Goal: Information Seeking & Learning: Learn about a topic

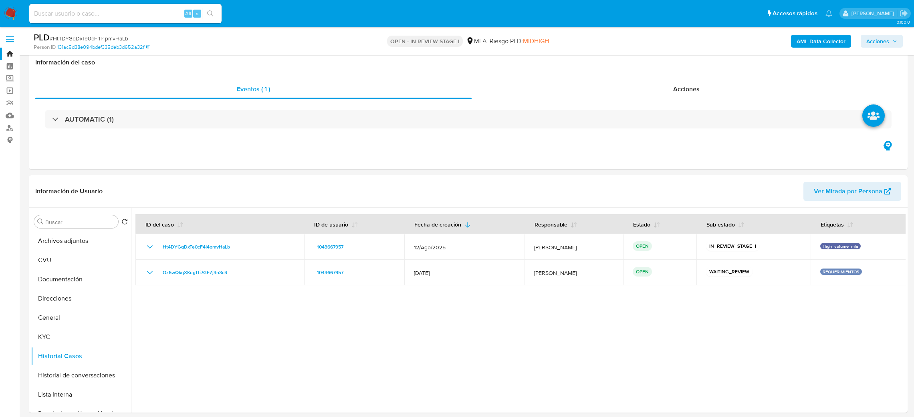
scroll to position [841, 0]
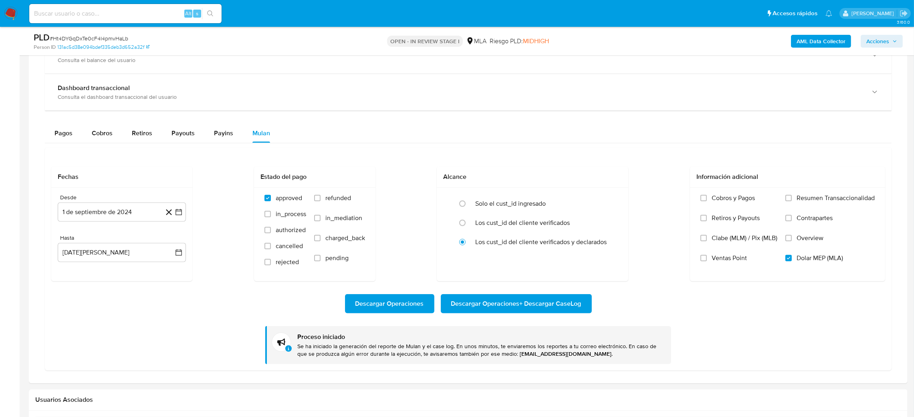
click at [145, 13] on input at bounding box center [125, 13] width 192 height 10
paste input "HYeuUE0TgayFVaCLmc6VvWYi"
type input "HYeuUE0TgayFVaCLmc6VvWYi"
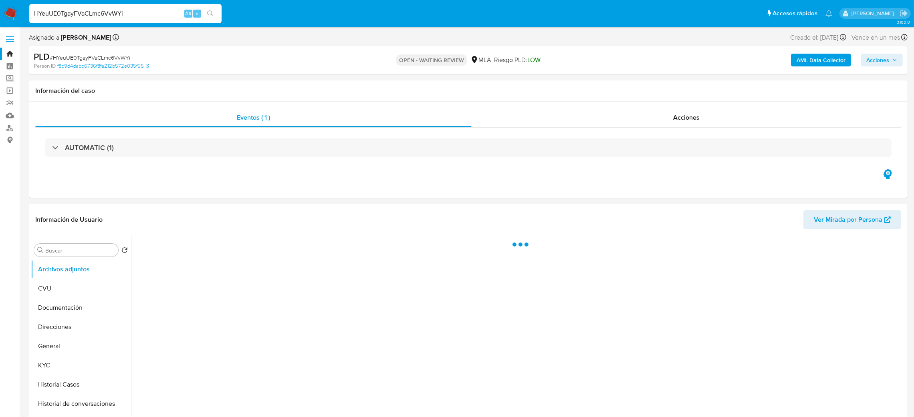
select select "10"
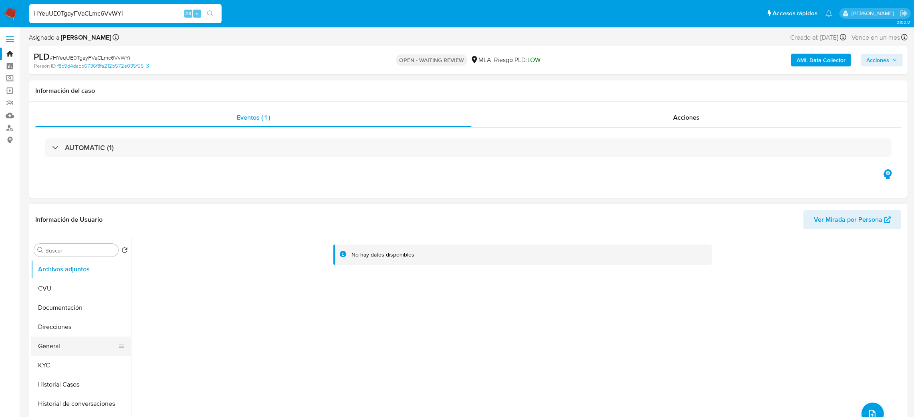
click at [51, 340] on button "General" at bounding box center [78, 346] width 94 height 19
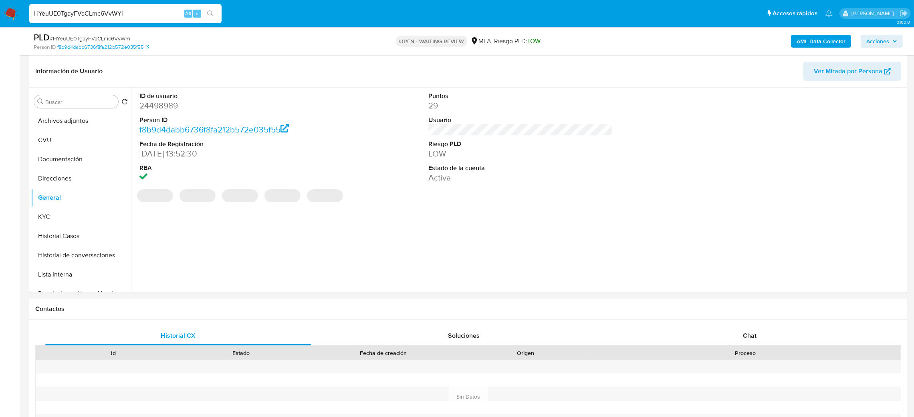
scroll to position [60, 0]
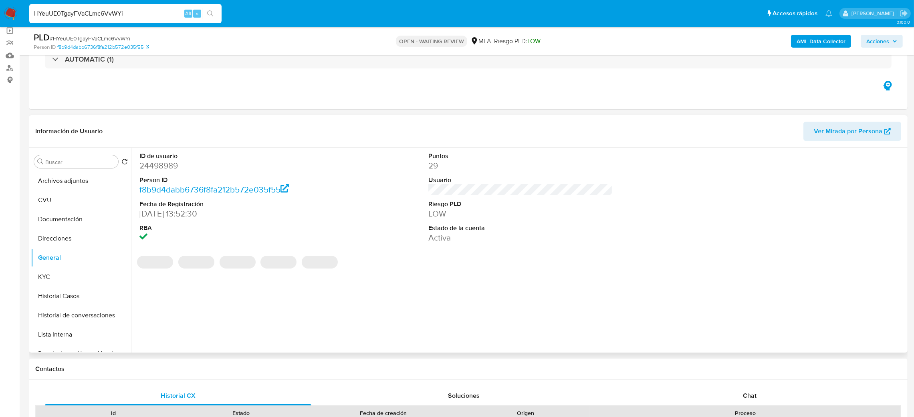
click at [163, 163] on dd "24498989" at bounding box center [231, 165] width 185 height 11
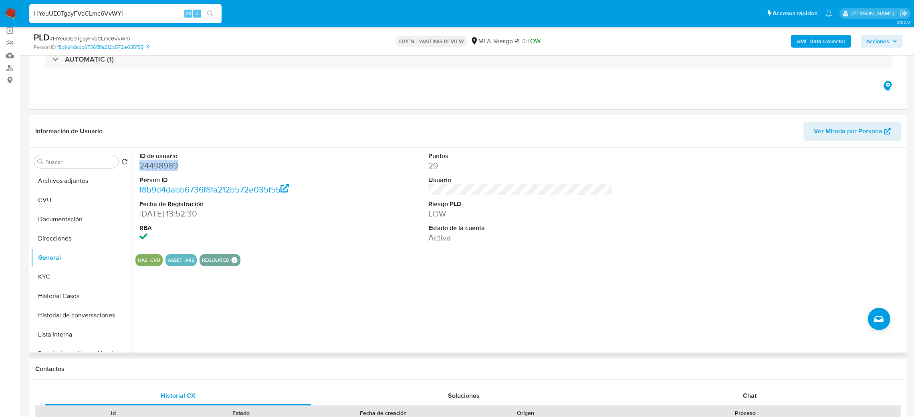
drag, startPoint x: 163, startPoint y: 163, endPoint x: 215, endPoint y: 169, distance: 52.9
click at [215, 169] on dd "24498989" at bounding box center [231, 165] width 185 height 11
copy dd "24498989"
click at [112, 38] on span "# HYeuUE0TgayFVaCLmc6VvWYi" at bounding box center [90, 38] width 81 height 8
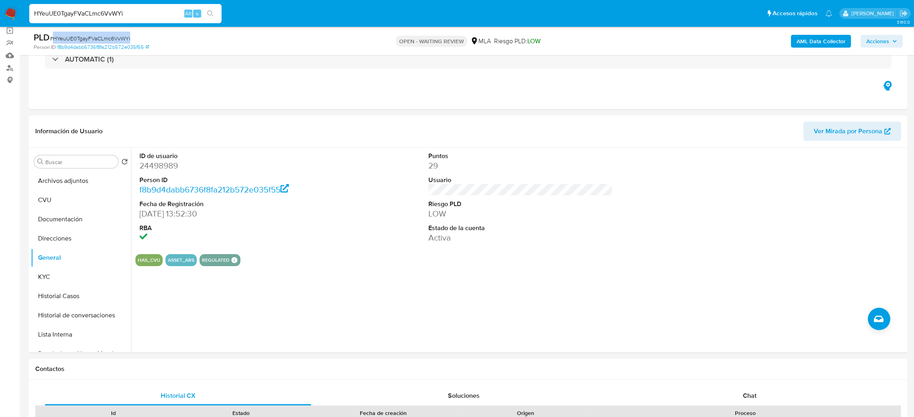
copy span "HYeuUE0TgayFVaCLmc6VvWYi"
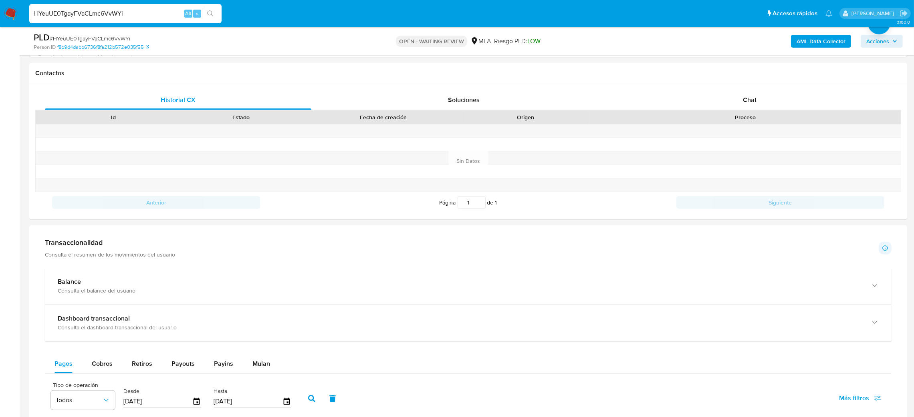
scroll to position [360, 0]
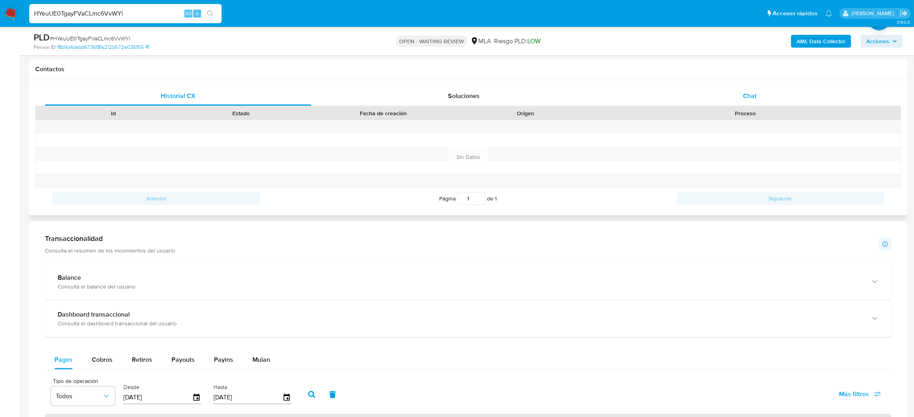
click at [772, 93] on div "Chat" at bounding box center [749, 96] width 266 height 19
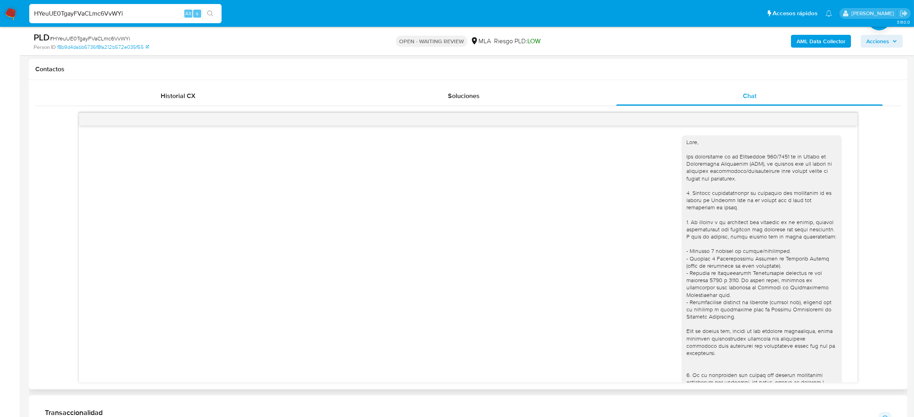
scroll to position [536, 0]
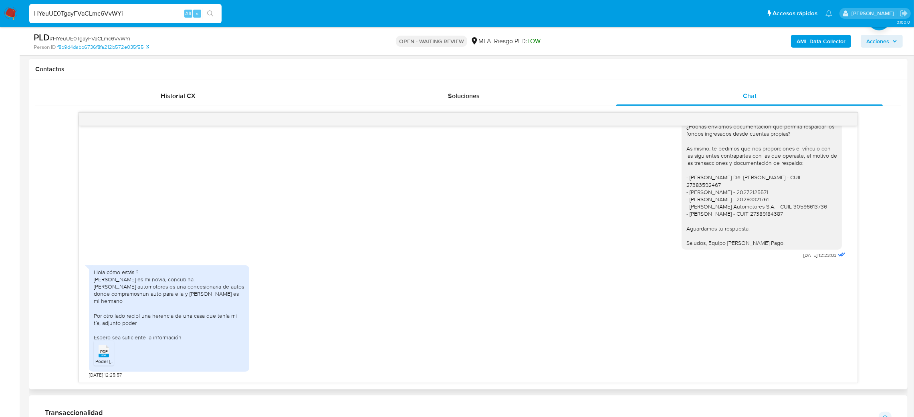
click at [107, 356] on rect at bounding box center [104, 356] width 10 height 4
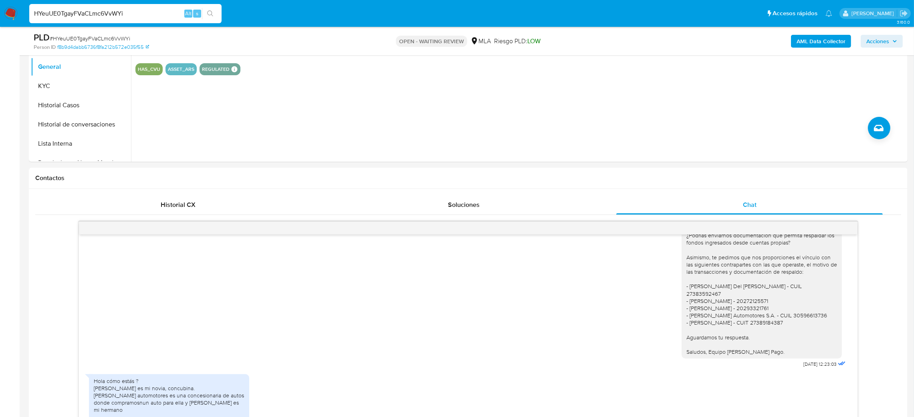
scroll to position [120, 0]
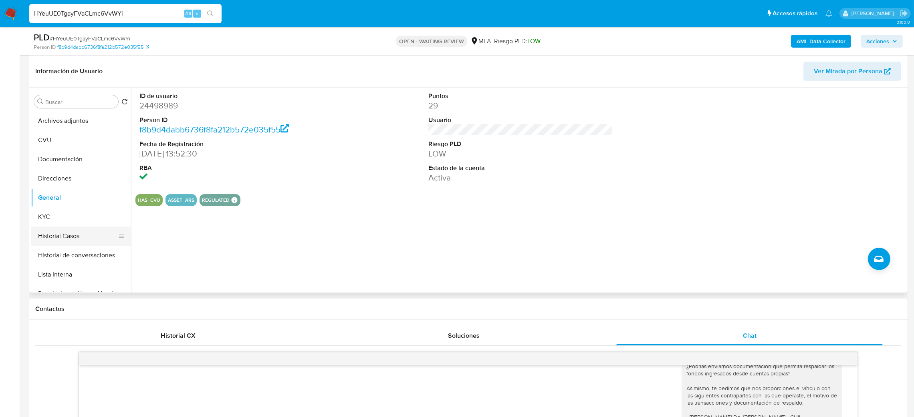
click at [59, 232] on button "Historial Casos" at bounding box center [78, 236] width 94 height 19
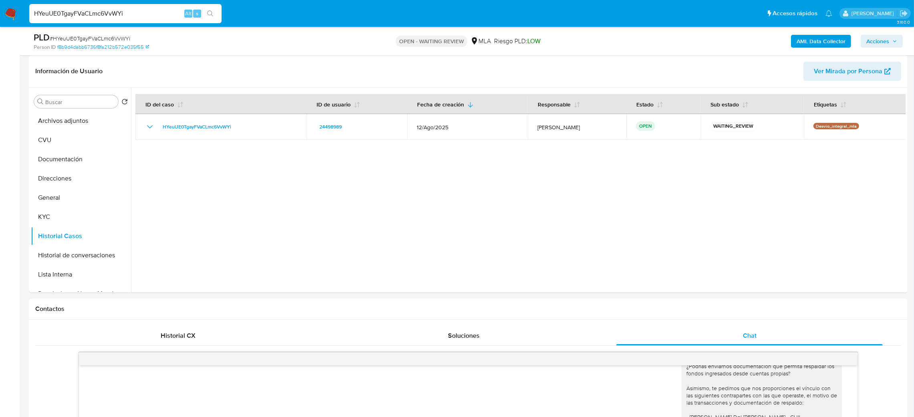
click at [98, 38] on span "# HYeuUE0TgayFVaCLmc6VvWYi" at bounding box center [90, 38] width 81 height 8
copy span "HYeuUE0TgayFVaCLmc6VvWYi"
click at [10, 14] on img at bounding box center [11, 14] width 14 height 14
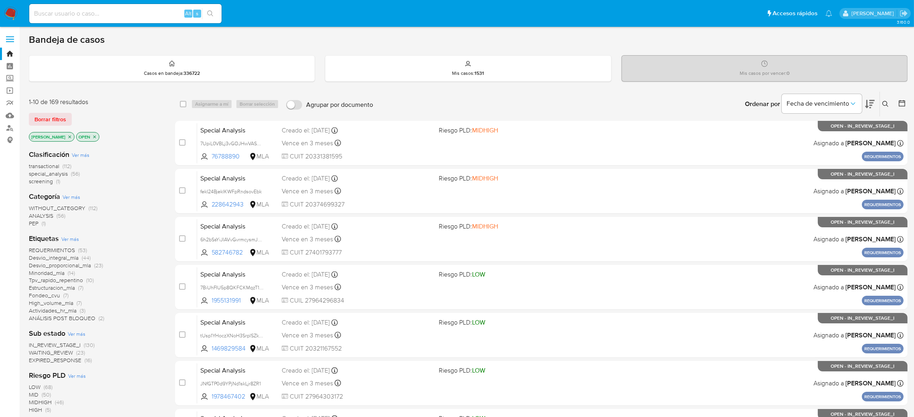
click at [880, 107] on button at bounding box center [886, 104] width 13 height 10
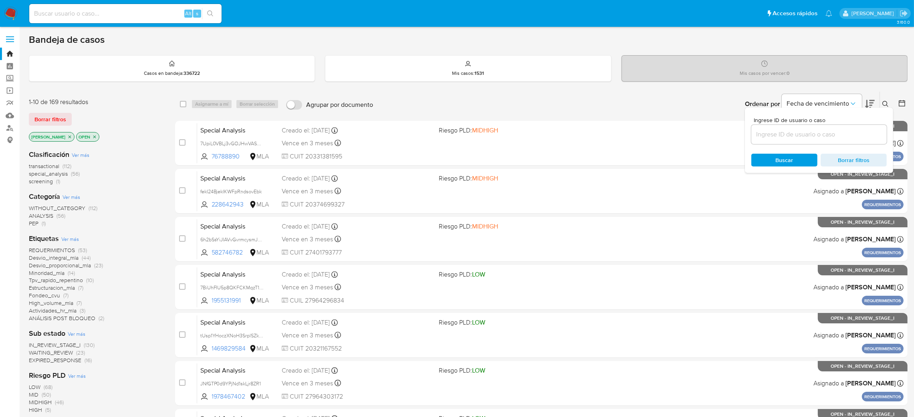
click at [806, 135] on input at bounding box center [818, 134] width 135 height 10
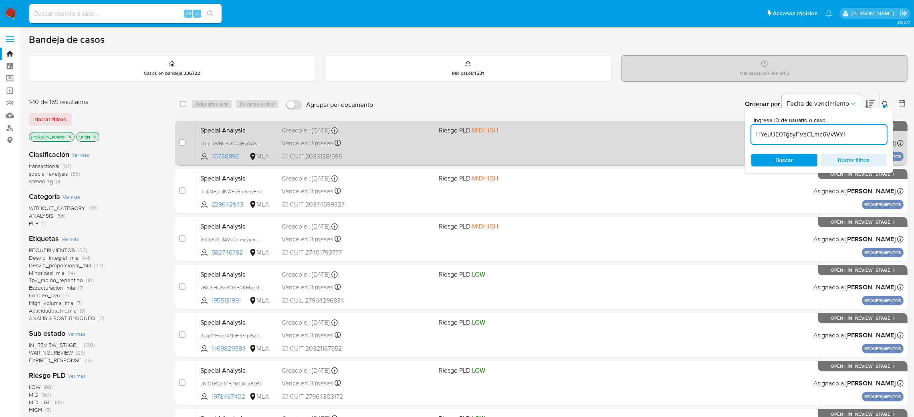
type input "HYeuUE0TgayFVaCLmc6VvWYi"
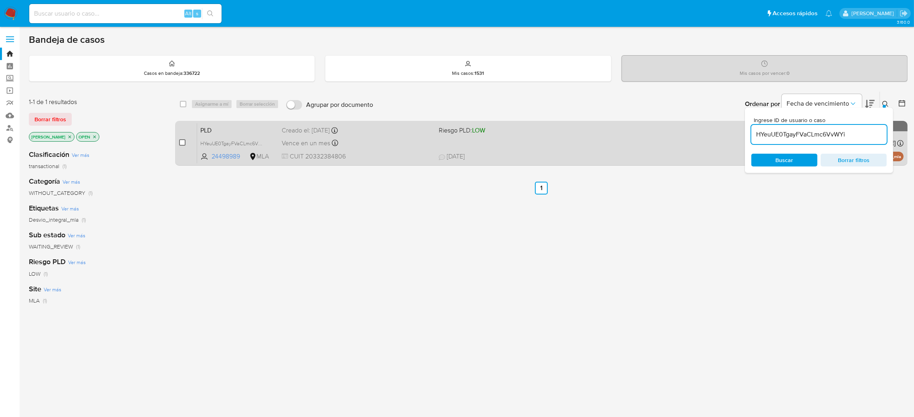
click at [181, 141] on input "checkbox" at bounding box center [182, 142] width 6 height 6
checkbox input "true"
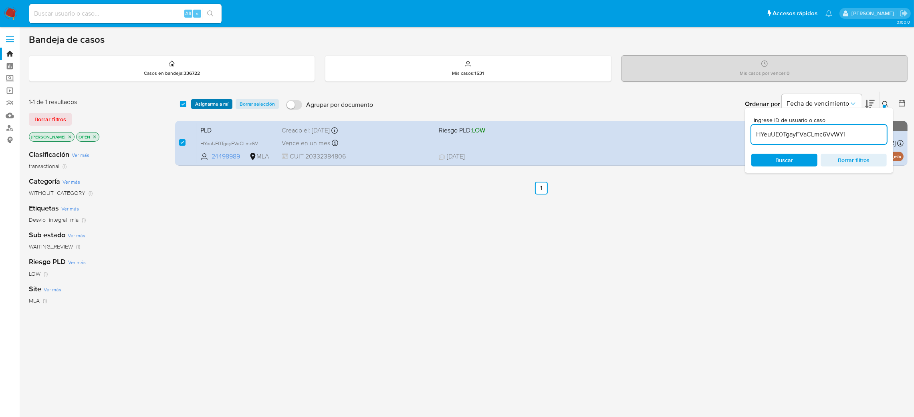
click at [213, 100] on span "Asignarme a mí" at bounding box center [211, 104] width 33 height 8
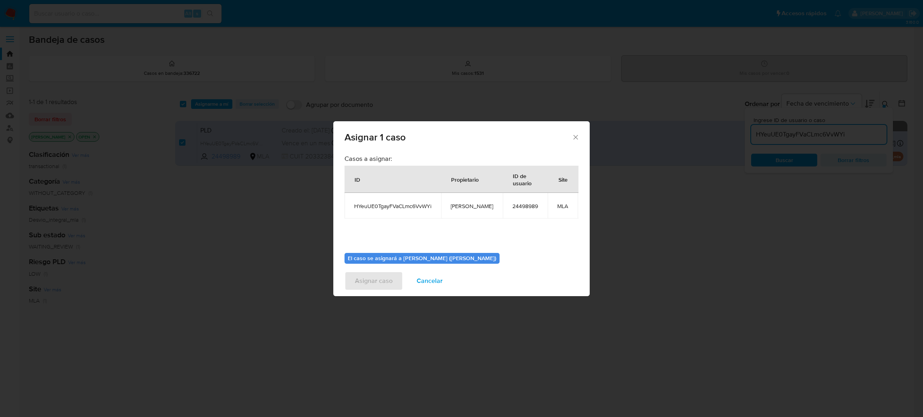
click at [451, 207] on span "[PERSON_NAME]" at bounding box center [472, 206] width 42 height 7
copy span "[PERSON_NAME]"
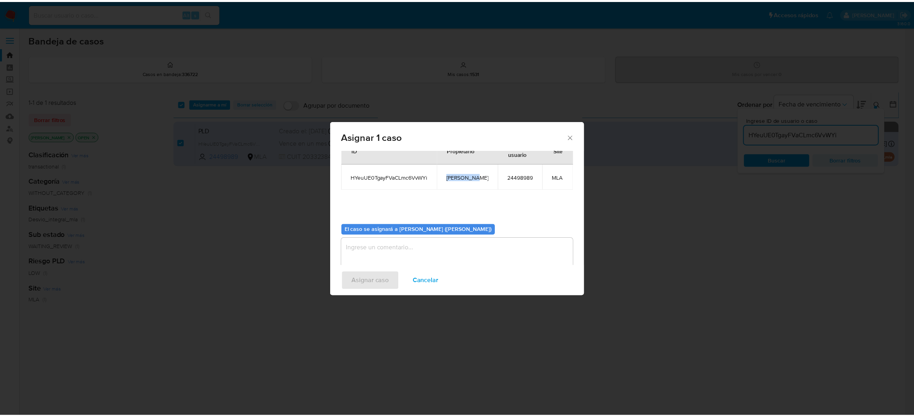
scroll to position [41, 0]
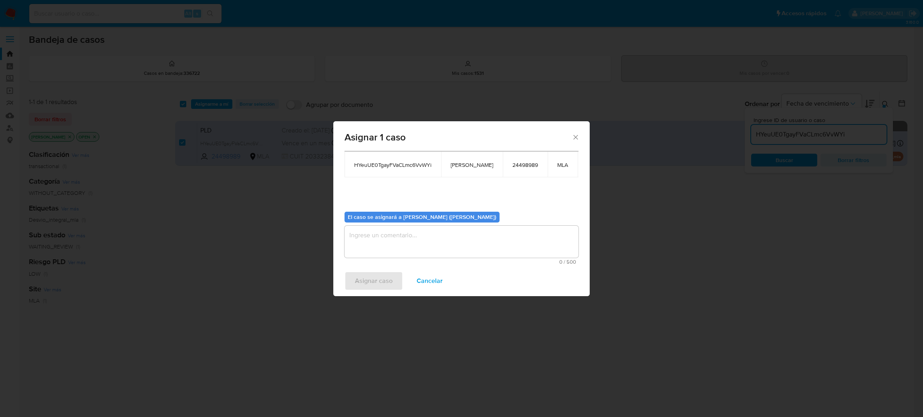
click at [405, 237] on textarea "assign-modal" at bounding box center [461, 242] width 234 height 32
paste textarea "[PERSON_NAME]"
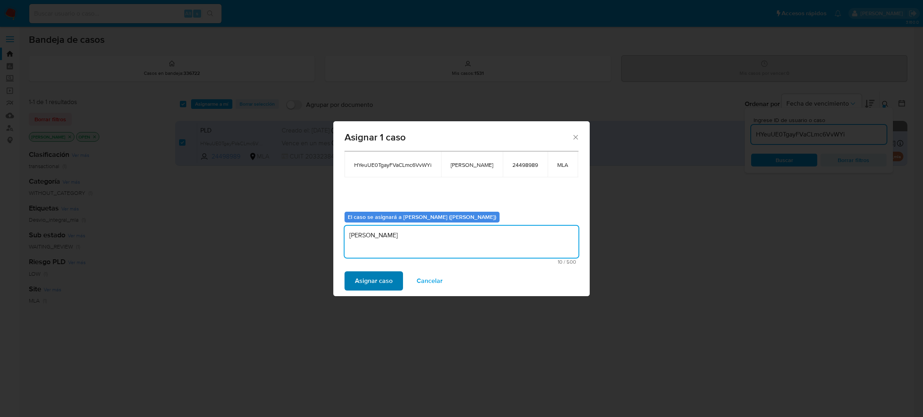
type textarea "[PERSON_NAME]"
click at [391, 280] on span "Asignar caso" at bounding box center [374, 281] width 38 height 18
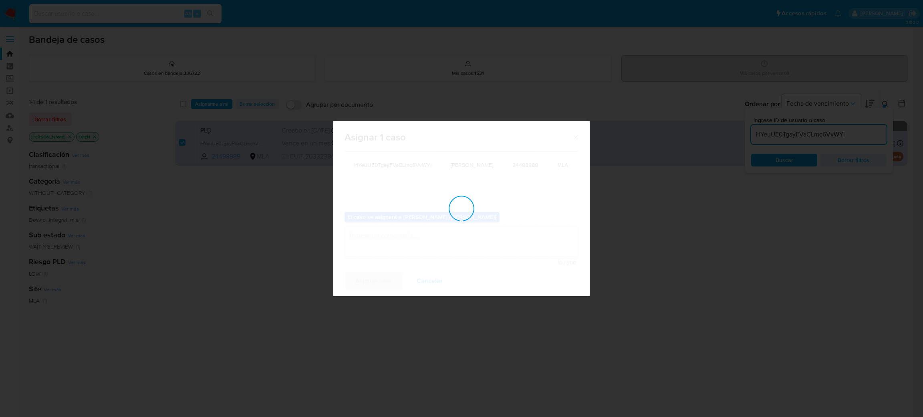
checkbox input "false"
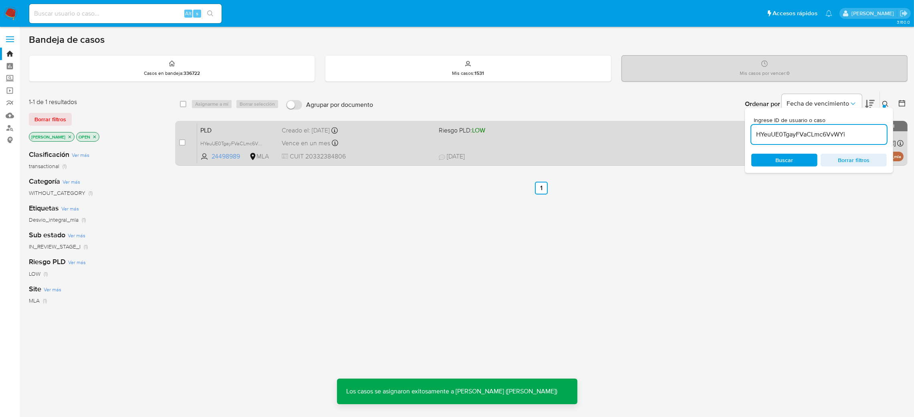
click at [393, 158] on span "CUIT 20332384806" at bounding box center [357, 156] width 151 height 9
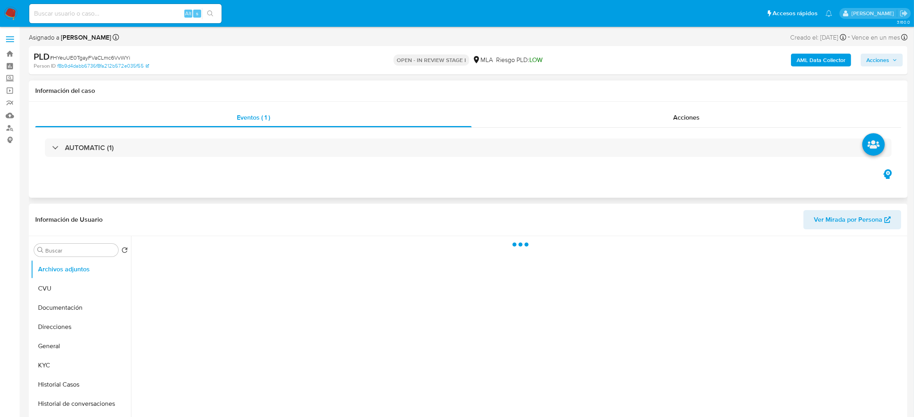
select select "10"
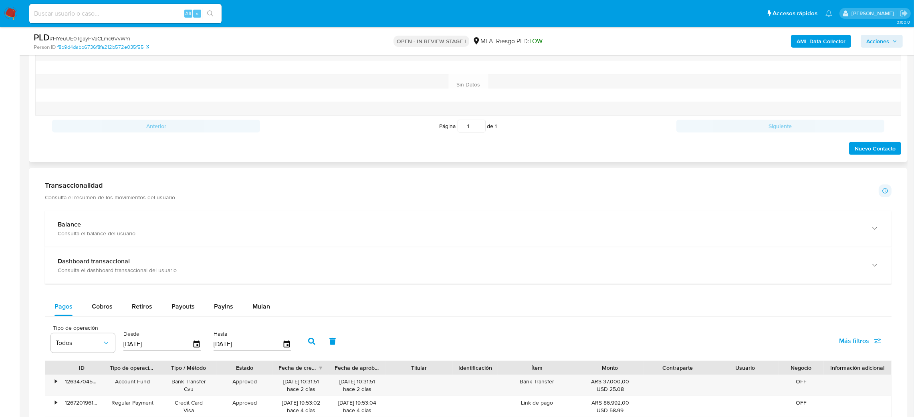
scroll to position [360, 0]
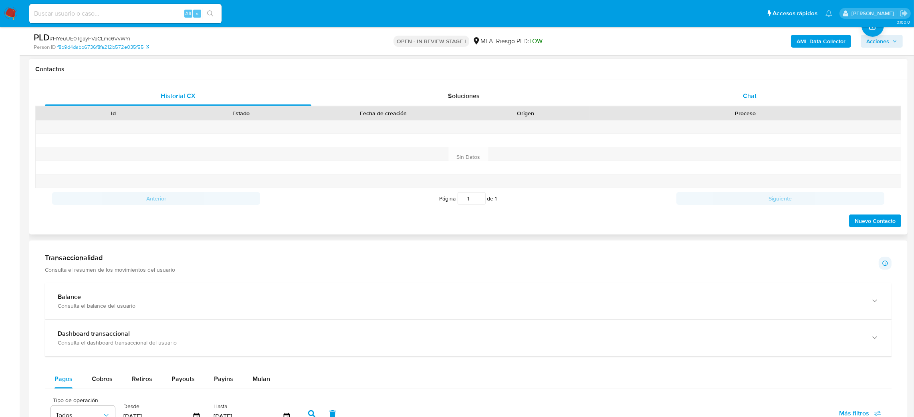
click at [753, 102] on div "Chat" at bounding box center [749, 96] width 266 height 19
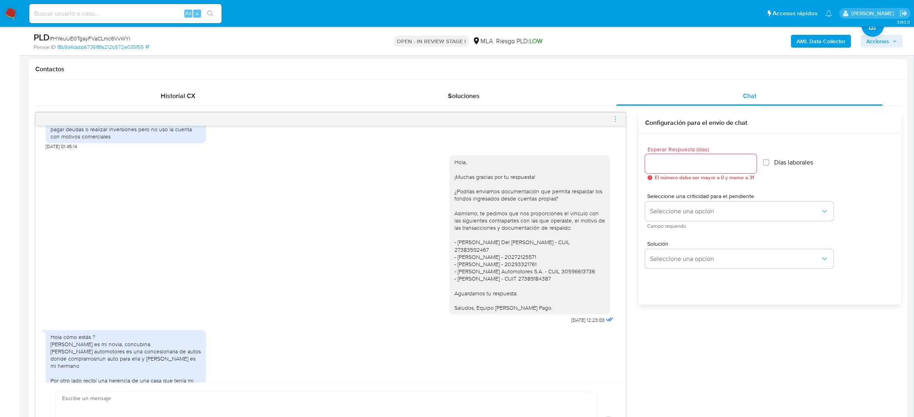
scroll to position [536, 0]
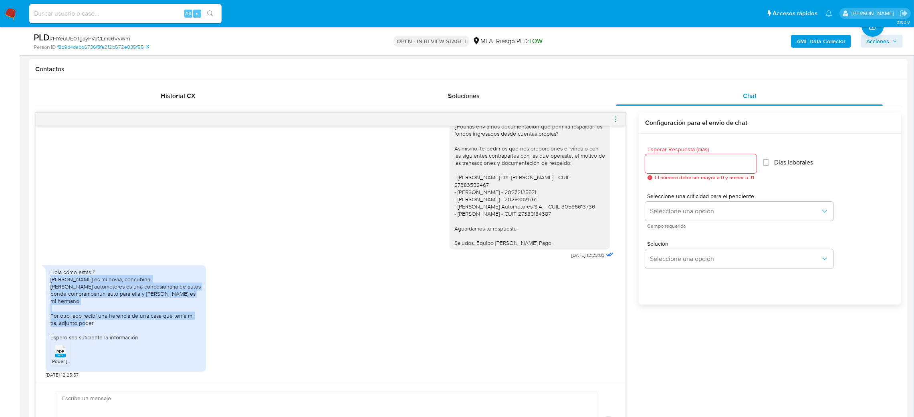
drag, startPoint x: 92, startPoint y: 323, endPoint x: 44, endPoint y: 283, distance: 62.8
click at [44, 283] on div "18/08/2025 17:31:43 Hola como están ? No tengo empleo registrado ni ningún tipo…" at bounding box center [331, 254] width 590 height 257
copy div "Tatiana chenlo es mi novia, concubina. Ayala automotores es una concesionaria d…"
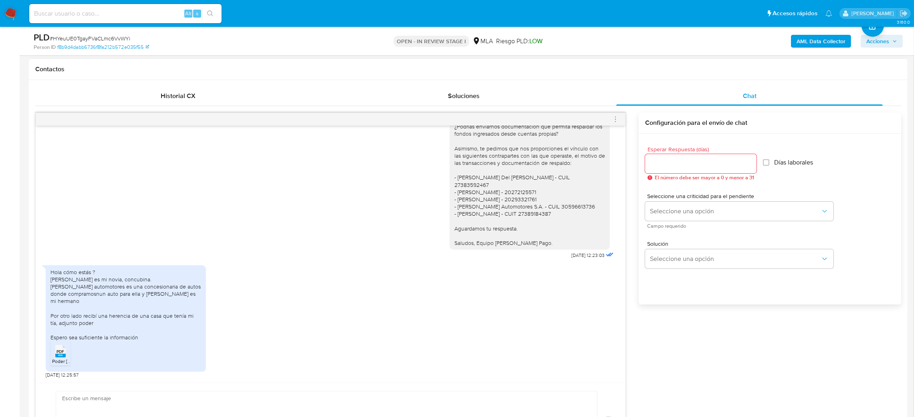
click at [323, 243] on div "Hola, ¡Muchas gracias por tu respuesta! ¿Podrías enviarnos documentación que pe…" at bounding box center [331, 173] width 570 height 176
drag, startPoint x: 448, startPoint y: 186, endPoint x: 511, endPoint y: 185, distance: 63.3
click at [511, 185] on div "Hola, ¡Muchas gracias por tu respuesta! ¿Podrías enviarnos documentación que pe…" at bounding box center [529, 170] width 151 height 153
copy div "Maria Del Rosario Pallante"
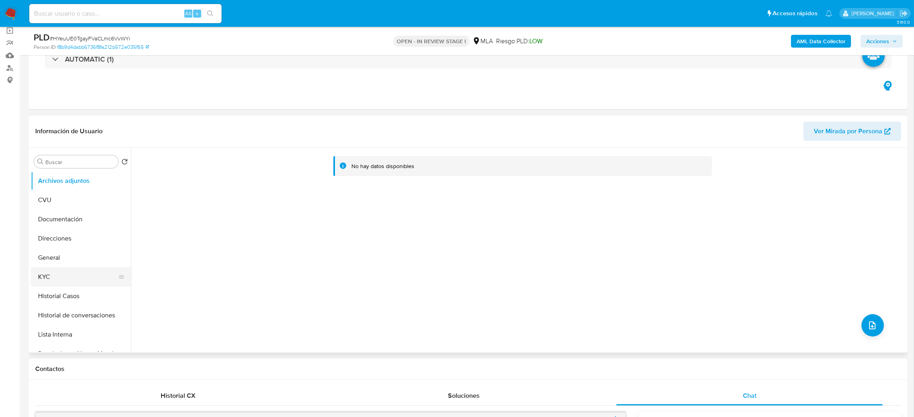
click at [81, 274] on button "KYC" at bounding box center [78, 277] width 94 height 19
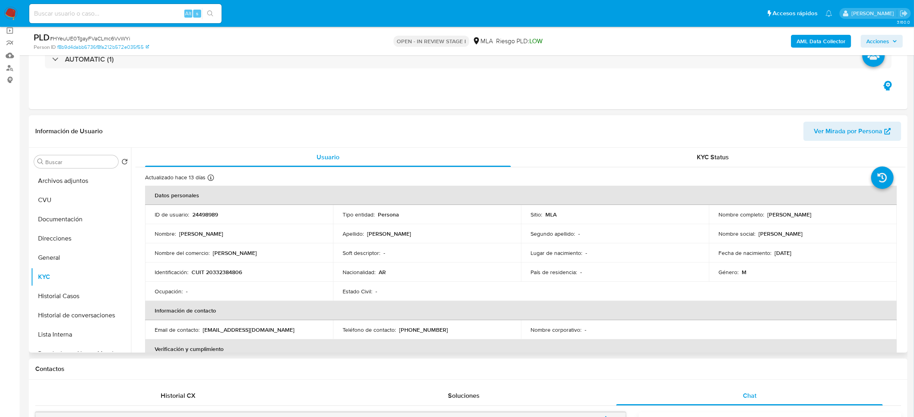
click at [224, 270] on p "CUIT 20332384806" at bounding box center [216, 272] width 50 height 7
copy p "20332384806"
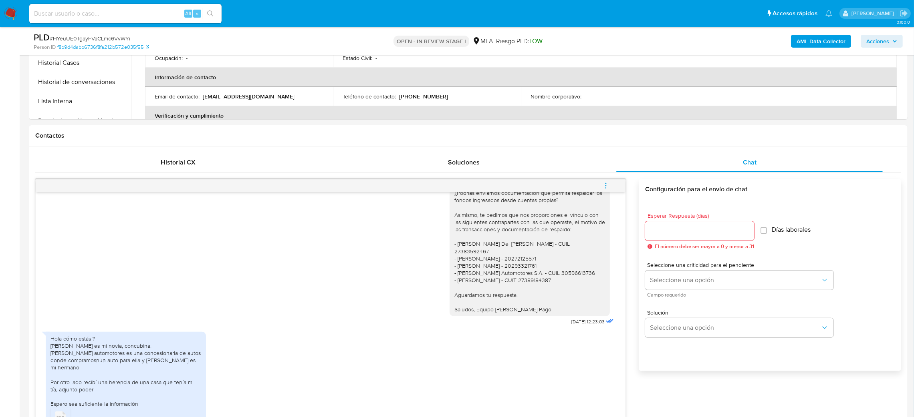
scroll to position [300, 0]
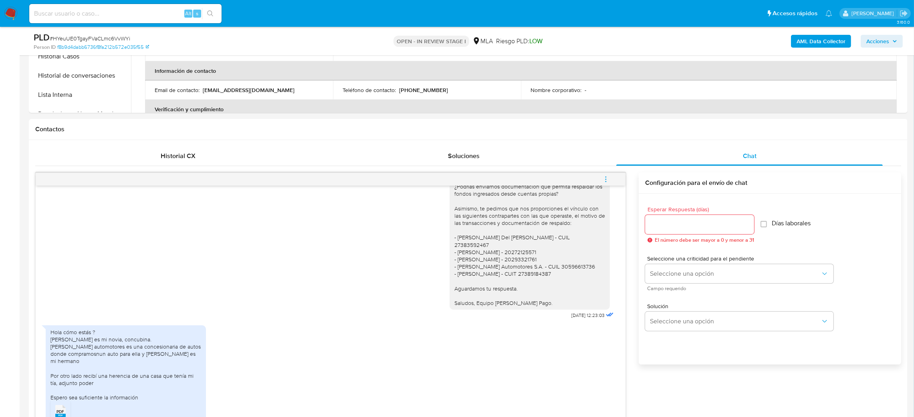
click at [113, 38] on span "# HYeuUE0TgayFVaCLmc6VvWYi" at bounding box center [90, 38] width 81 height 8
drag, startPoint x: 113, startPoint y: 38, endPoint x: 105, endPoint y: 52, distance: 16.3
drag, startPoint x: 105, startPoint y: 52, endPoint x: 101, endPoint y: 33, distance: 19.2
copy span "HYeuUE0TgayFVaCLmc6VvWYi"
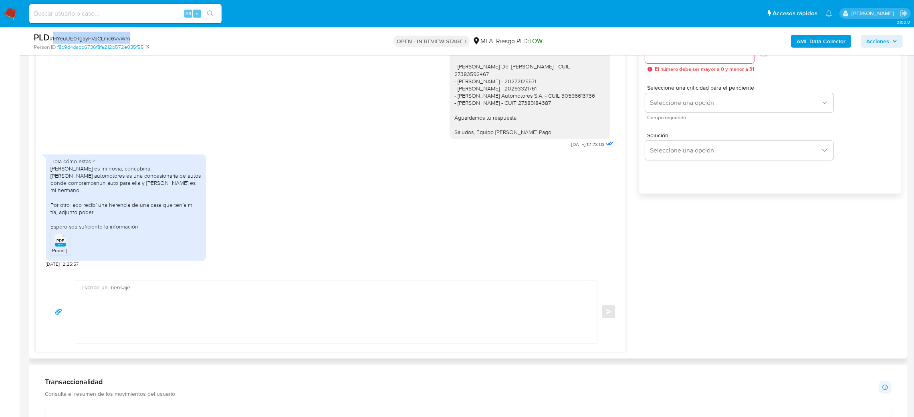
scroll to position [540, 0]
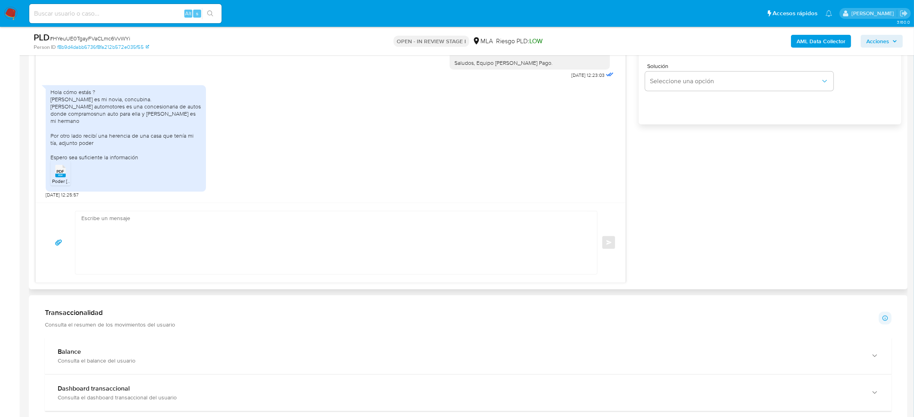
click at [138, 240] on textarea at bounding box center [333, 242] width 505 height 63
paste textarea "Hola, Muchas gracias por la respuesta. Analizamos tu caso y notamos que la info…"
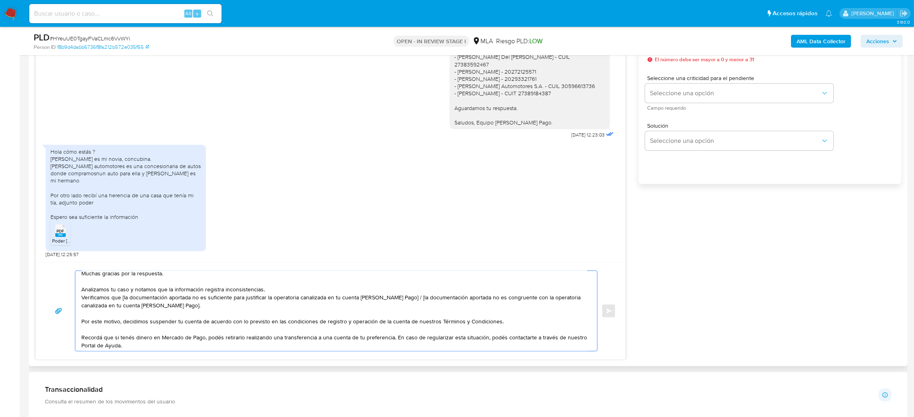
scroll to position [0, 0]
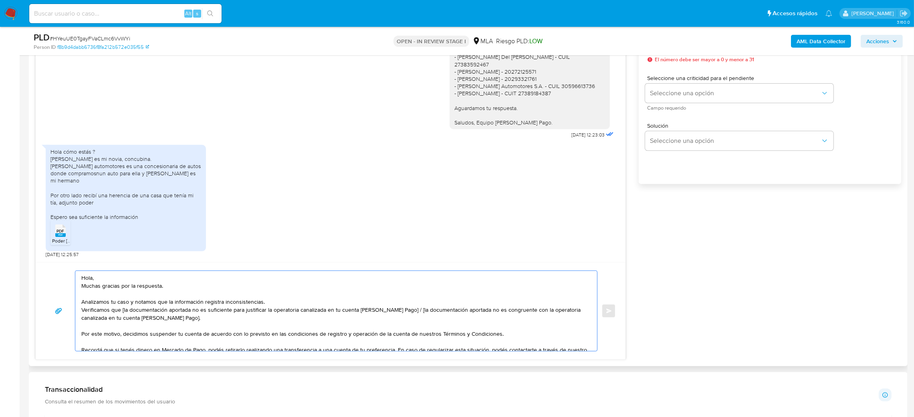
drag, startPoint x: 203, startPoint y: 321, endPoint x: 402, endPoint y: 311, distance: 199.7
click at [402, 311] on textarea "Hola, Muchas gracias por la respuesta. Analizamos tu caso y notamos que la info…" at bounding box center [333, 311] width 505 height 80
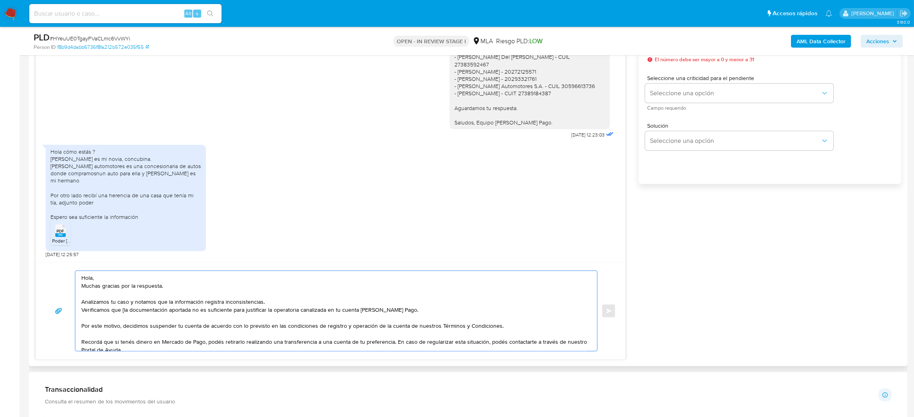
click at [123, 312] on textarea "Hola, Muchas gracias por la respuesta. Analizamos tu caso y notamos que la info…" at bounding box center [333, 311] width 505 height 80
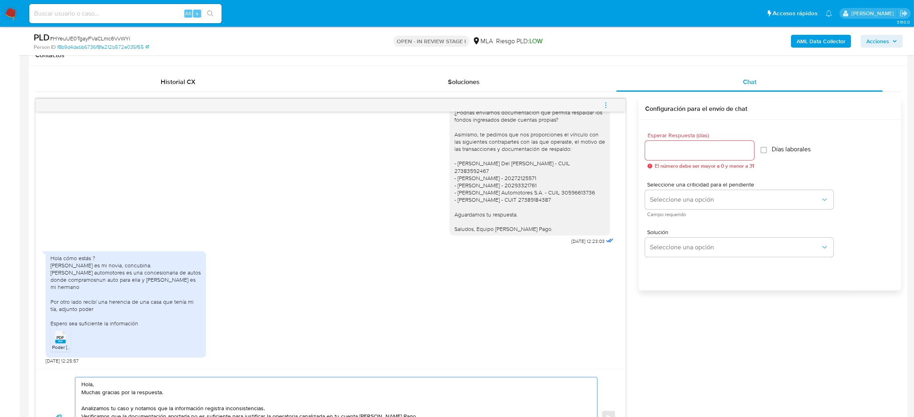
scroll to position [360, 0]
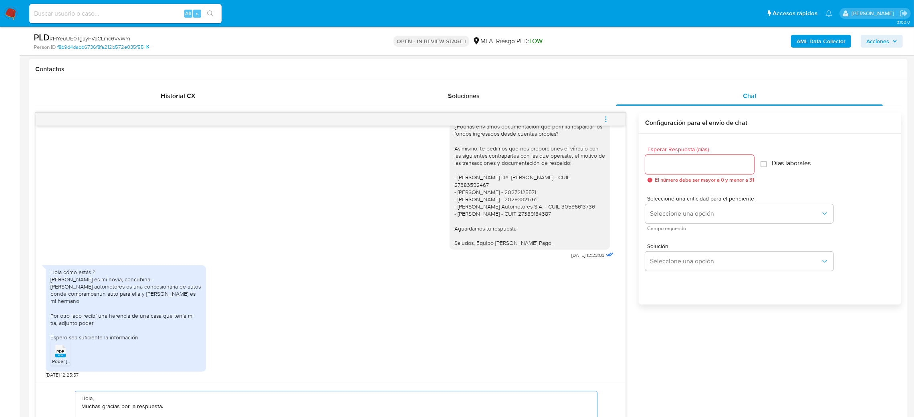
type textarea "Hola, Muchas gracias por la respuesta. Analizamos tu caso y notamos que la info…"
click at [656, 168] on input "Esperar Respuesta (días)" at bounding box center [699, 164] width 109 height 10
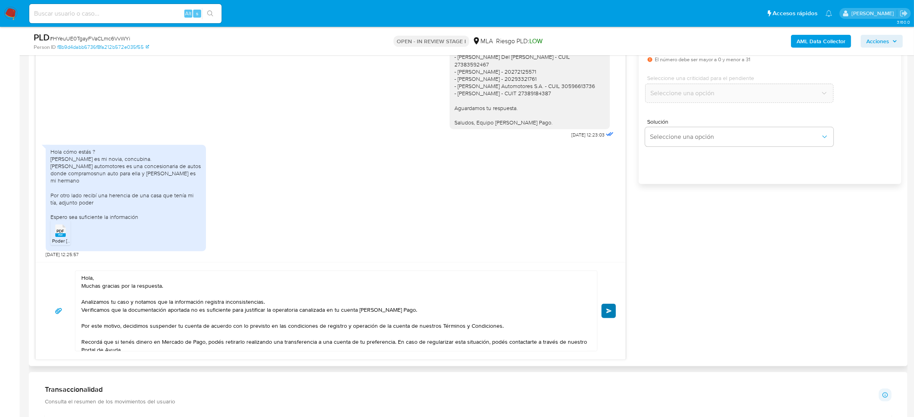
type input "0"
click at [609, 314] on span "Enviar" at bounding box center [609, 311] width 6 height 5
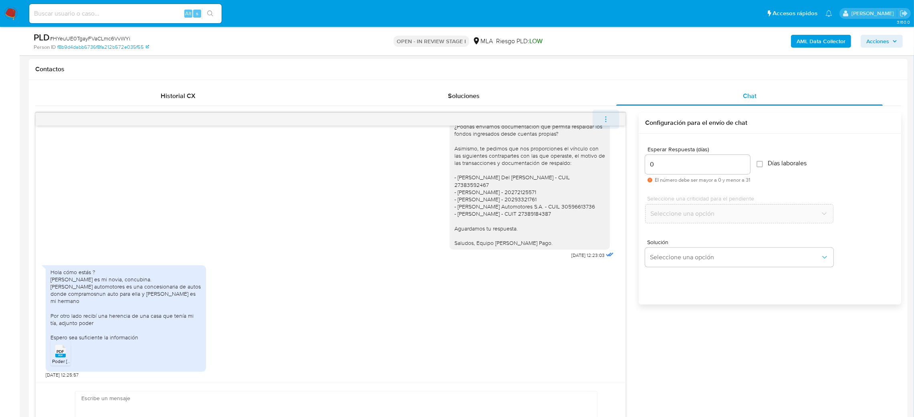
scroll to position [698, 0]
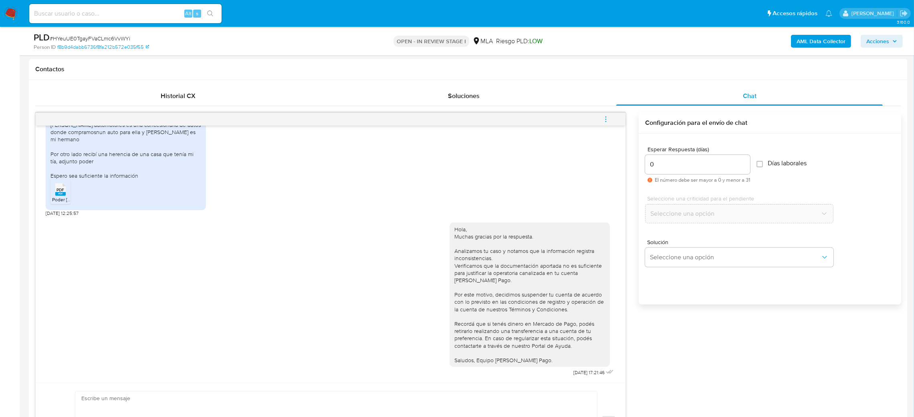
click at [607, 117] on icon "menu-action" at bounding box center [605, 119] width 7 height 7
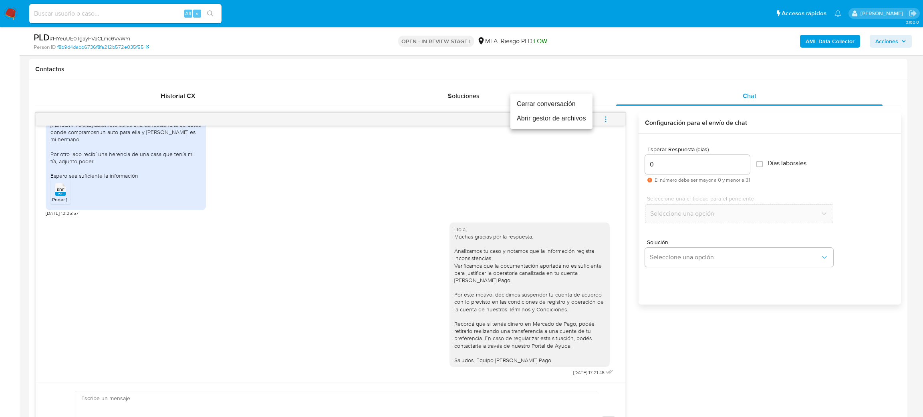
click at [535, 99] on li "Cerrar conversación" at bounding box center [551, 104] width 82 height 14
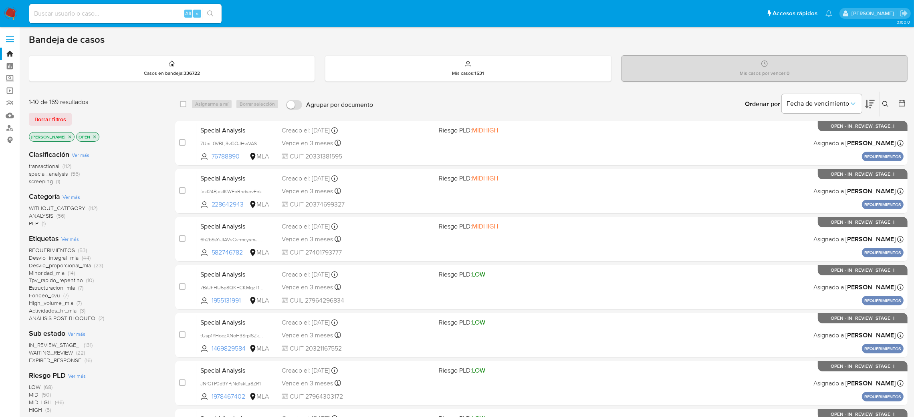
click at [615, 103] on button at bounding box center [886, 104] width 13 height 10
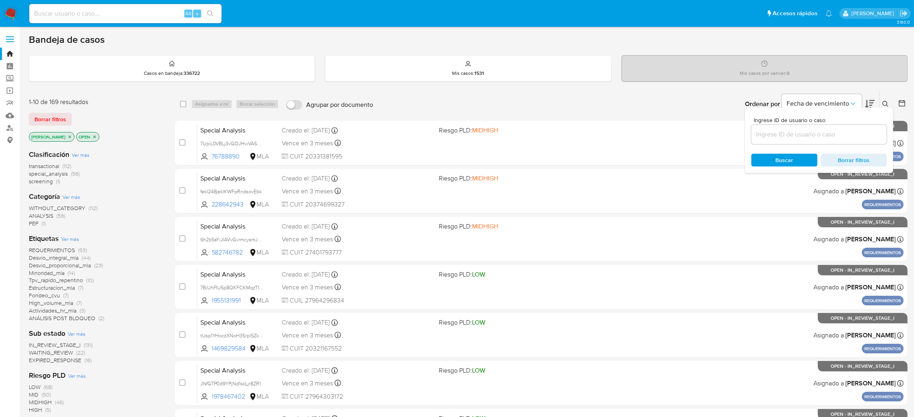
click at [615, 129] on input at bounding box center [818, 134] width 135 height 10
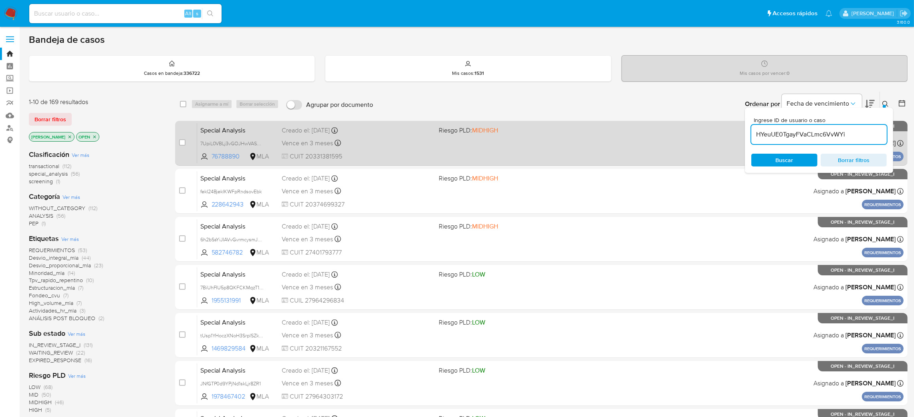
type input "HYeuUE0TgayFVaCLmc6VvWYi"
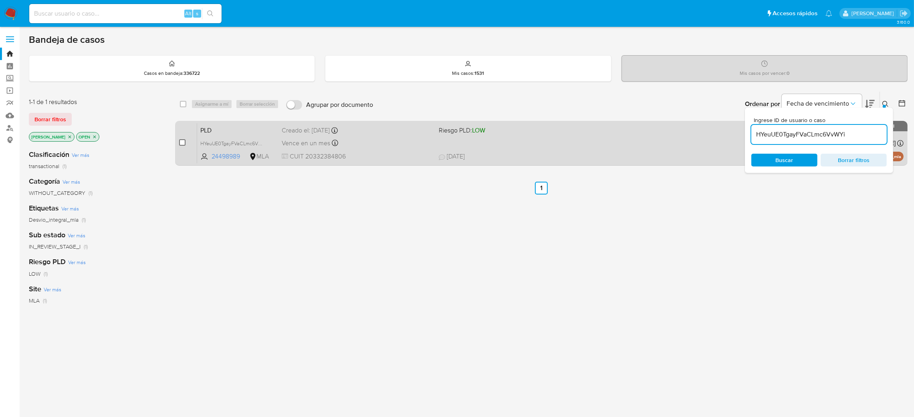
click at [181, 143] on input "checkbox" at bounding box center [182, 142] width 6 height 6
checkbox input "true"
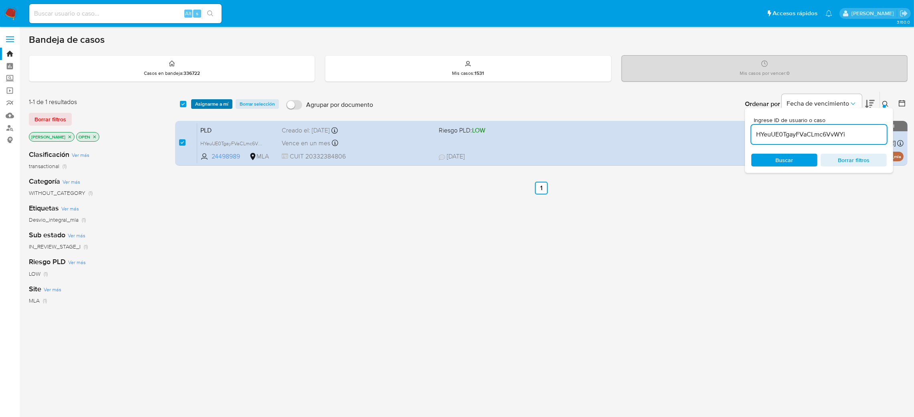
click at [201, 106] on span "Asignarme a mí" at bounding box center [211, 104] width 33 height 8
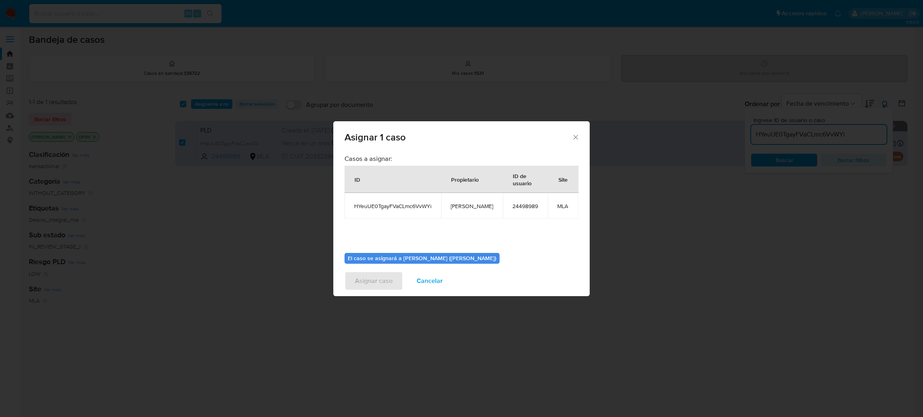
click at [473, 204] on span "[PERSON_NAME]" at bounding box center [472, 206] width 42 height 7
copy span "[PERSON_NAME]"
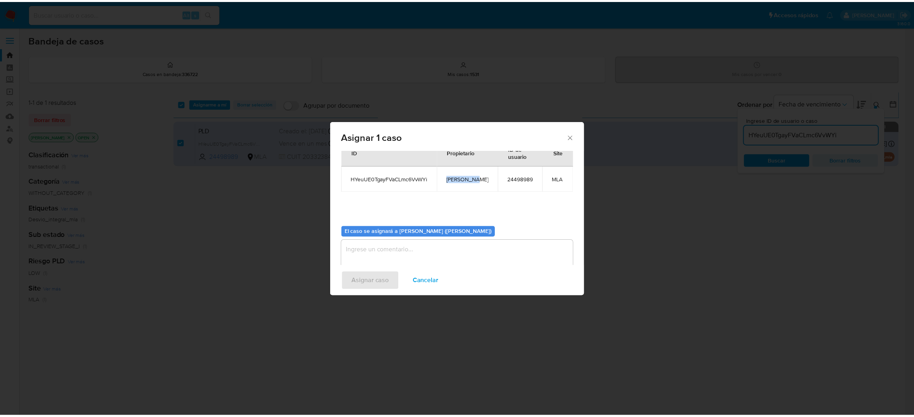
scroll to position [41, 0]
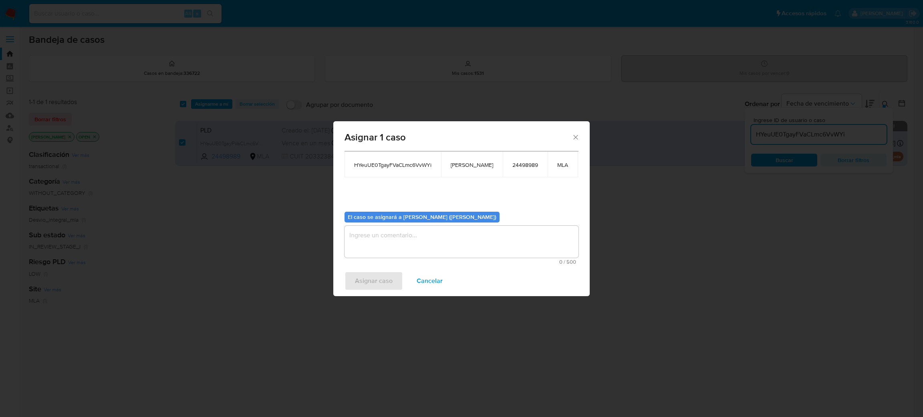
click at [413, 240] on textarea "assign-modal" at bounding box center [461, 242] width 234 height 32
paste textarea "[PERSON_NAME]"
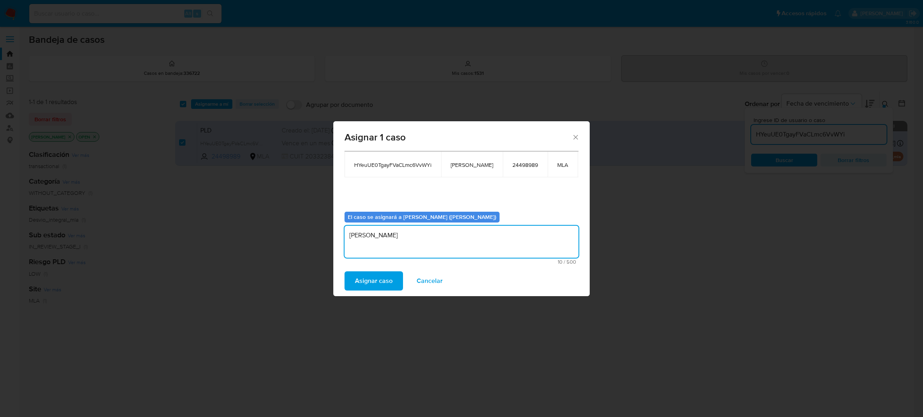
type textarea "[PERSON_NAME]"
click at [388, 278] on span "Asignar caso" at bounding box center [374, 281] width 38 height 18
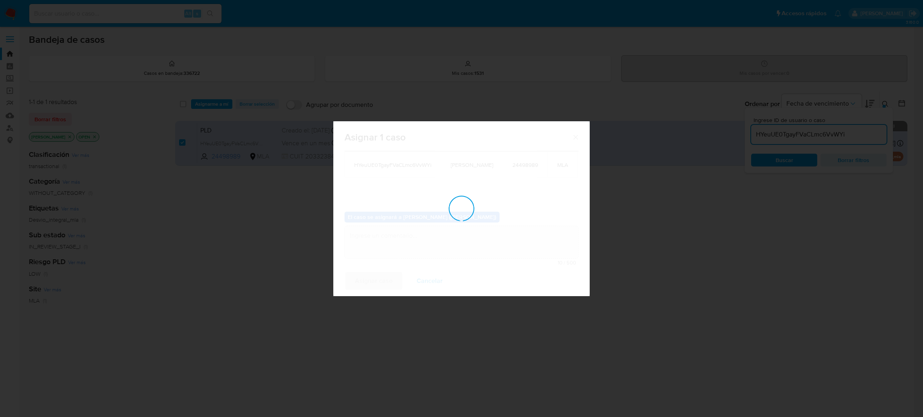
checkbox input "false"
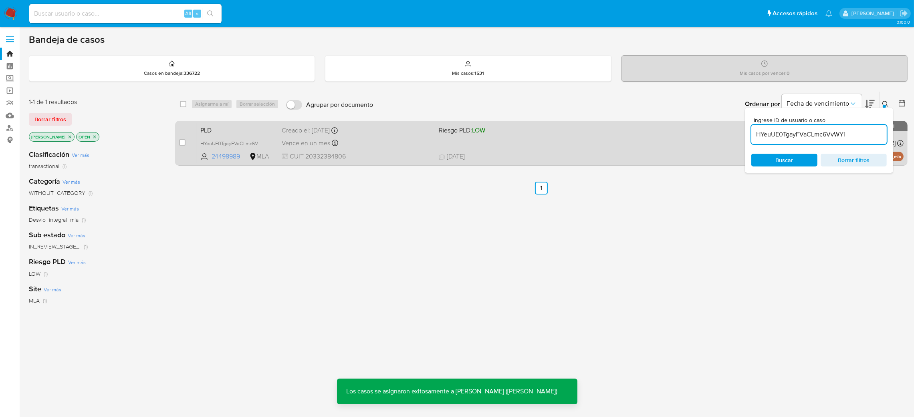
click at [364, 135] on div "PLD HYeuUE0TgayFVaCLmc6VvWYi 24498989 MLA Riesgo PLD: LOW Creado el: 12/08/2025…" at bounding box center [550, 143] width 706 height 40
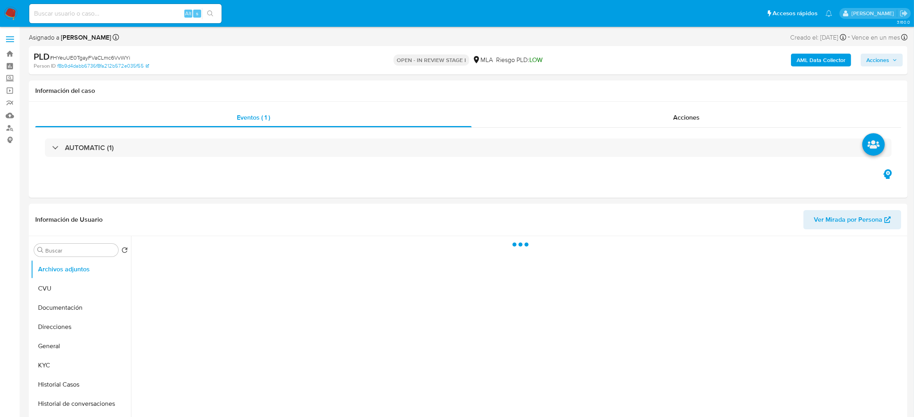
click at [808, 60] on b "AML Data Collector" at bounding box center [820, 60] width 49 height 13
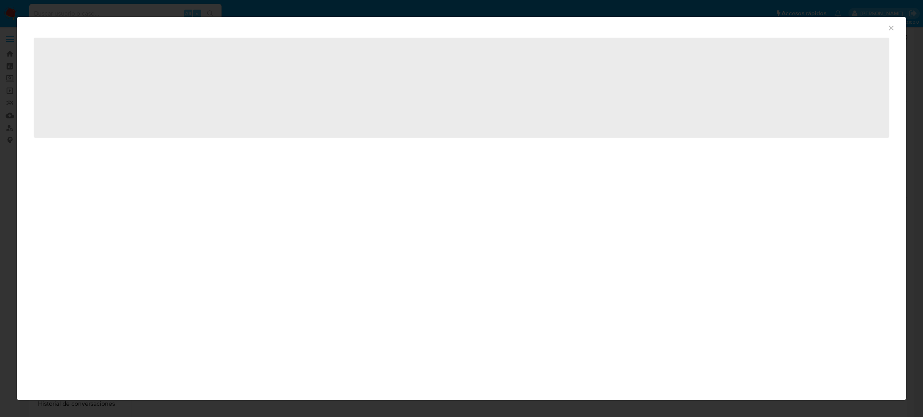
select select "10"
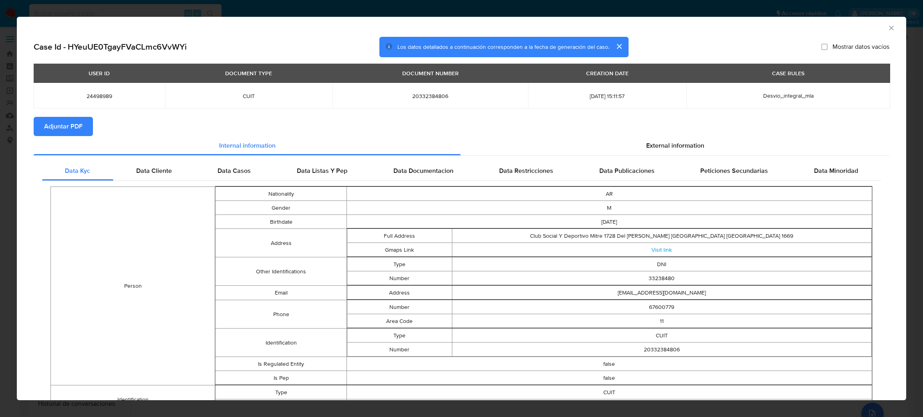
click at [64, 119] on span "Adjuntar PDF" at bounding box center [63, 127] width 38 height 18
click at [887, 26] on icon "Cerrar ventana" at bounding box center [891, 28] width 8 height 8
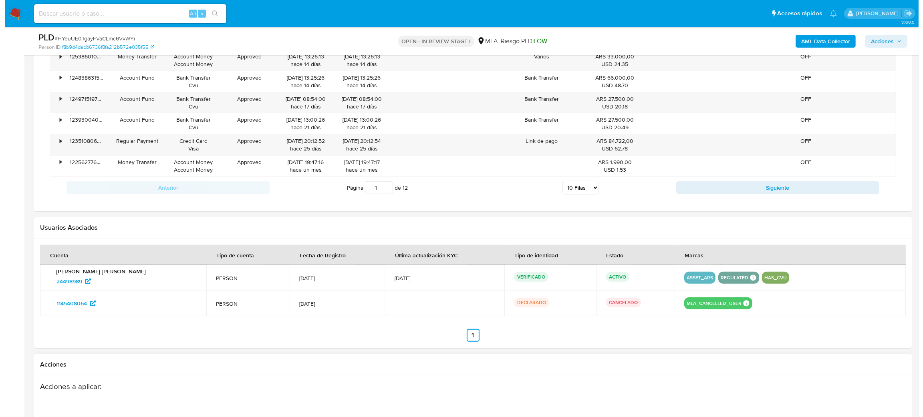
scroll to position [1019, 0]
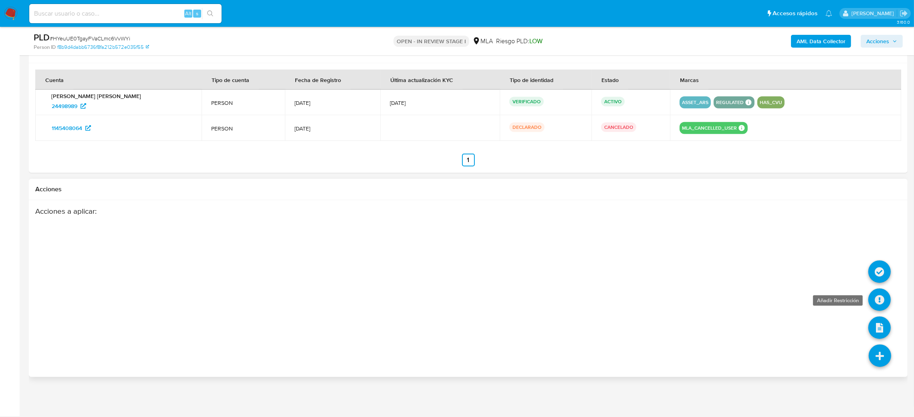
click at [874, 300] on icon at bounding box center [879, 300] width 22 height 22
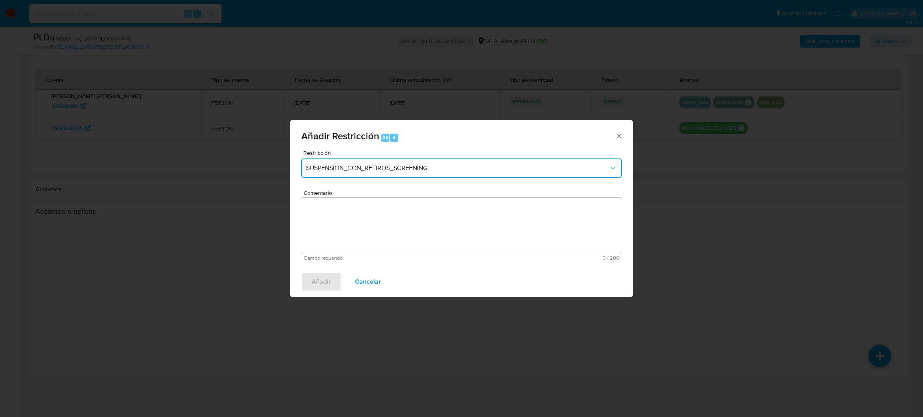
click at [343, 167] on span "SUSPENSION_CON_RETIROS_SCREENING" at bounding box center [457, 168] width 303 height 8
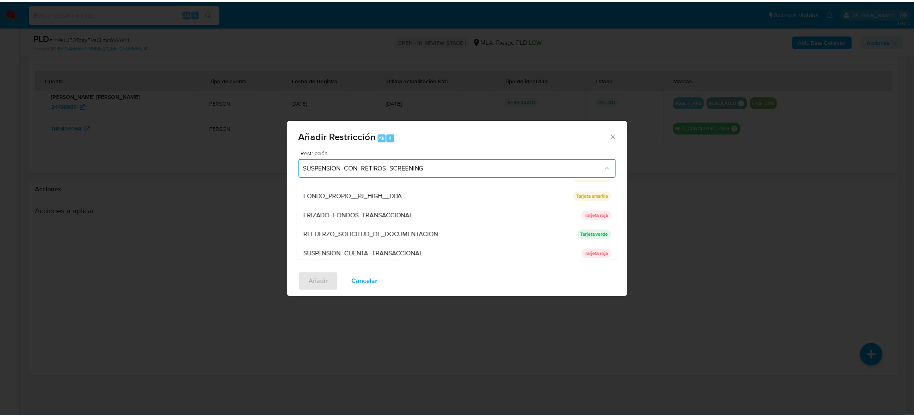
scroll to position [169, 0]
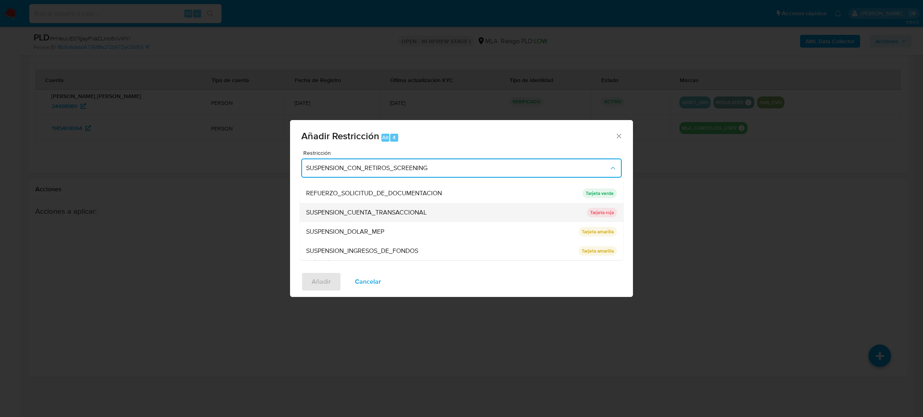
click at [372, 209] on span "SUSPENSION_CUENTA_TRANSACCIONAL" at bounding box center [366, 213] width 121 height 8
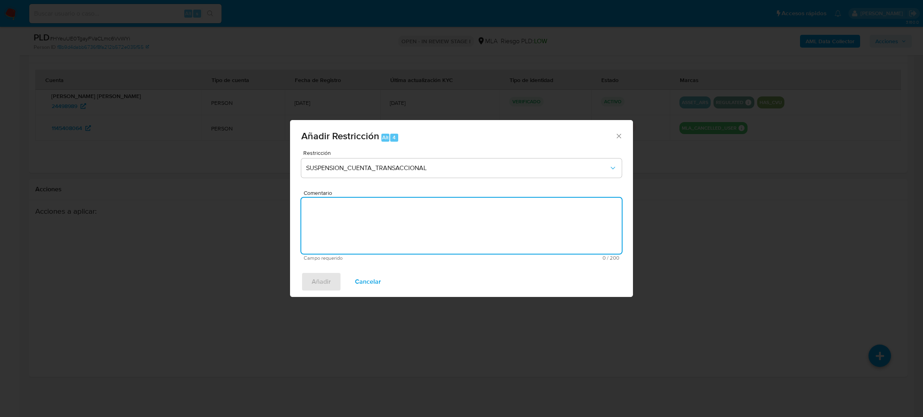
click at [371, 213] on textarea "Comentario" at bounding box center [461, 226] width 320 height 56
type textarea "AML"
click at [320, 273] on span "Añadir" at bounding box center [321, 282] width 19 height 18
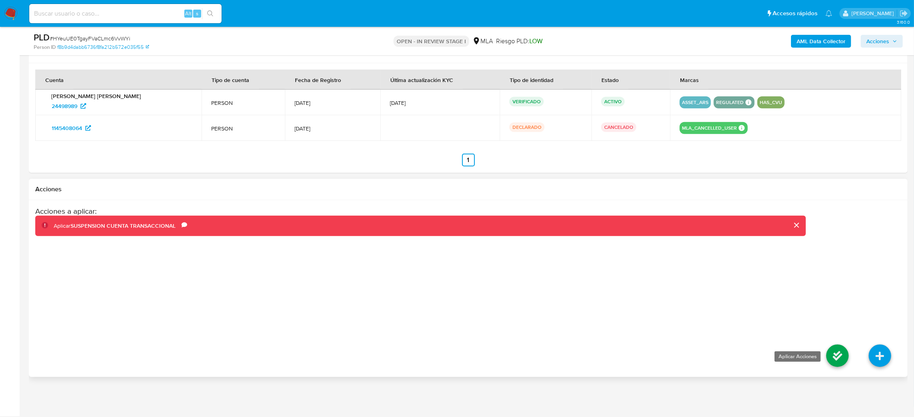
click at [837, 352] on icon at bounding box center [837, 356] width 22 height 22
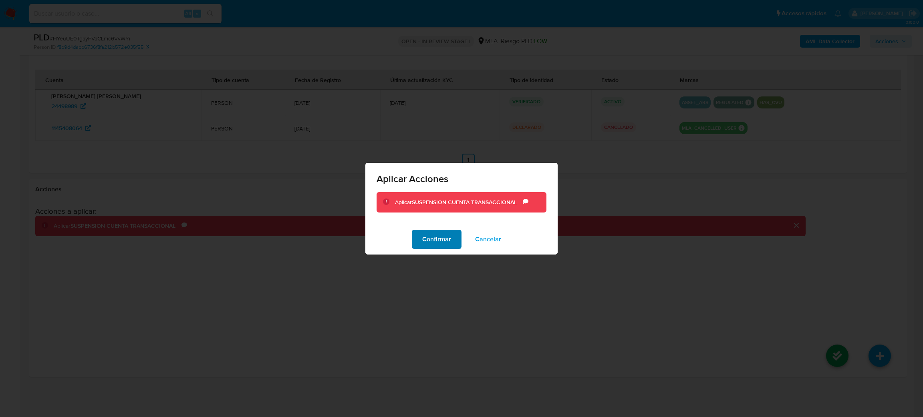
click at [423, 243] on span "Confirmar" at bounding box center [436, 240] width 29 height 18
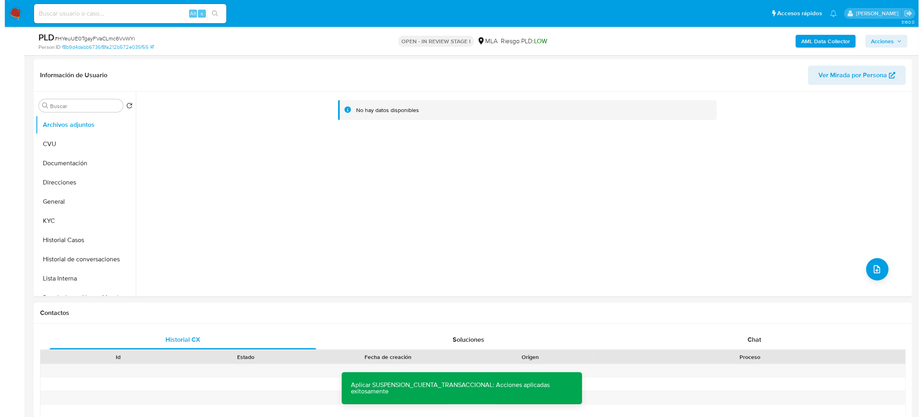
scroll to position [58, 0]
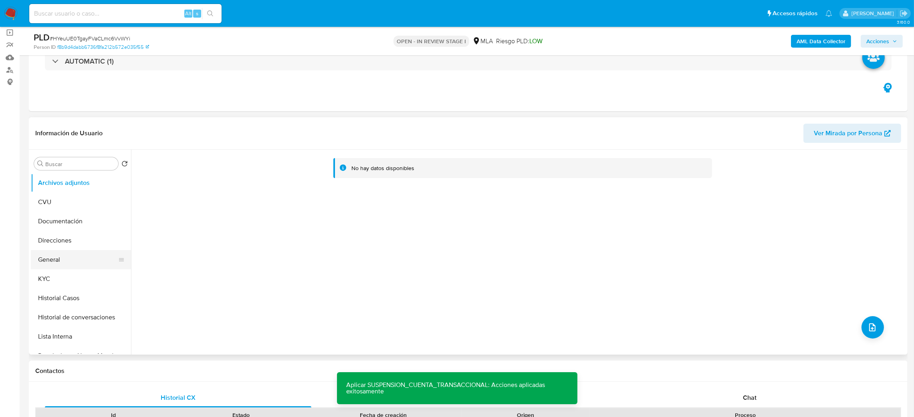
click at [78, 260] on button "General" at bounding box center [78, 259] width 94 height 19
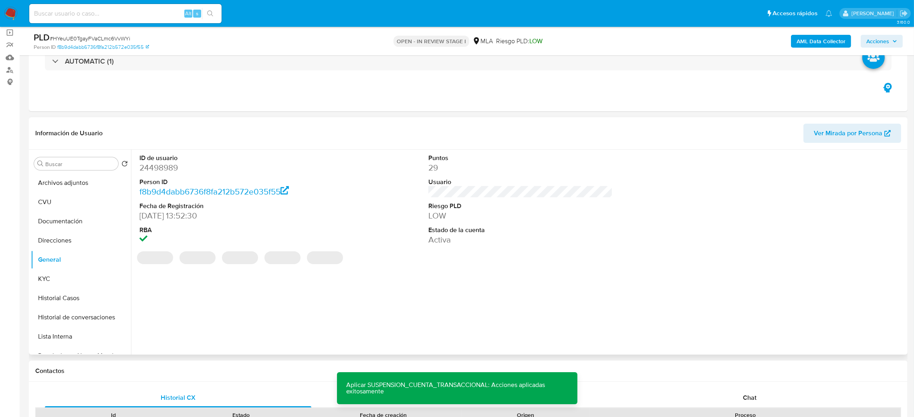
click at [160, 170] on dd "24498989" at bounding box center [231, 167] width 185 height 11
click at [160, 169] on dd "24498989" at bounding box center [231, 167] width 185 height 11
copy dd "24498989"
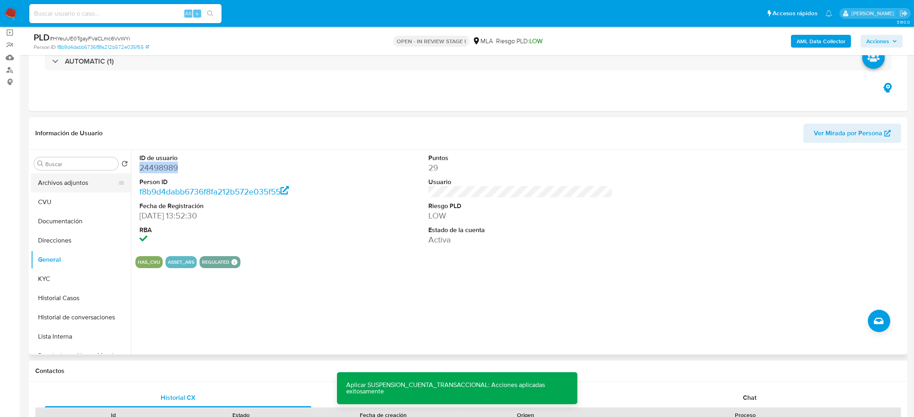
click at [71, 173] on button "Archivos adjuntos" at bounding box center [78, 182] width 94 height 19
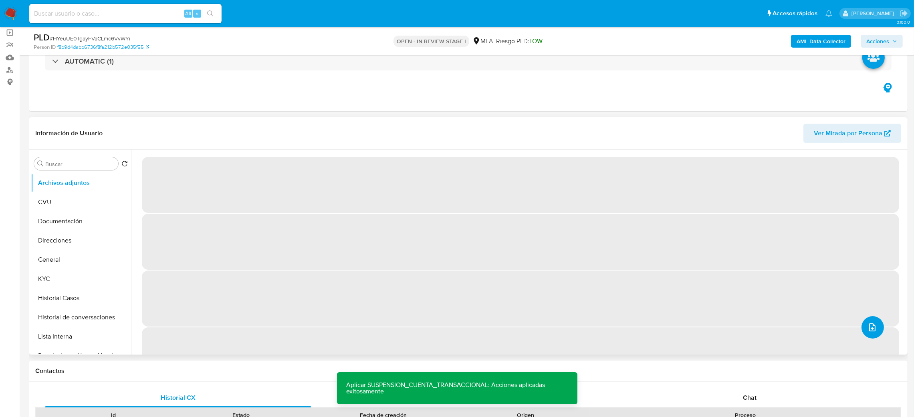
click at [871, 328] on icon "upload-file" at bounding box center [872, 328] width 10 height 10
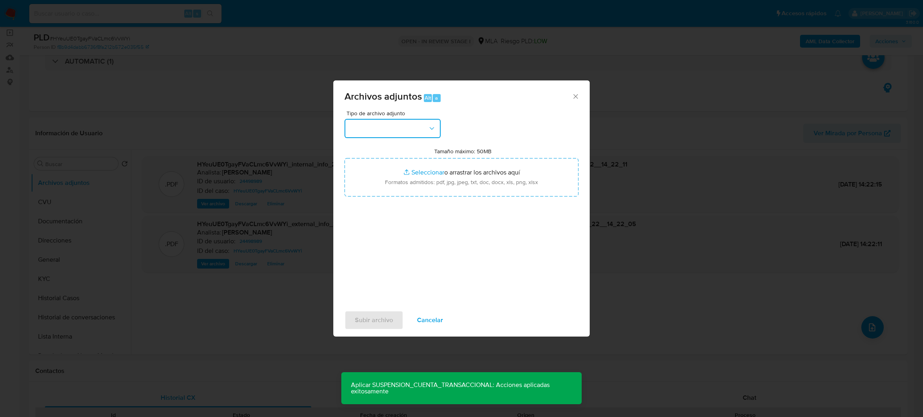
click at [398, 127] on button "button" at bounding box center [392, 128] width 96 height 19
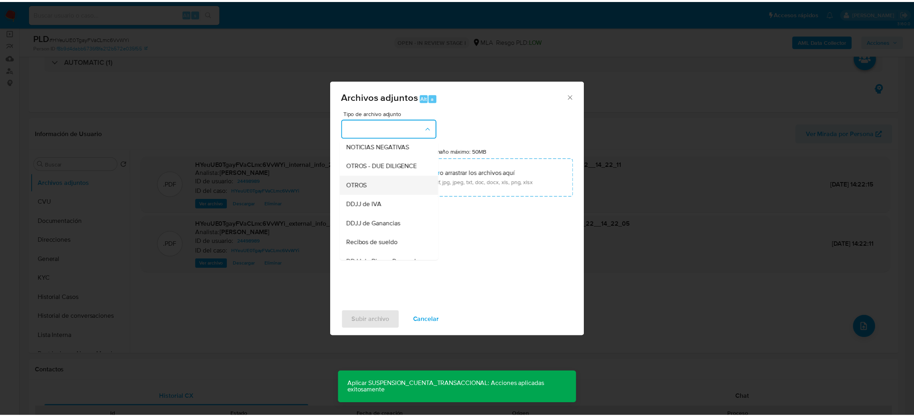
scroll to position [120, 0]
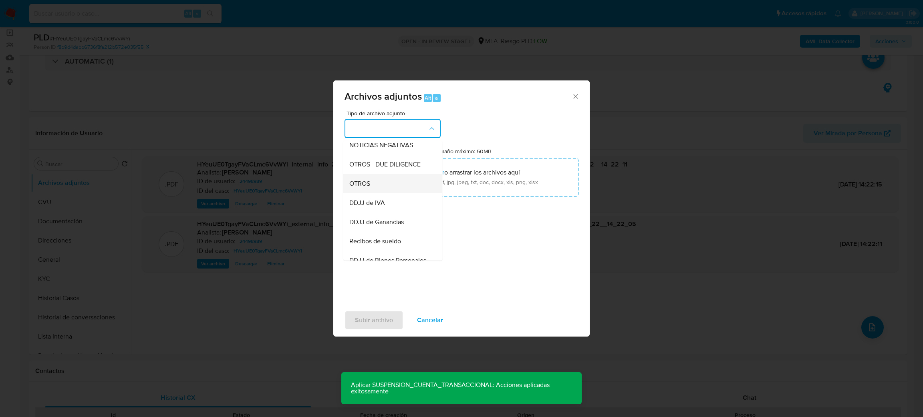
click at [374, 193] on div "OTROS" at bounding box center [390, 183] width 82 height 19
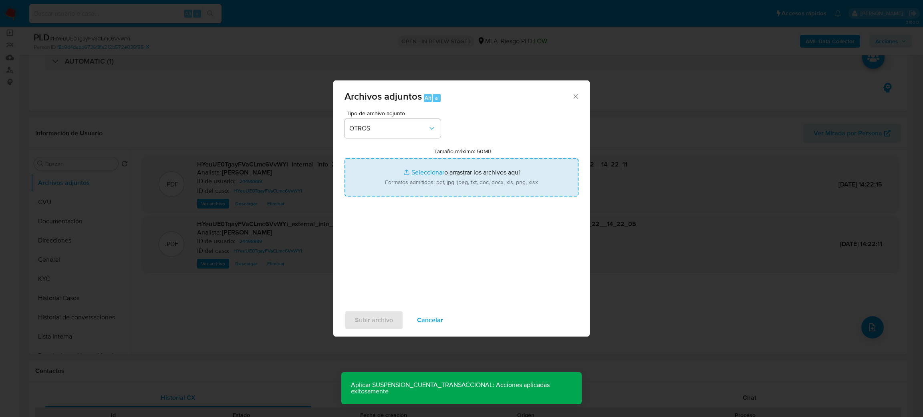
click at [403, 184] on input "Tamaño máximo: 50MB Seleccionar archivos" at bounding box center [461, 177] width 234 height 38
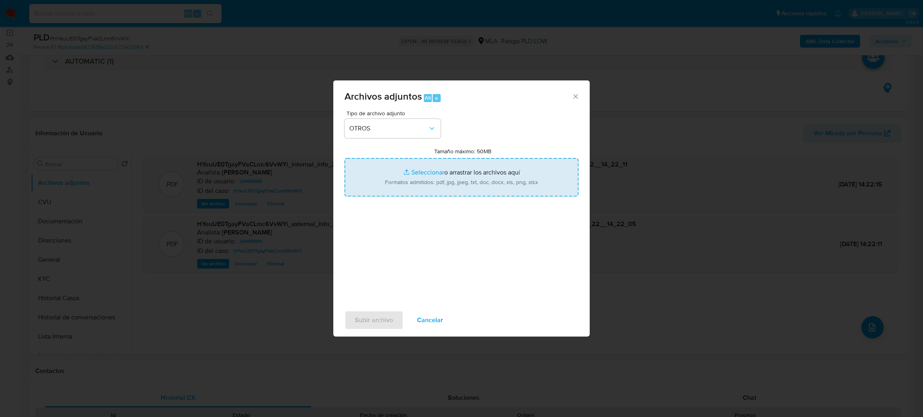
type input "C:\fakepath\Caselog HYeuUE0TgayFVaCLmc6VvWYi_2025_08_19_01_44_32.docx"
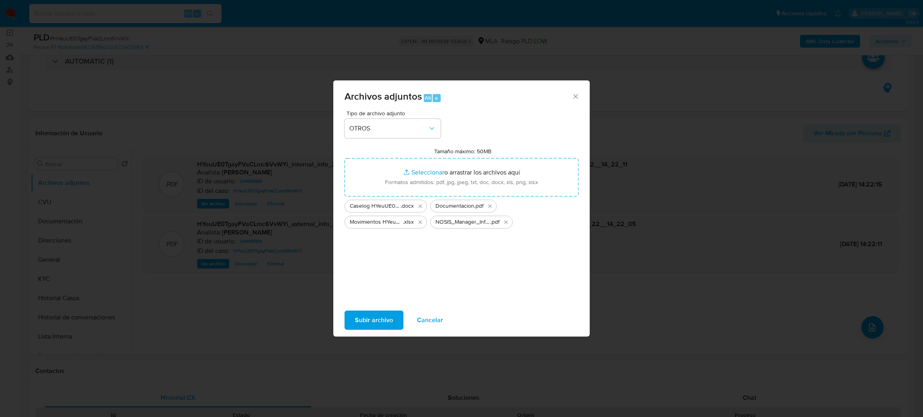
drag, startPoint x: 403, startPoint y: 184, endPoint x: 388, endPoint y: 319, distance: 135.8
click at [388, 319] on span "Subir archivo" at bounding box center [374, 321] width 38 height 18
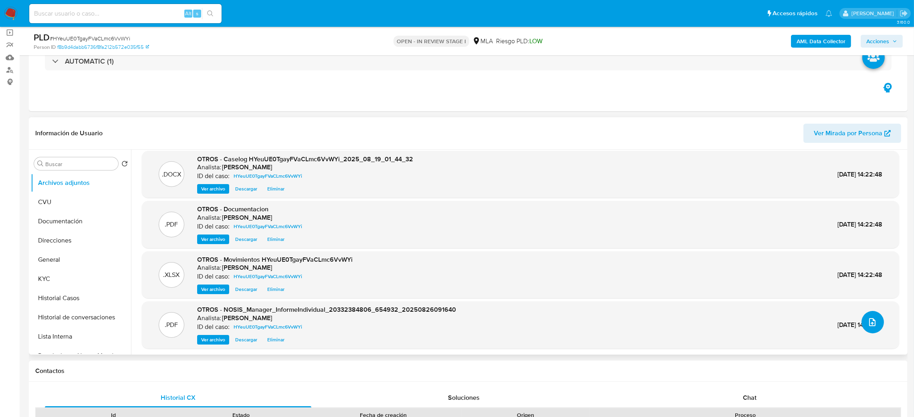
scroll to position [6, 0]
drag, startPoint x: 70, startPoint y: 199, endPoint x: 70, endPoint y: 189, distance: 9.6
click at [70, 199] on button "CVU" at bounding box center [81, 202] width 100 height 19
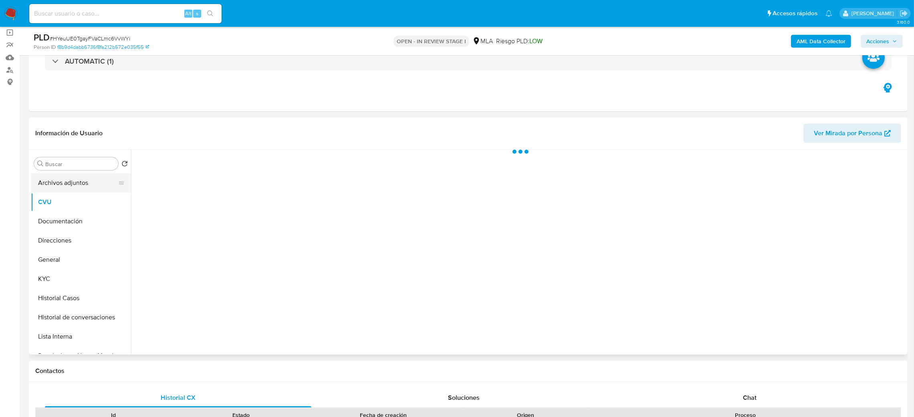
scroll to position [0, 0]
click at [70, 181] on button "Archivos adjuntos" at bounding box center [78, 182] width 94 height 19
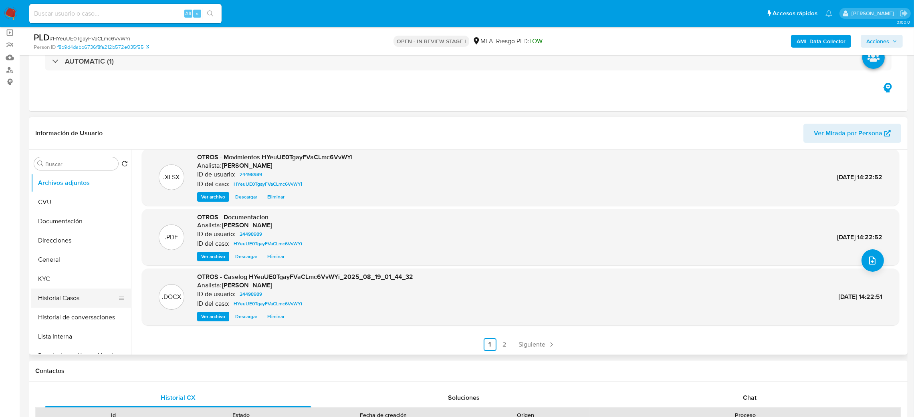
scroll to position [60, 0]
click at [72, 297] on button "Restricciones Nuevo Mundo" at bounding box center [78, 295] width 94 height 19
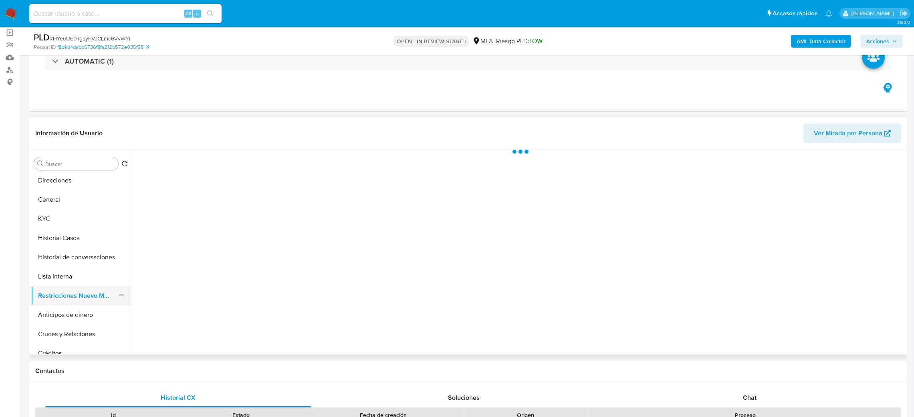
scroll to position [0, 0]
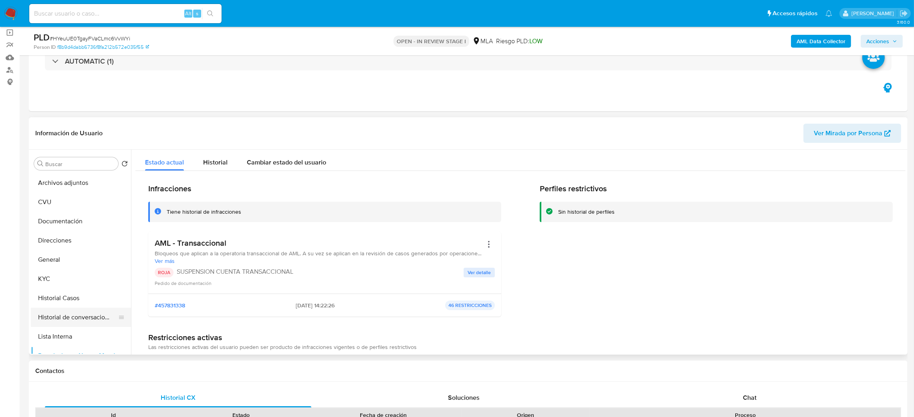
click at [88, 312] on button "Historial de conversaciones" at bounding box center [78, 317] width 94 height 19
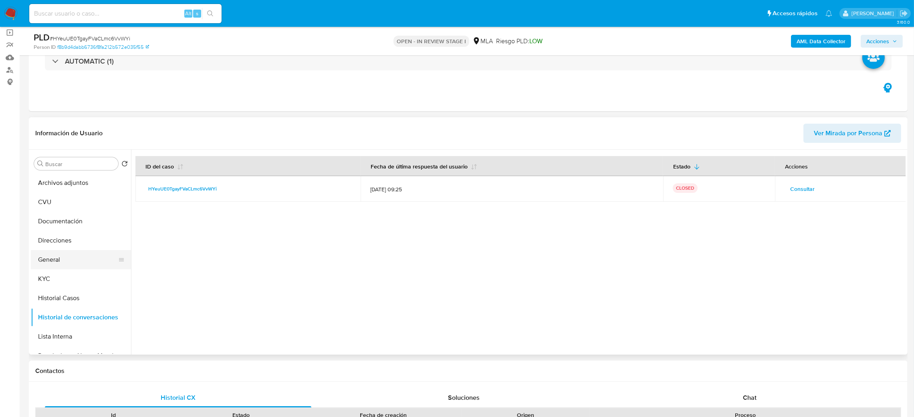
click at [64, 256] on button "General" at bounding box center [78, 259] width 94 height 19
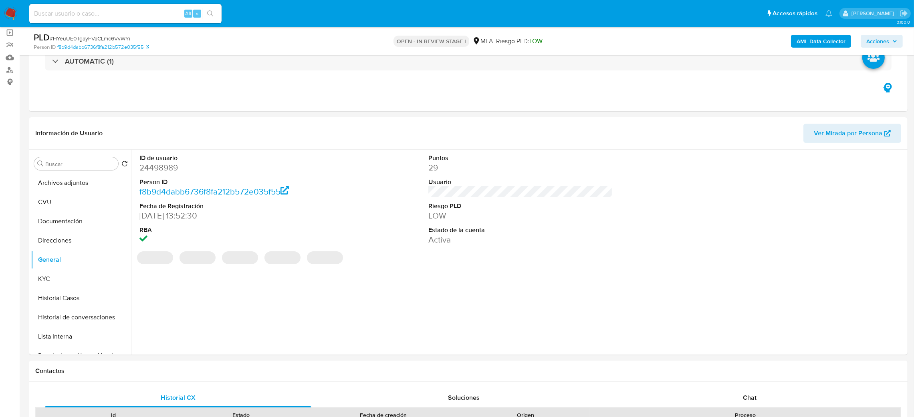
click at [155, 169] on dd "24498989" at bounding box center [231, 167] width 185 height 11
copy dd "24498989"
click at [884, 34] on div "AML Data Collector Acciones" at bounding box center [759, 41] width 288 height 19
drag, startPoint x: 900, startPoint y: 42, endPoint x: 861, endPoint y: 45, distance: 39.4
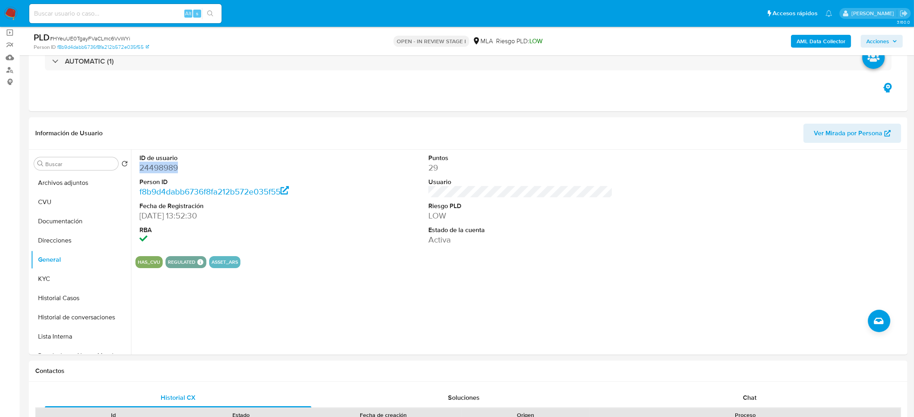
click at [900, 42] on button "Acciones" at bounding box center [881, 41] width 42 height 13
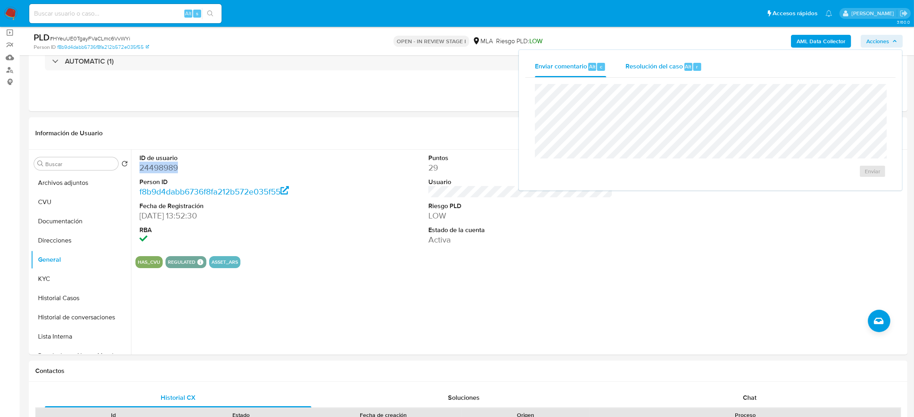
click at [674, 62] on span "Resolución del caso" at bounding box center [653, 66] width 57 height 9
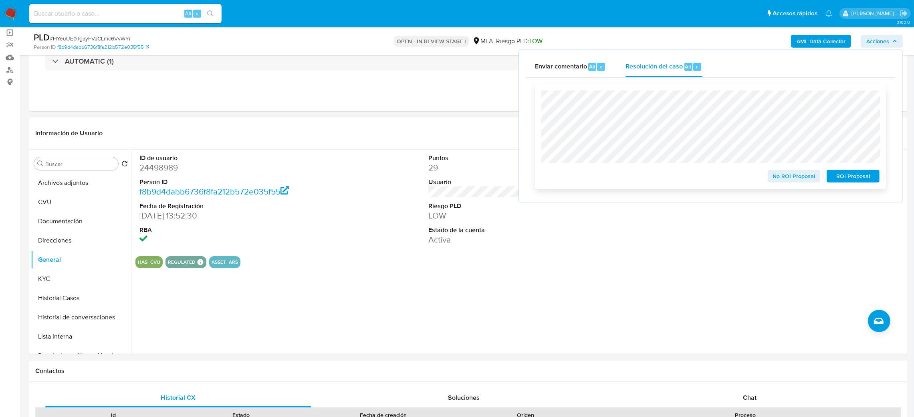
click at [859, 175] on span "ROI Proposal" at bounding box center [853, 176] width 42 height 11
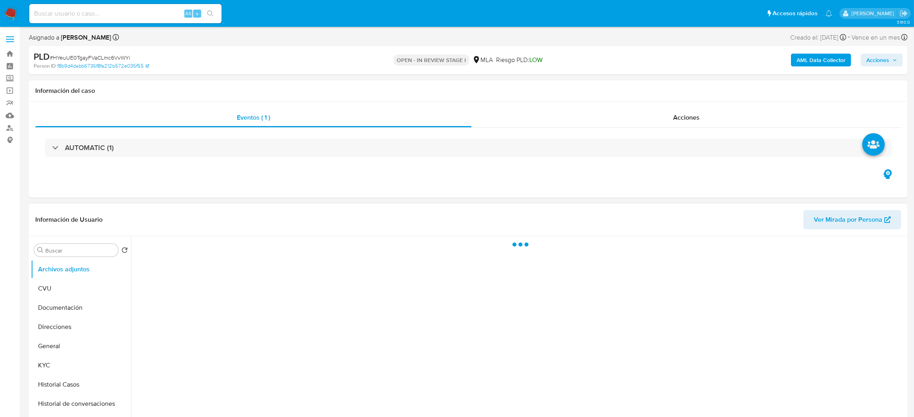
select select "10"
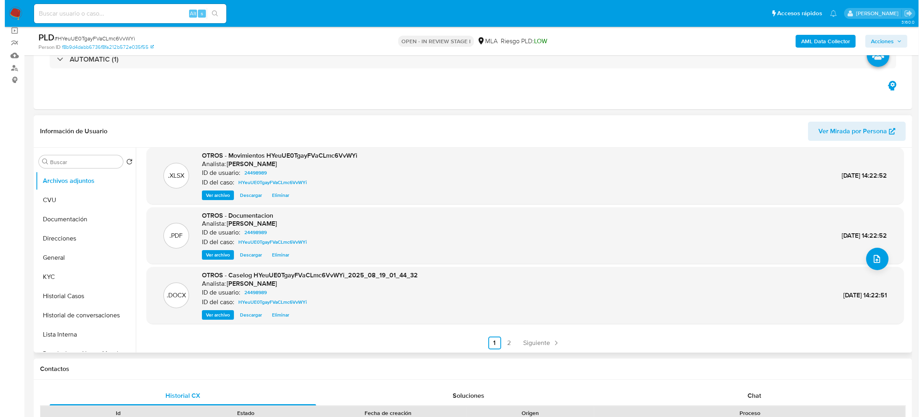
scroll to position [67, 0]
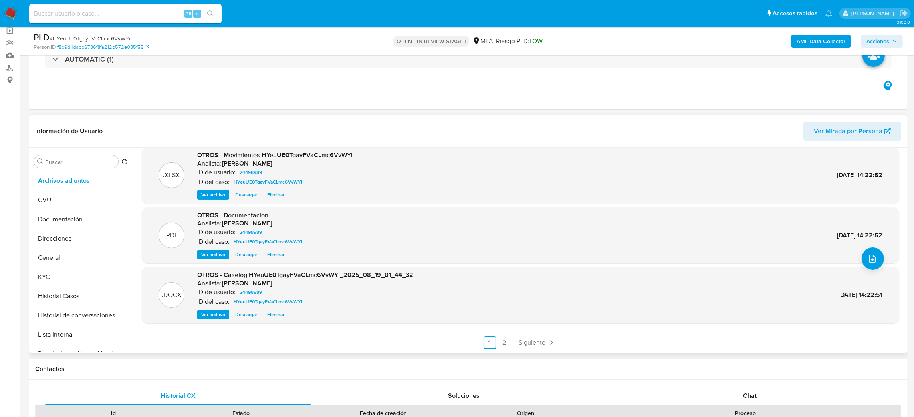
drag, startPoint x: 215, startPoint y: 312, endPoint x: 262, endPoint y: 307, distance: 47.5
click at [215, 312] on span "Ver archivo" at bounding box center [213, 315] width 24 height 8
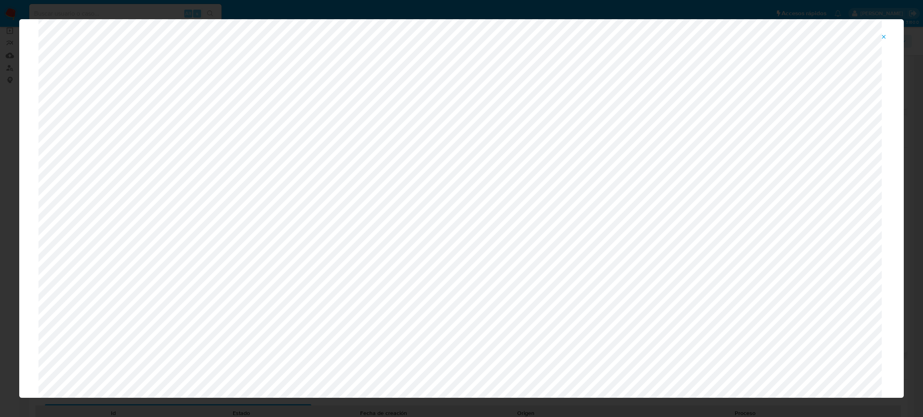
scroll to position [465, 0]
click at [883, 35] on icon "Attachment preview" at bounding box center [883, 37] width 6 height 6
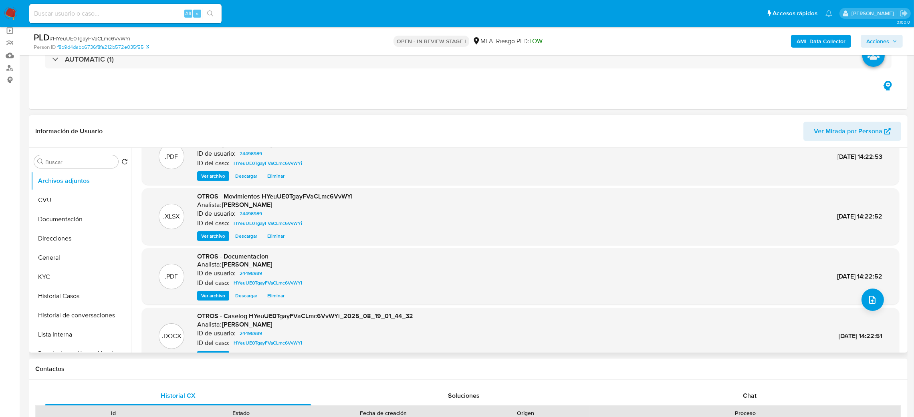
scroll to position [0, 0]
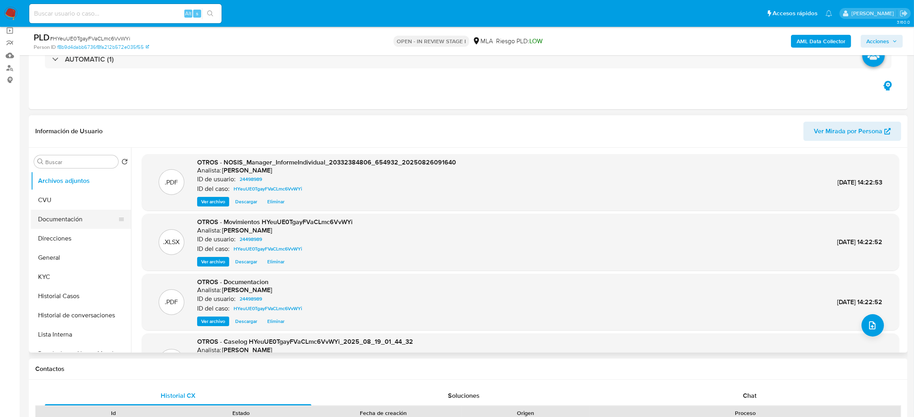
click at [80, 223] on button "Documentación" at bounding box center [78, 219] width 94 height 19
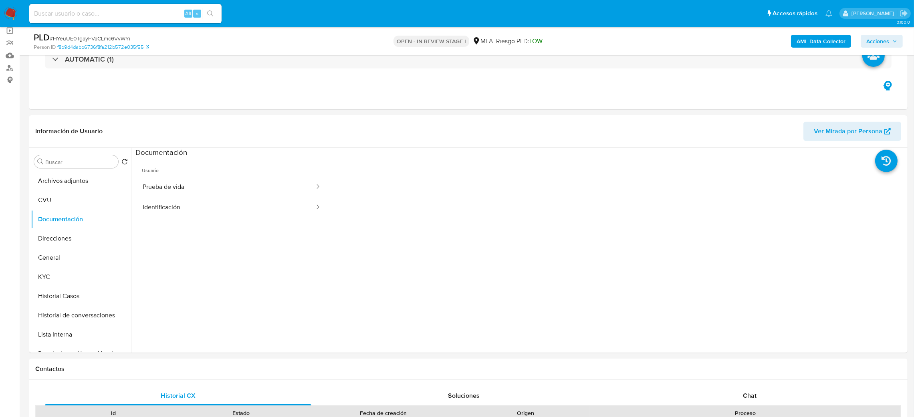
click at [47, 14] on input at bounding box center [125, 13] width 192 height 10
paste input "HYeuUE0TgayFVaCLmc6VvWYi"
type input "HYeuUE0TgayFVaCLmc6VvWYi"
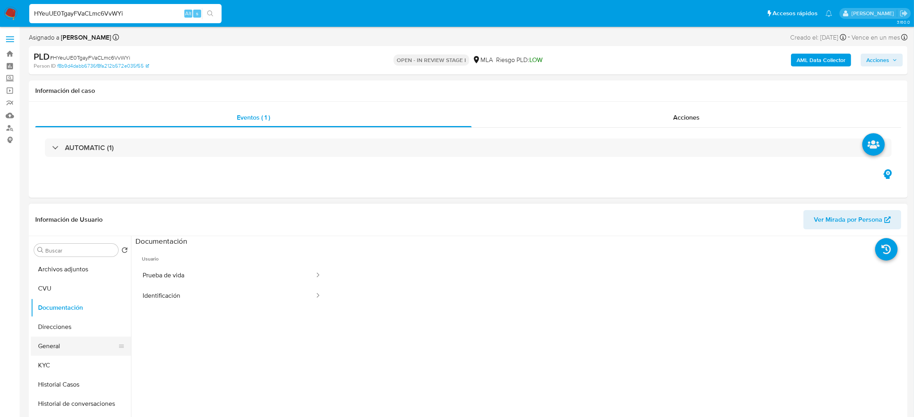
click at [52, 340] on button "General" at bounding box center [78, 346] width 94 height 19
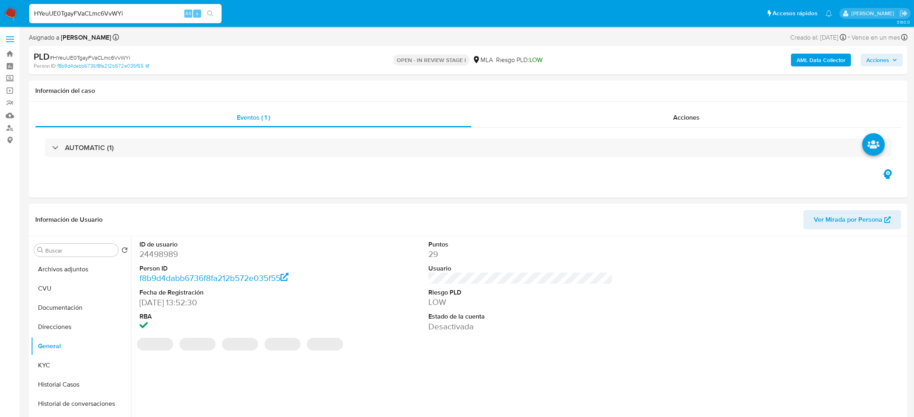
click at [157, 254] on dd "24498989" at bounding box center [231, 254] width 185 height 11
copy dd "24498989"
click at [894, 58] on span "Acciones" at bounding box center [881, 59] width 31 height 11
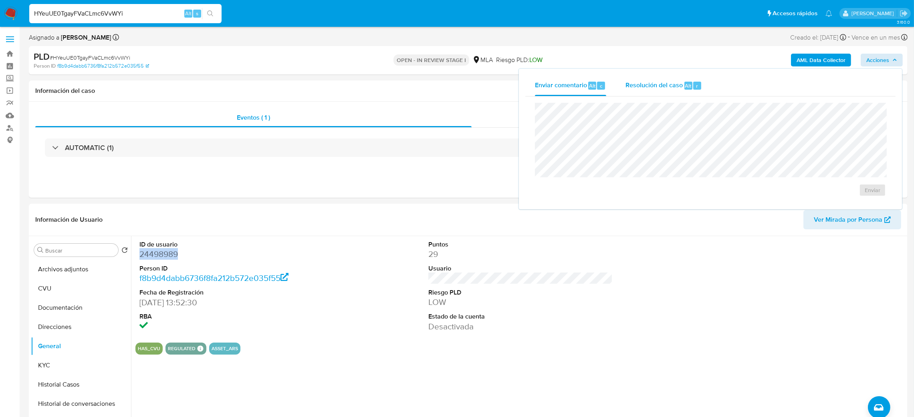
click at [660, 86] on span "Resolución del caso" at bounding box center [653, 85] width 57 height 9
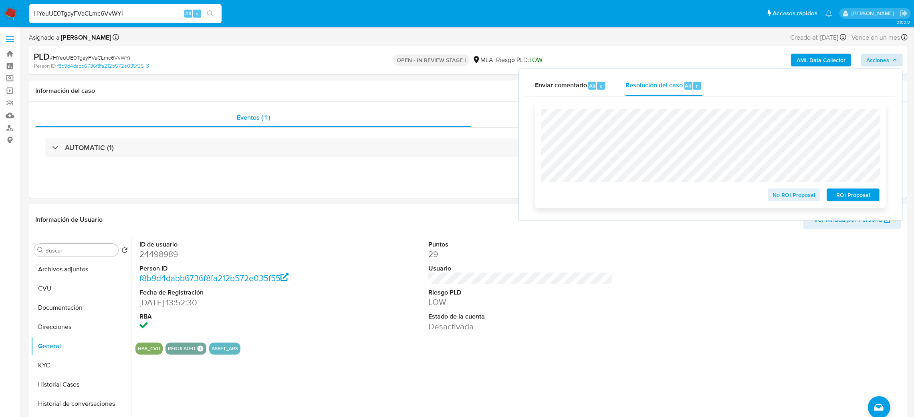
click at [856, 193] on span "ROI Proposal" at bounding box center [853, 194] width 42 height 11
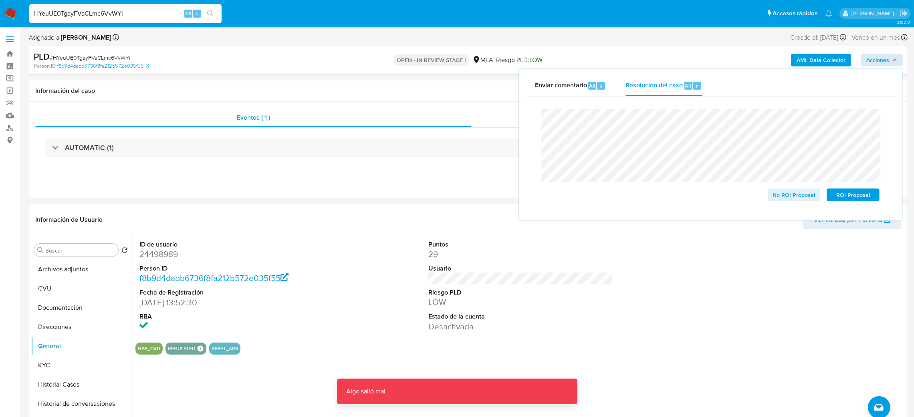
drag, startPoint x: 144, startPoint y: 8, endPoint x: 111, endPoint y: 6, distance: 33.0
click at [143, 8] on input "HYeuUE0TgayFVaCLmc6VvWYi" at bounding box center [125, 13] width 192 height 10
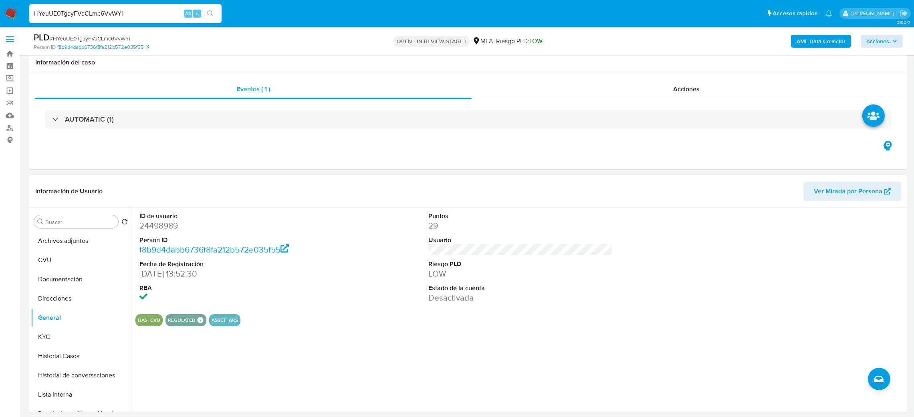
scroll to position [60, 0]
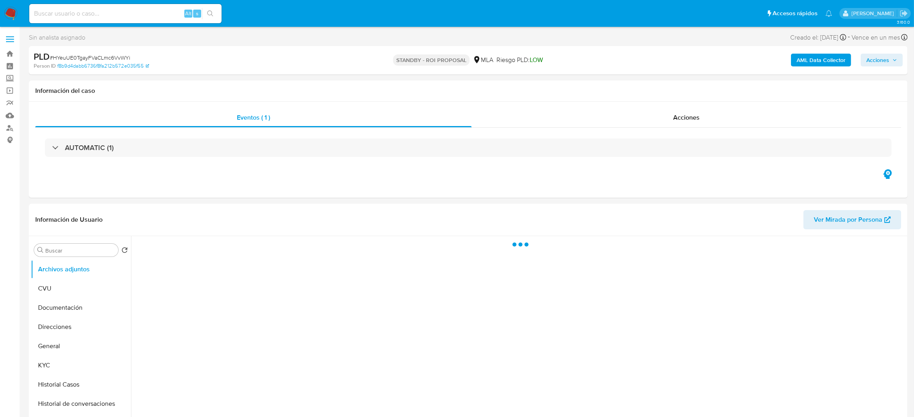
select select "10"
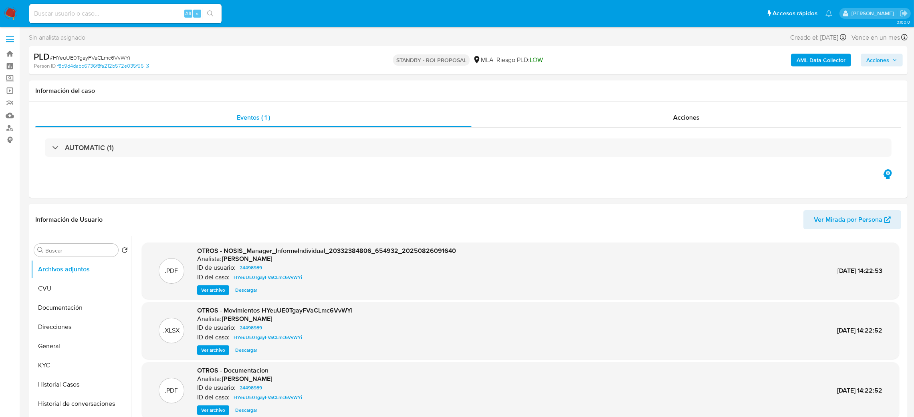
click at [9, 12] on img at bounding box center [11, 14] width 14 height 14
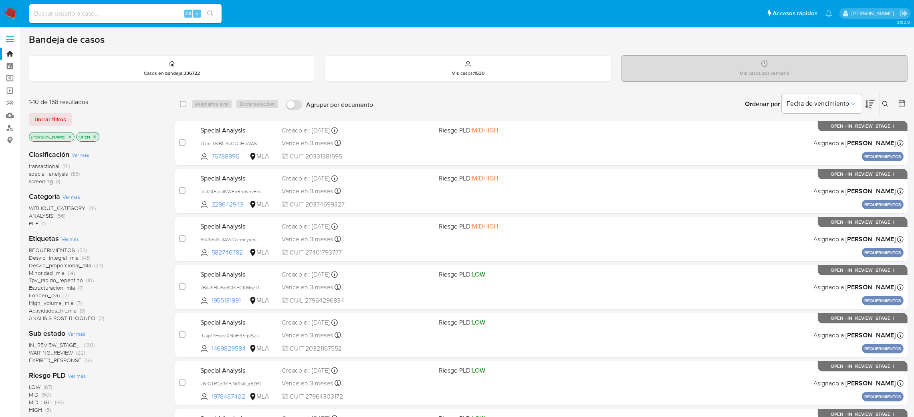
click at [140, 9] on input at bounding box center [125, 13] width 192 height 10
paste input "wJUdwwUdljyz9OcmwpuqjnSc"
type input "wJUdwwUdljyz9OcmwpuqjnSc"
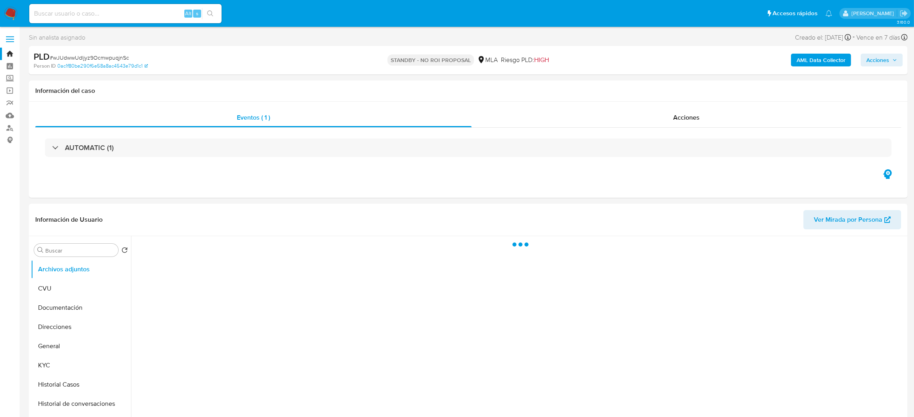
click at [12, 12] on img at bounding box center [11, 14] width 14 height 14
select select "10"
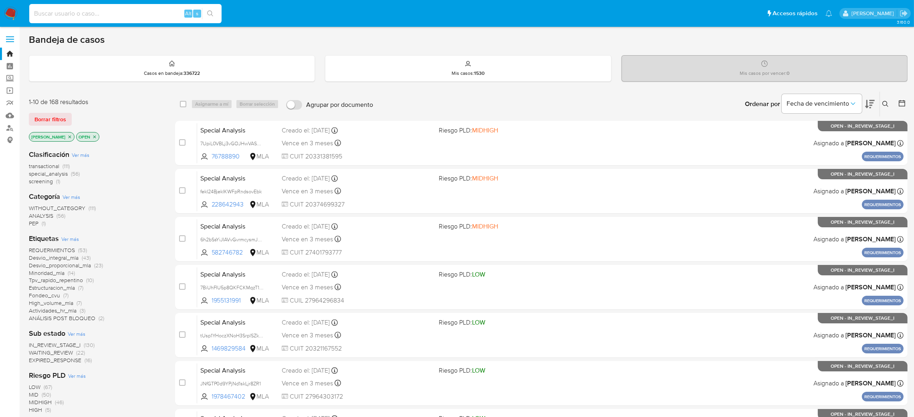
click at [117, 11] on input at bounding box center [125, 13] width 192 height 10
paste input "w60IzXSs0joaWRhH6GtUu5he"
type input "w60IzXSs0joaWRhH6GtUu5he"
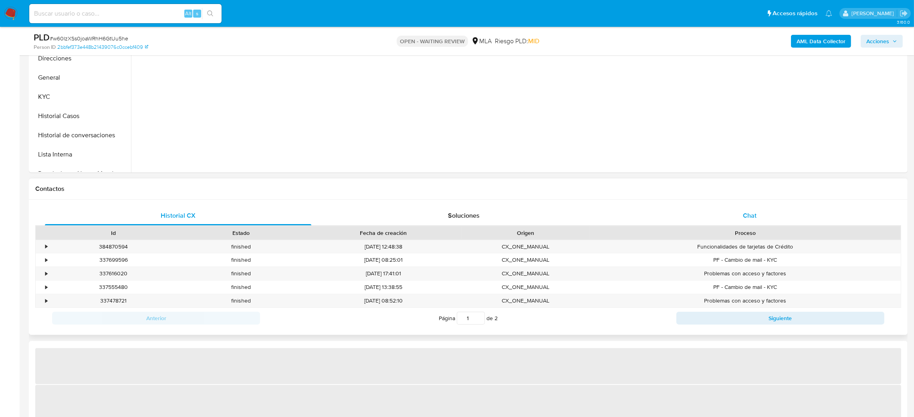
click at [751, 209] on div "Chat" at bounding box center [749, 215] width 266 height 19
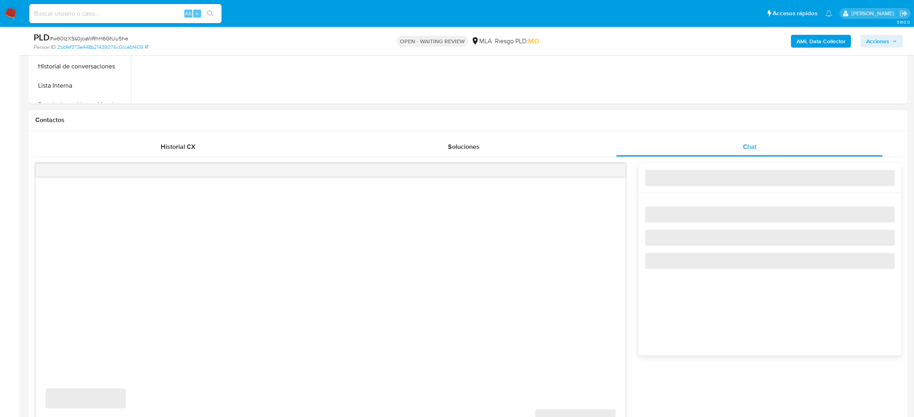
select select "10"
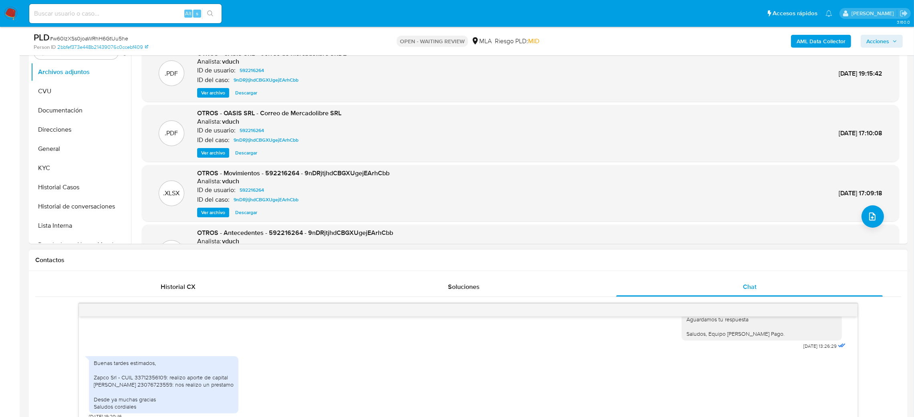
scroll to position [60, 0]
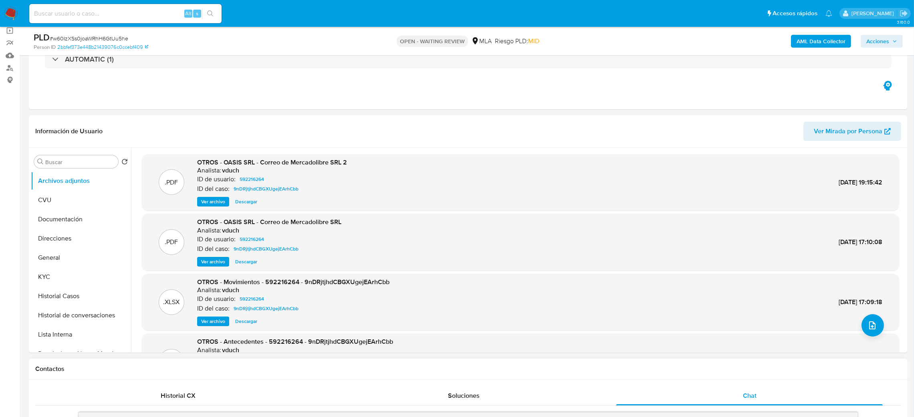
drag, startPoint x: 10, startPoint y: 18, endPoint x: 17, endPoint y: 4, distance: 15.2
click at [10, 18] on img at bounding box center [11, 14] width 14 height 14
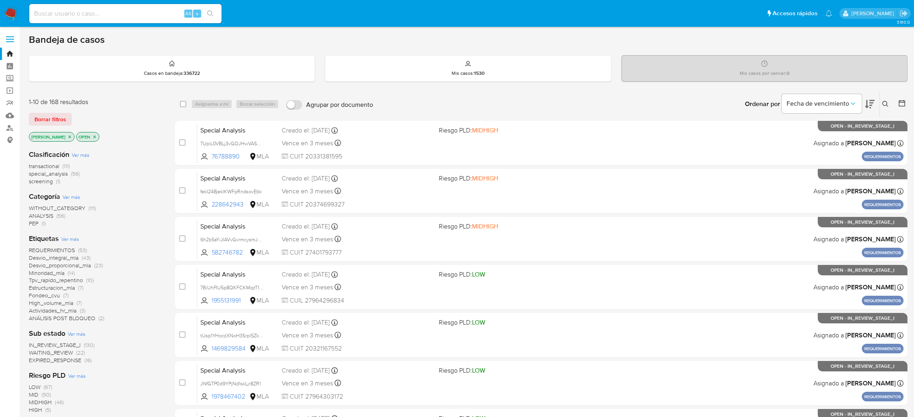
click at [67, 14] on input at bounding box center [125, 13] width 192 height 10
paste input "E9FXqR7Wta0qigRnEUFepnYp"
type input "E9FXqR7Wta0qigRnEUFepnYp"
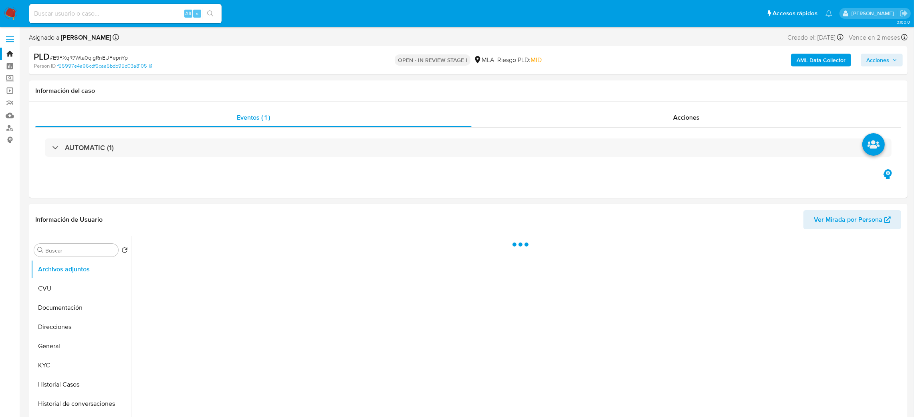
select select "10"
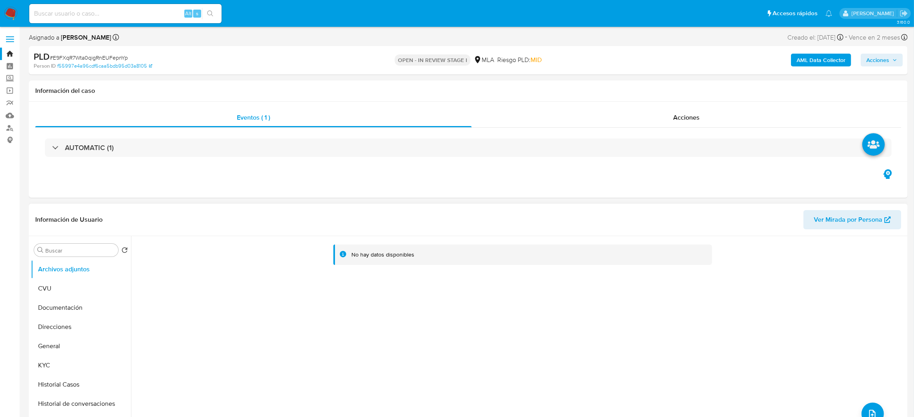
scroll to position [300, 0]
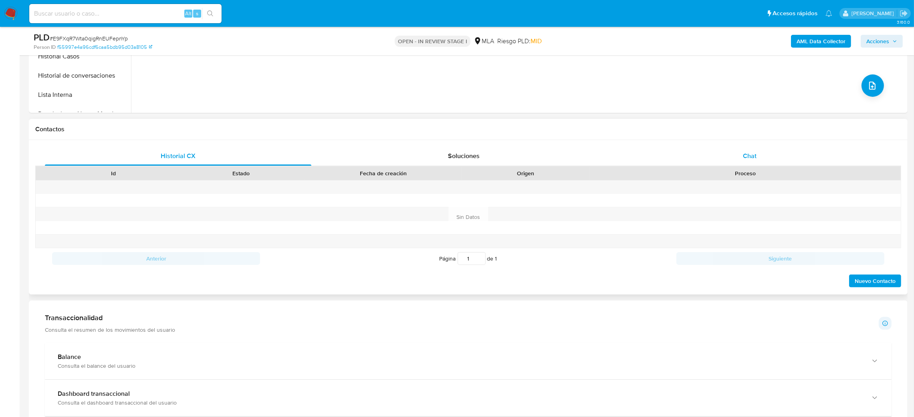
click at [764, 163] on div "Chat" at bounding box center [749, 156] width 266 height 19
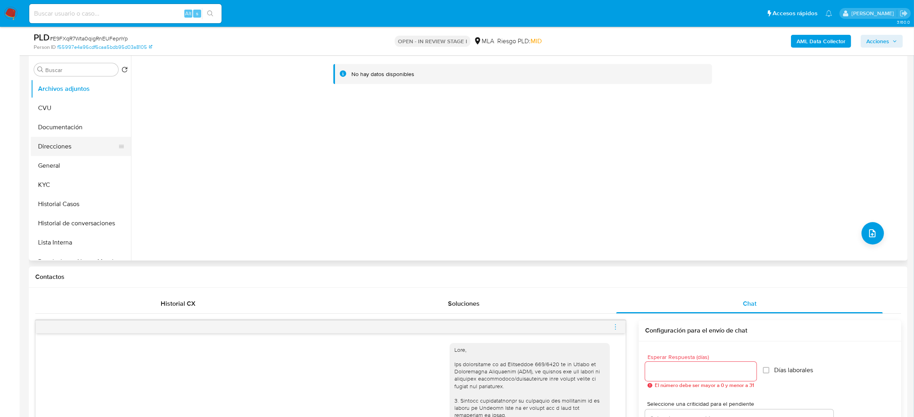
scroll to position [60, 0]
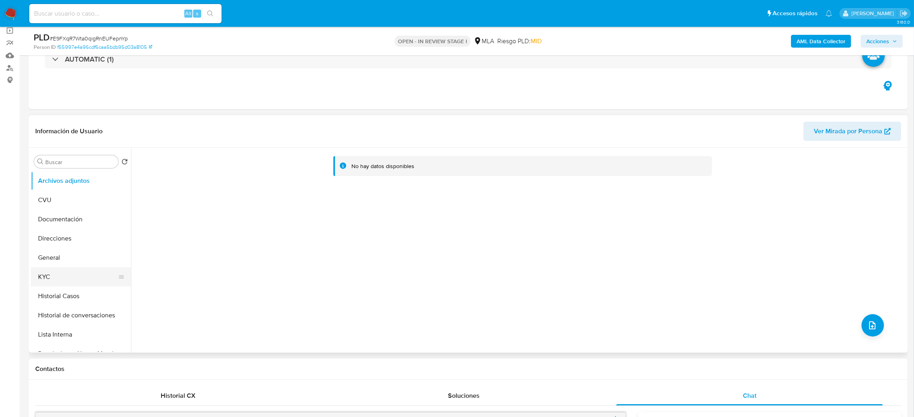
click at [85, 272] on button "KYC" at bounding box center [78, 277] width 94 height 19
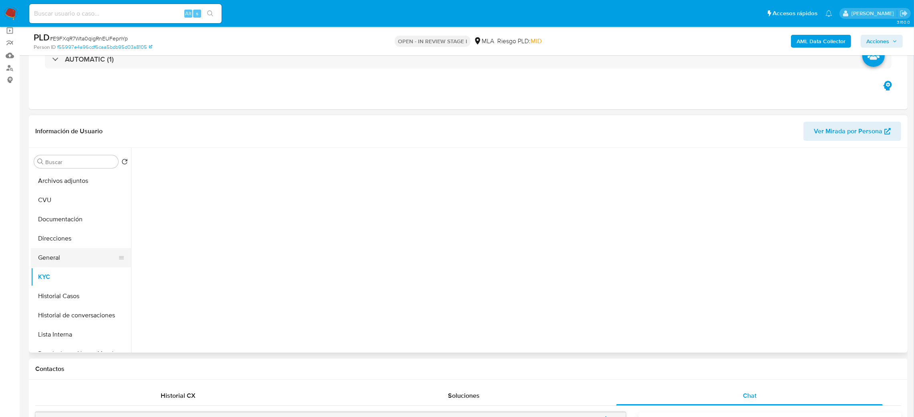
drag, startPoint x: 75, startPoint y: 256, endPoint x: 54, endPoint y: 260, distance: 21.3
click at [74, 256] on button "General" at bounding box center [78, 257] width 94 height 19
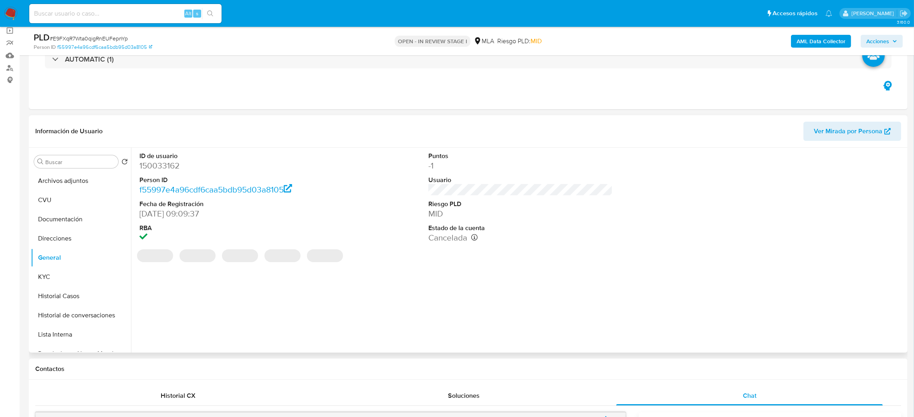
click at [148, 165] on dd "150033162" at bounding box center [231, 165] width 185 height 11
copy dd "150033162"
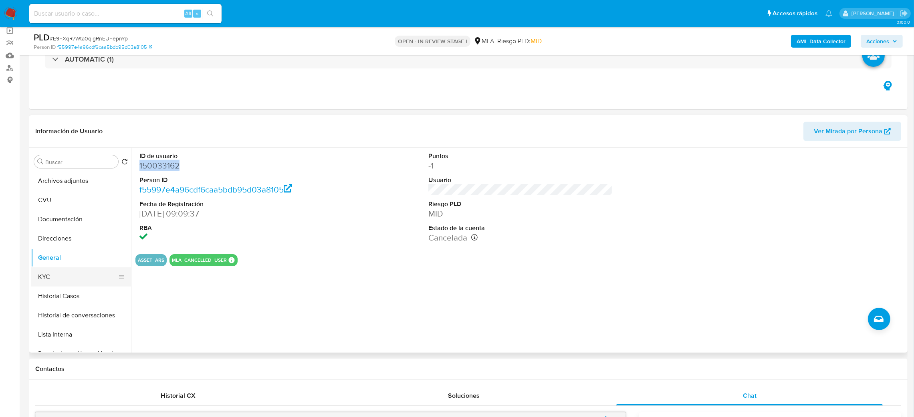
click at [55, 273] on button "KYC" at bounding box center [78, 277] width 94 height 19
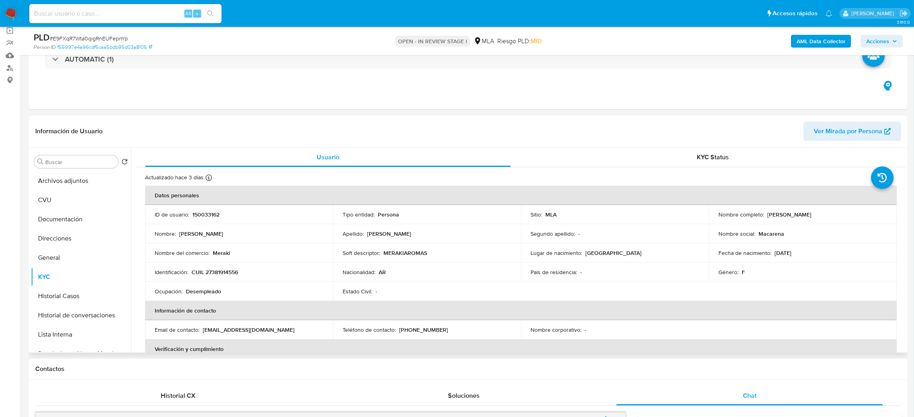
click at [220, 269] on p "CUIL 27381914556" at bounding box center [214, 272] width 46 height 7
copy p "CUIL"
click at [234, 274] on p "CUIL 27381914556" at bounding box center [214, 272] width 46 height 7
click at [233, 276] on p "CUIL 27381914556" at bounding box center [214, 272] width 46 height 7
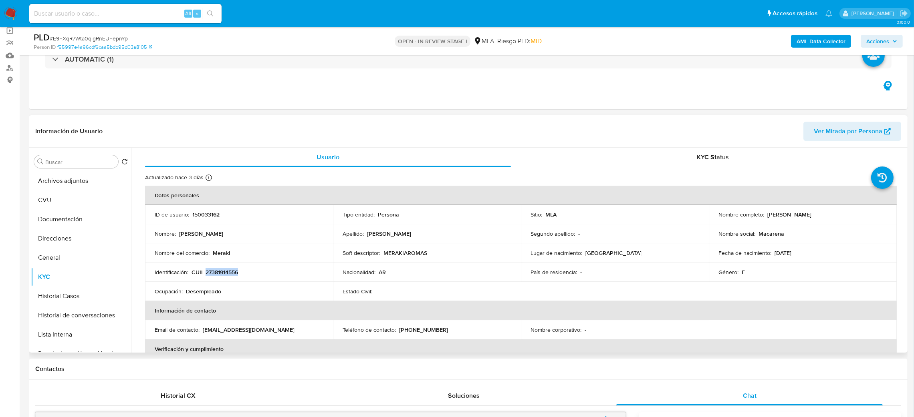
copy p "27381914556"
click at [229, 249] on td "Nombre del comercio : Meraki" at bounding box center [239, 253] width 188 height 19
drag, startPoint x: 211, startPoint y: 274, endPoint x: 234, endPoint y: 273, distance: 23.3
click at [234, 273] on p "CUIL 27381914556" at bounding box center [214, 272] width 46 height 7
copy p "38191455"
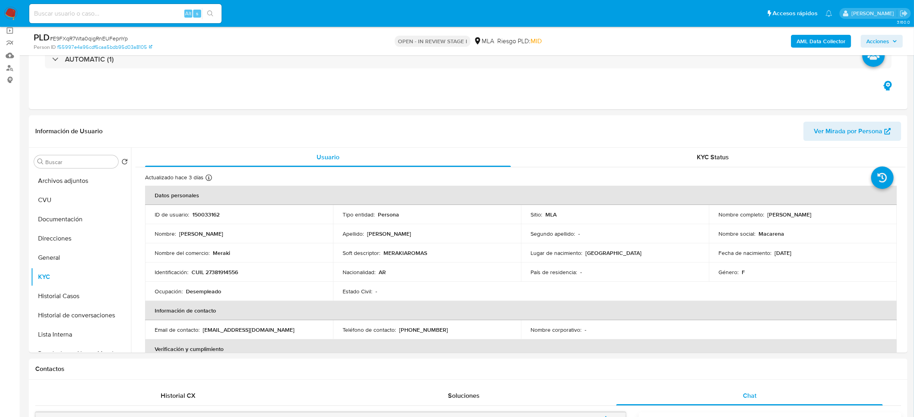
click at [103, 40] on span "# E9FXqR7Wta0qigRnEUFepnYp" at bounding box center [89, 38] width 78 height 8
copy span "E9FXqR7Wta0qigRnEUFepnYp"
drag, startPoint x: 0, startPoint y: 231, endPoint x: 21, endPoint y: 238, distance: 22.3
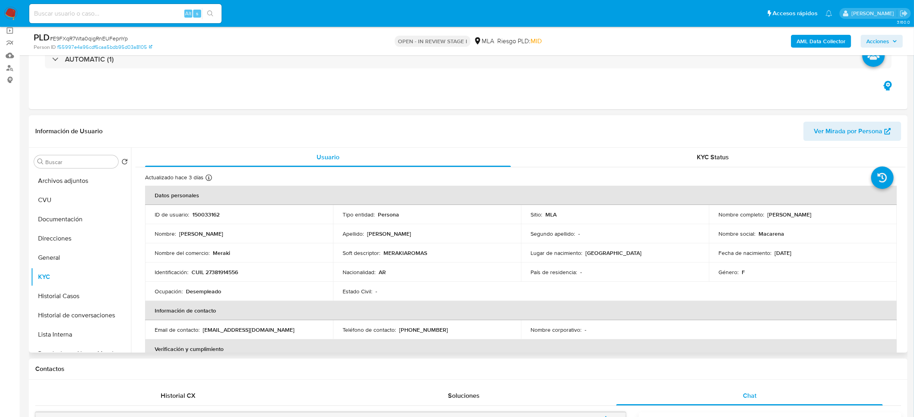
drag, startPoint x: 765, startPoint y: 216, endPoint x: 845, endPoint y: 216, distance: 80.5
click at [845, 216] on div "Nombre completo : [PERSON_NAME]" at bounding box center [802, 214] width 169 height 7
copy p "[PERSON_NAME]"
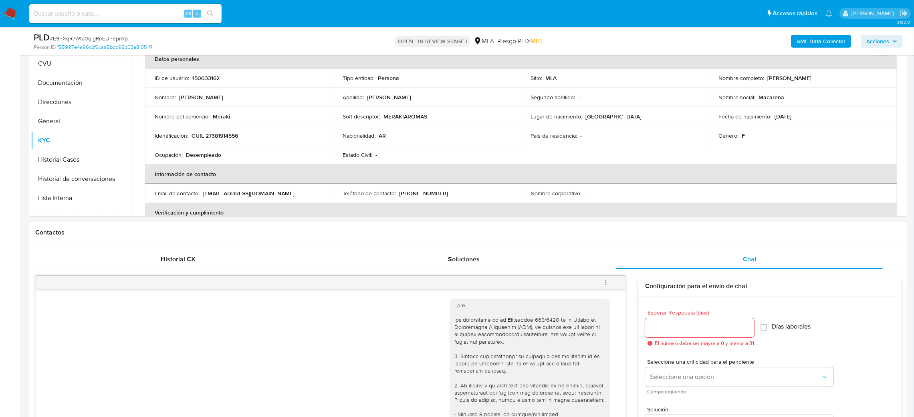
scroll to position [147, 0]
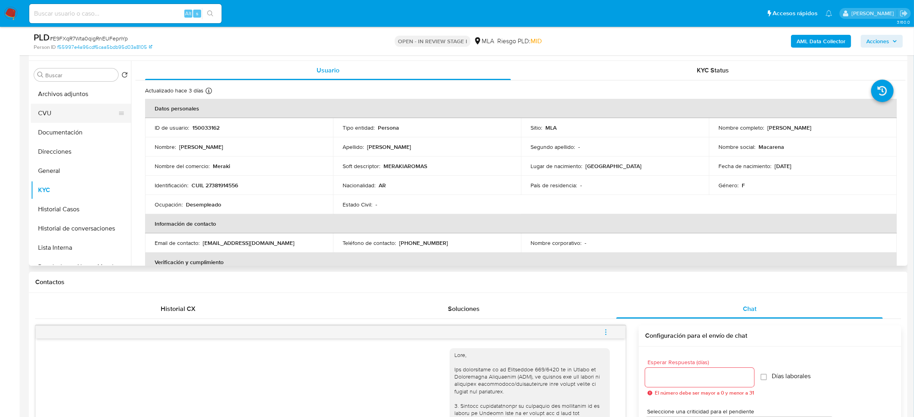
click at [53, 122] on button "CVU" at bounding box center [78, 113] width 94 height 19
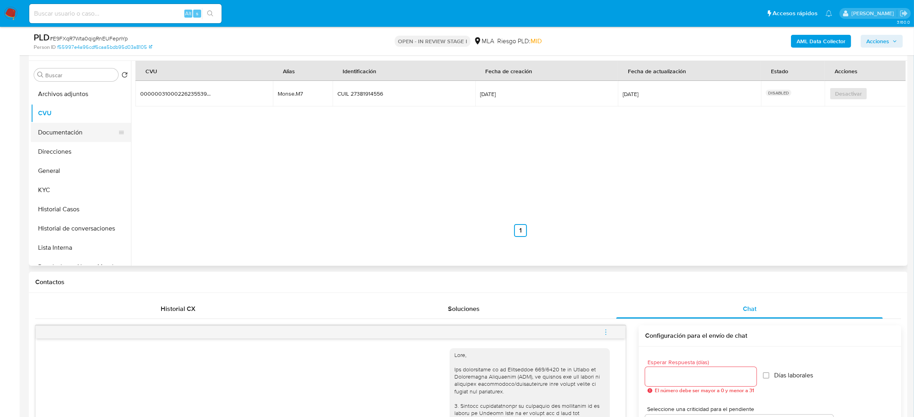
click at [62, 136] on button "Documentación" at bounding box center [78, 132] width 94 height 19
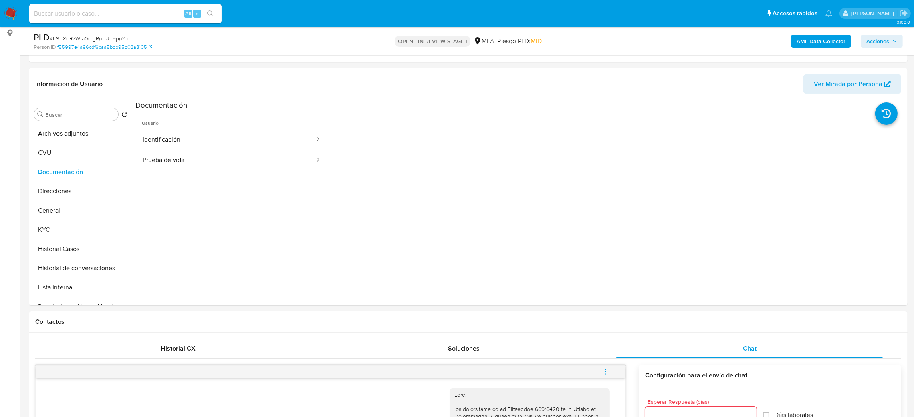
scroll to position [87, 0]
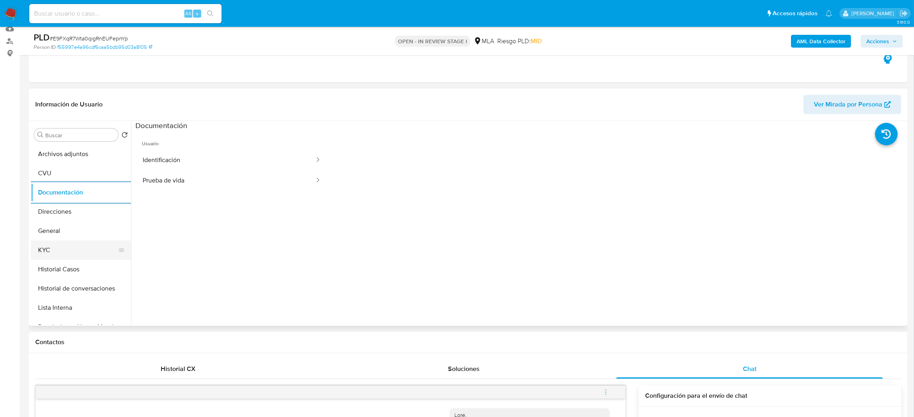
click at [83, 247] on button "KYC" at bounding box center [78, 250] width 94 height 19
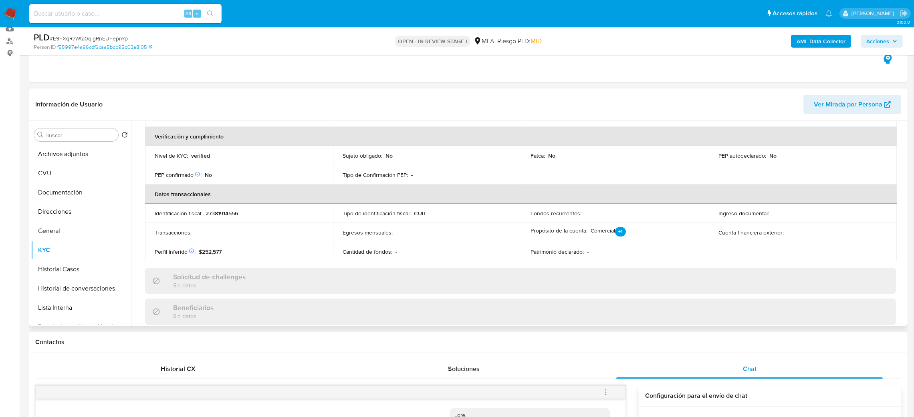
scroll to position [415, 0]
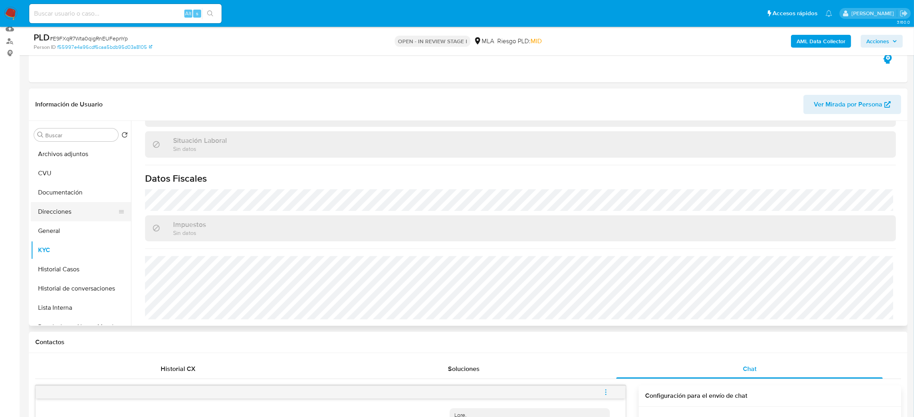
click at [73, 211] on button "Direcciones" at bounding box center [78, 211] width 94 height 19
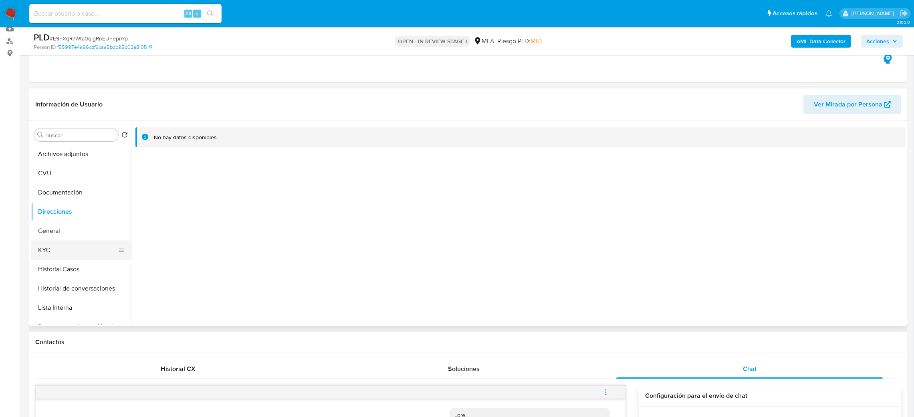
drag, startPoint x: 56, startPoint y: 254, endPoint x: 70, endPoint y: 256, distance: 13.7
click at [56, 254] on button "KYC" at bounding box center [78, 250] width 94 height 19
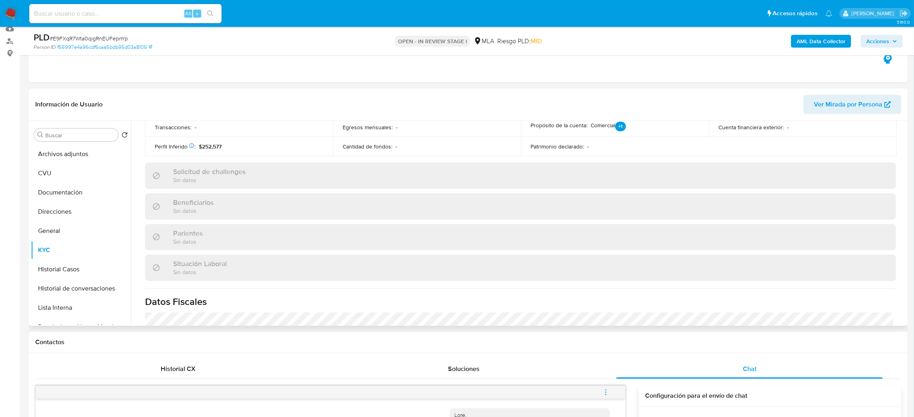
scroll to position [415, 0]
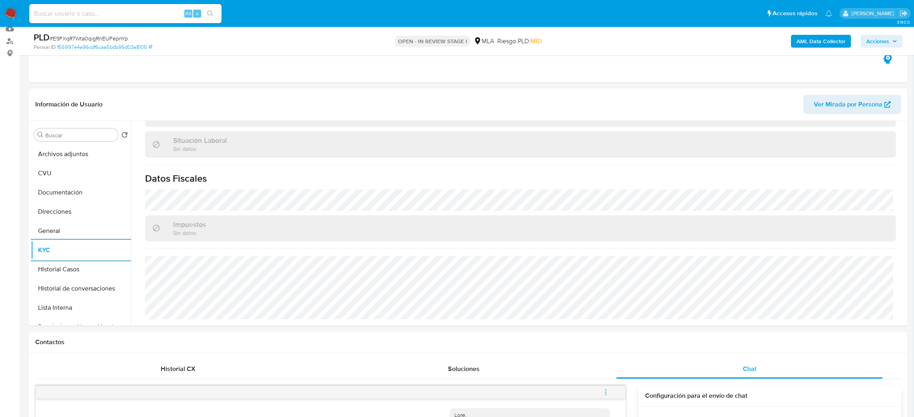
click at [113, 10] on input at bounding box center [125, 13] width 192 height 10
paste input "EZ0Sqx17pnLxBbH4RzpqVnQY"
type input "EZ0Sqx17pnLxBbH4RzpqVnQY"
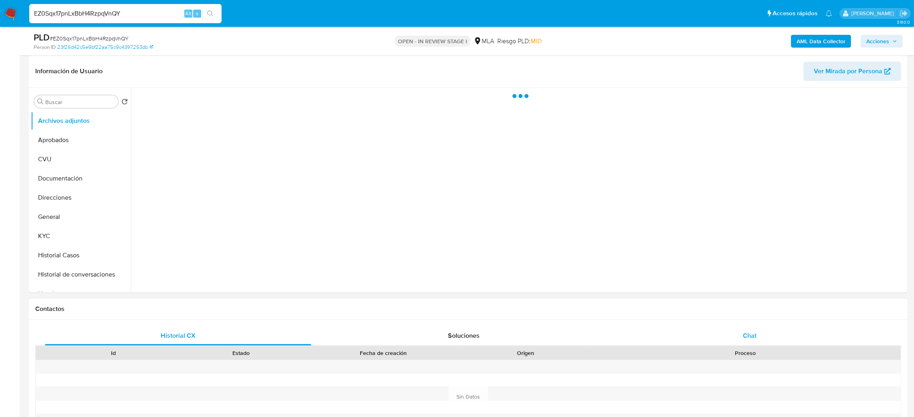
select select "10"
click at [772, 336] on div "Chat" at bounding box center [749, 335] width 266 height 19
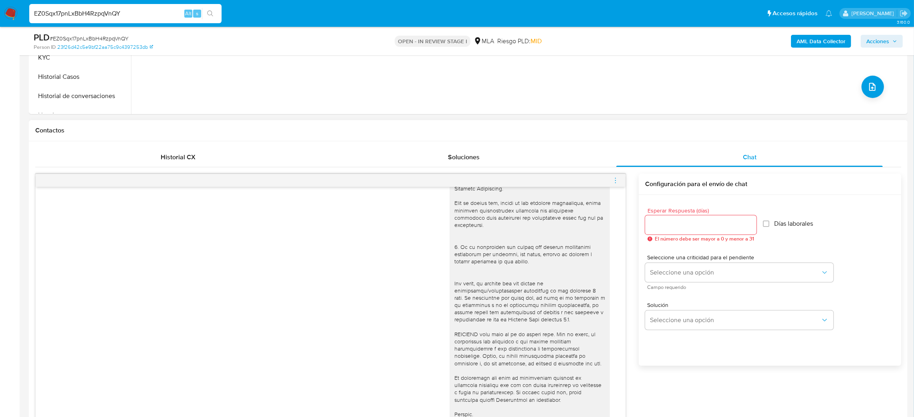
scroll to position [120, 0]
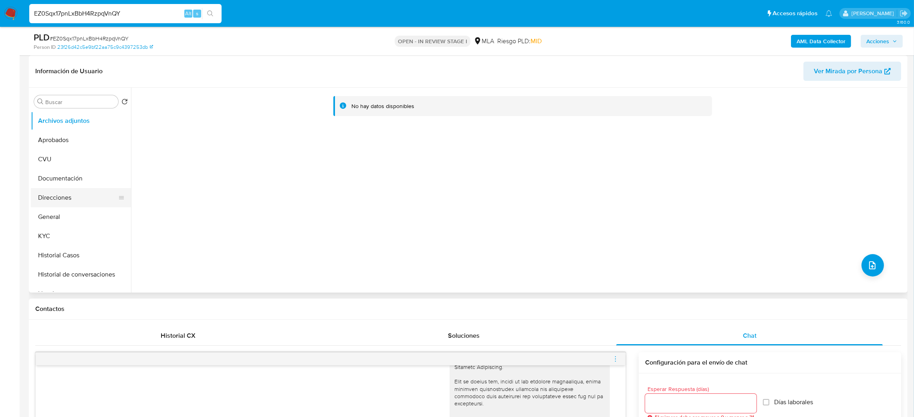
click at [57, 207] on button "Direcciones" at bounding box center [78, 197] width 94 height 19
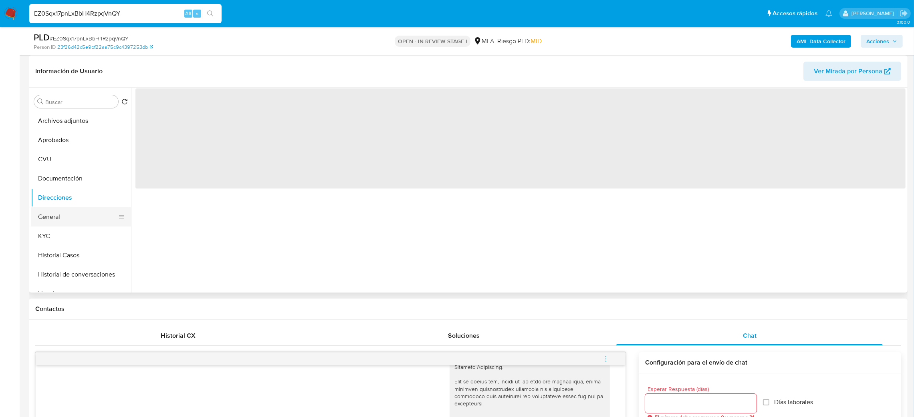
click at [74, 214] on button "General" at bounding box center [78, 216] width 94 height 19
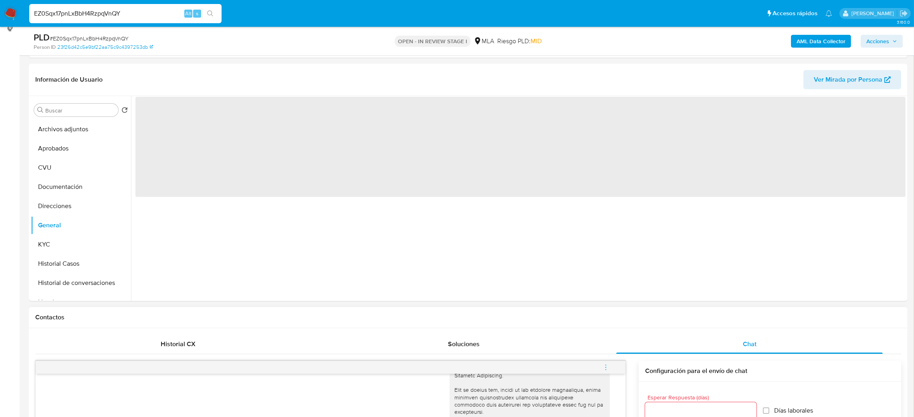
scroll to position [60, 0]
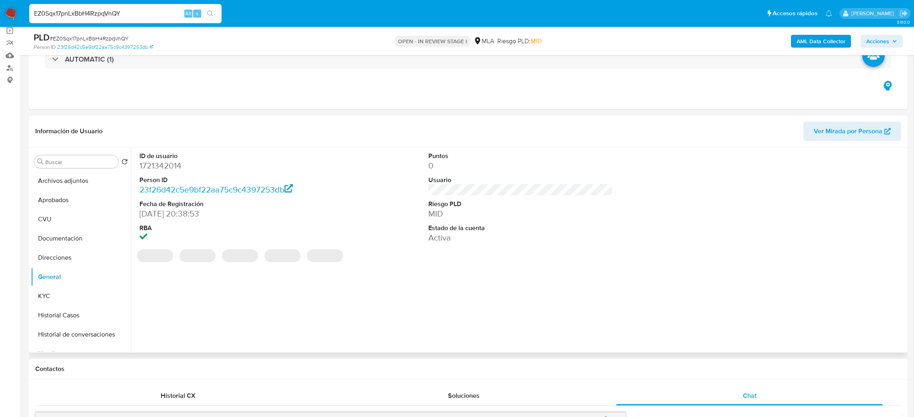
click at [157, 167] on dd "1721342014" at bounding box center [231, 165] width 185 height 11
copy dd "1721342014"
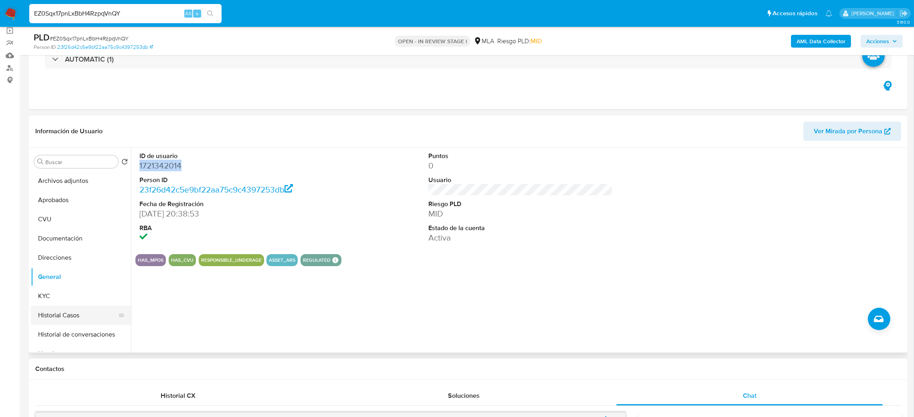
click at [63, 307] on button "Historial Casos" at bounding box center [78, 315] width 94 height 19
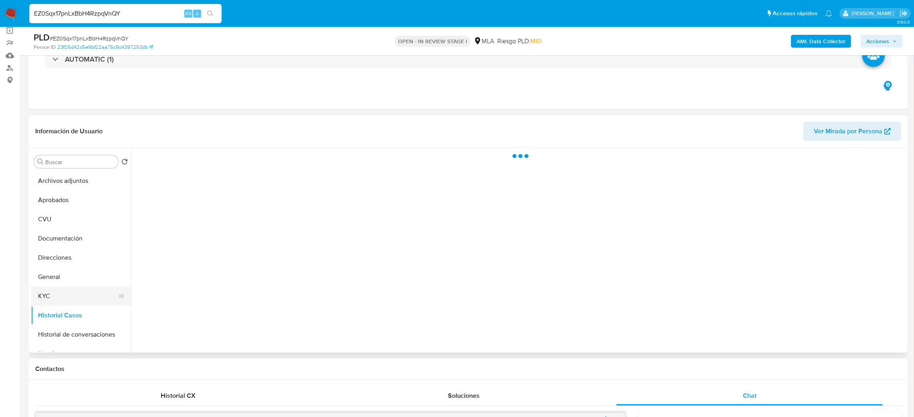
click at [64, 290] on button "KYC" at bounding box center [78, 296] width 94 height 19
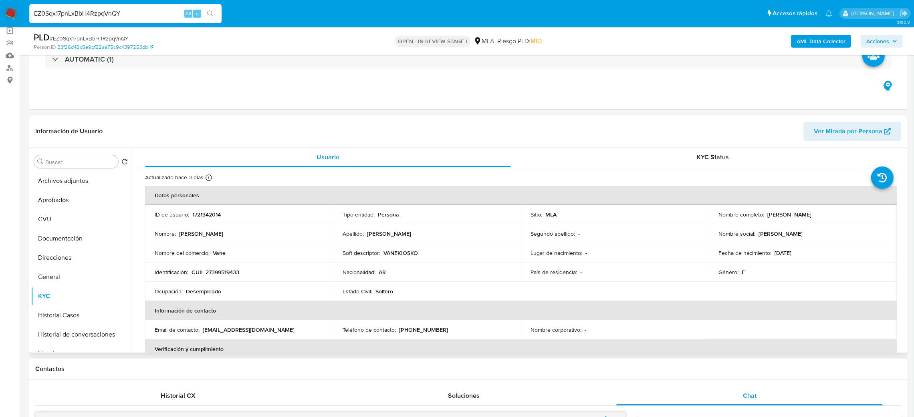
click at [220, 276] on p "CUIL 27399519433" at bounding box center [215, 272] width 48 height 7
copy p "27399519433"
click at [230, 252] on div "Nombre del comercio : Vane" at bounding box center [239, 253] width 169 height 7
drag, startPoint x: 212, startPoint y: 274, endPoint x: 236, endPoint y: 273, distance: 23.6
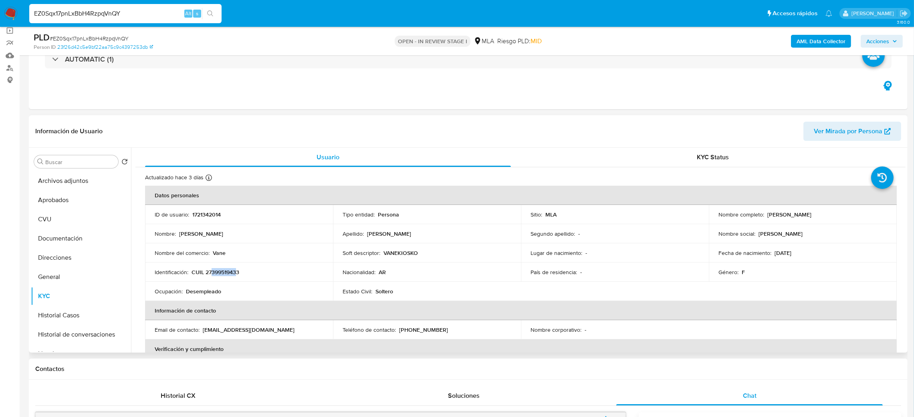
click at [236, 273] on p "CUIL 27399519433" at bounding box center [215, 272] width 48 height 7
copy p "39951943"
drag, startPoint x: 765, startPoint y: 216, endPoint x: 867, endPoint y: 215, distance: 102.1
click at [867, 215] on div "Nombre completo : Yanina Vanesa Leiva" at bounding box center [802, 214] width 169 height 7
copy p "Yanina Vanesa Leiva"
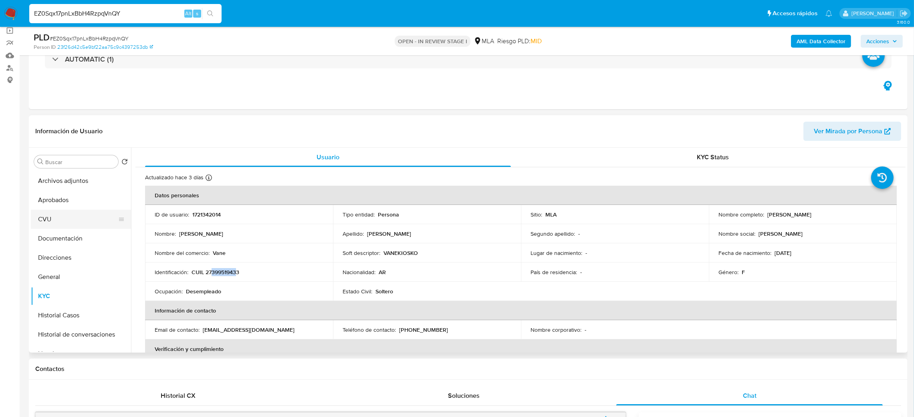
click at [52, 210] on button "CVU" at bounding box center [78, 219] width 94 height 19
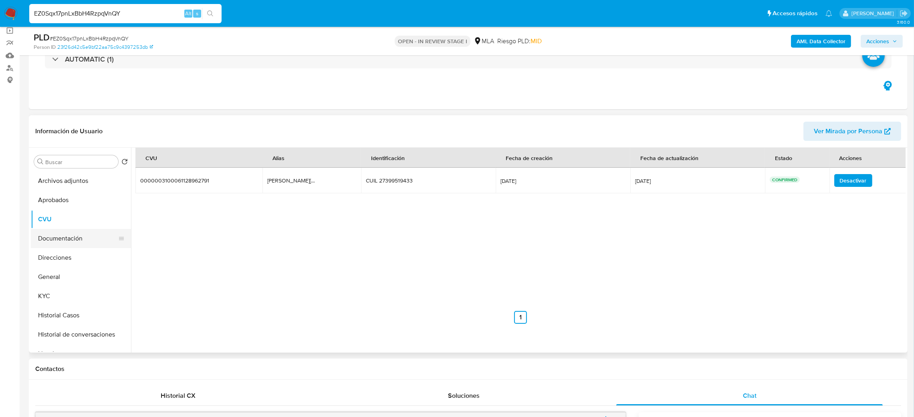
click at [62, 236] on button "Documentación" at bounding box center [78, 238] width 94 height 19
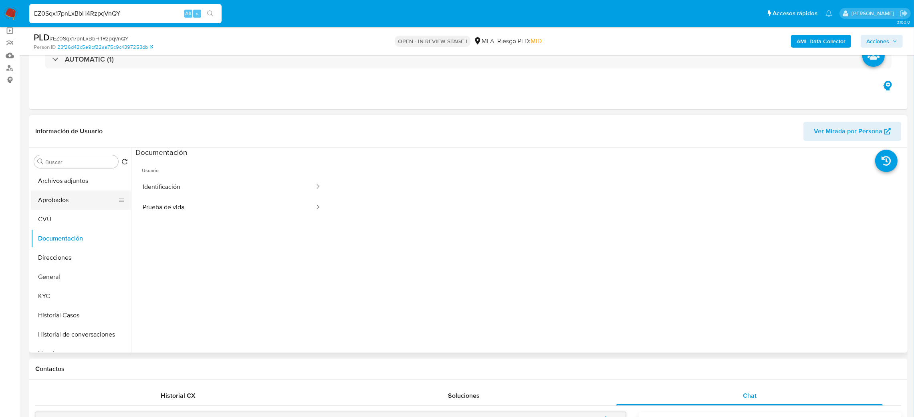
click at [66, 192] on button "Aprobados" at bounding box center [78, 200] width 94 height 19
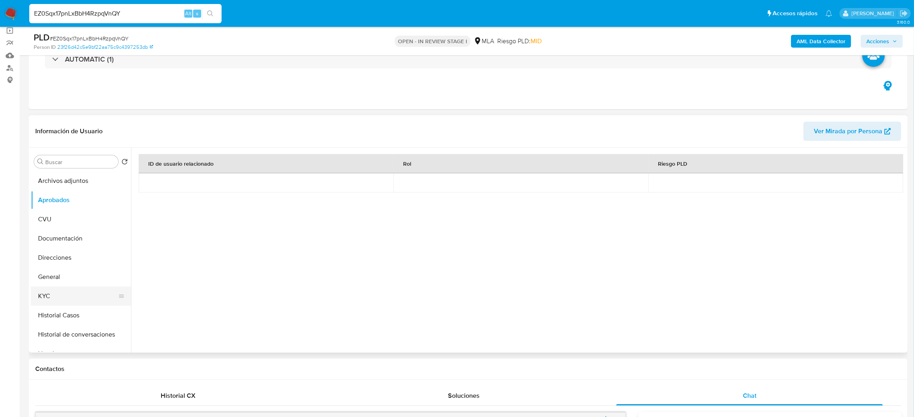
click at [81, 293] on button "KYC" at bounding box center [78, 296] width 94 height 19
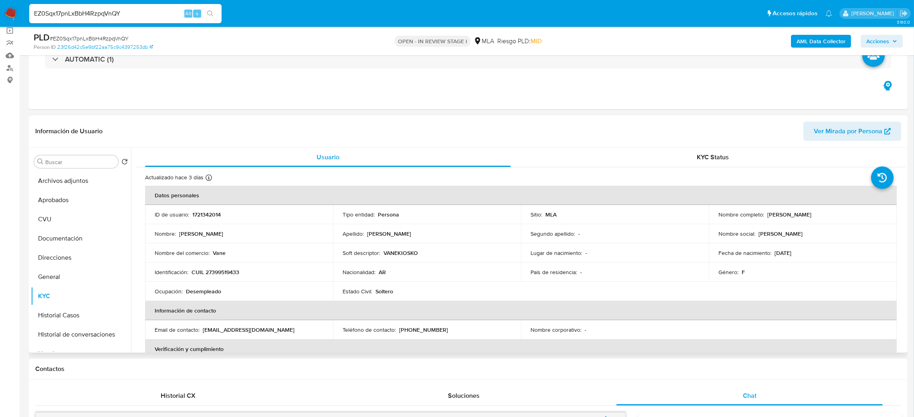
click at [419, 255] on div "Soft descriptor : VANEKIOSKO" at bounding box center [426, 253] width 169 height 7
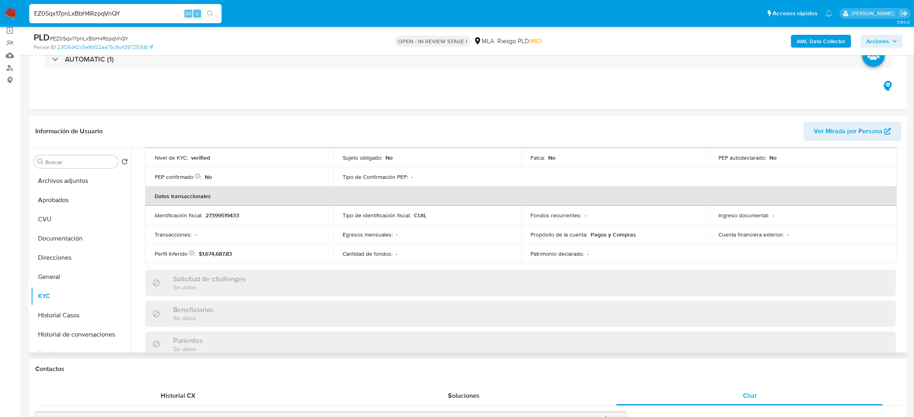
scroll to position [0, 0]
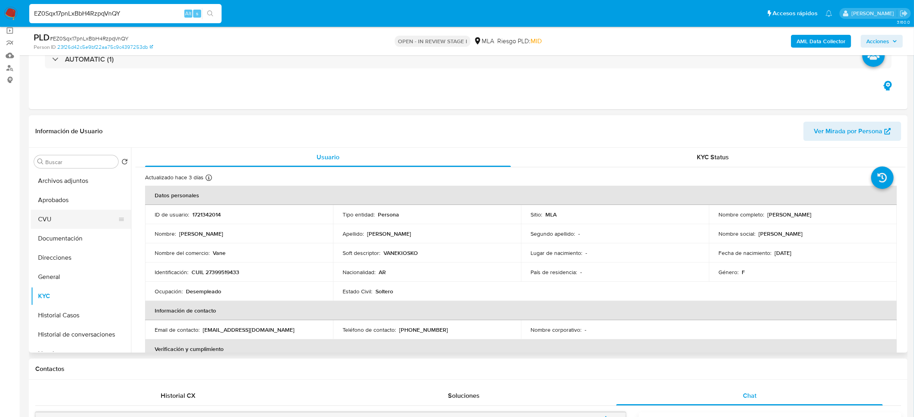
click at [74, 217] on button "CVU" at bounding box center [78, 219] width 94 height 19
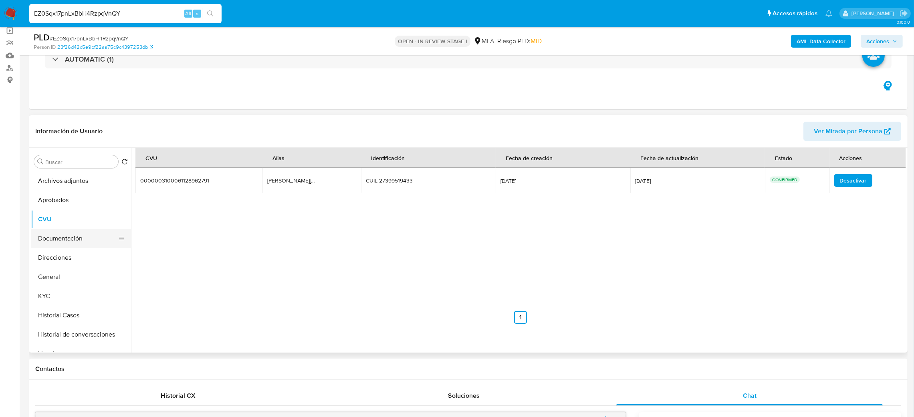
click at [86, 232] on button "Documentación" at bounding box center [78, 238] width 94 height 19
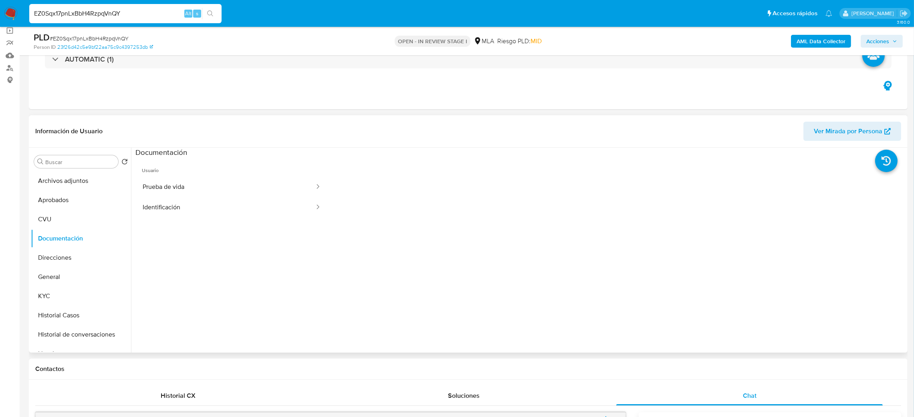
drag, startPoint x: 44, startPoint y: 280, endPoint x: 167, endPoint y: 264, distance: 124.4
click at [43, 280] on button "General" at bounding box center [81, 277] width 100 height 19
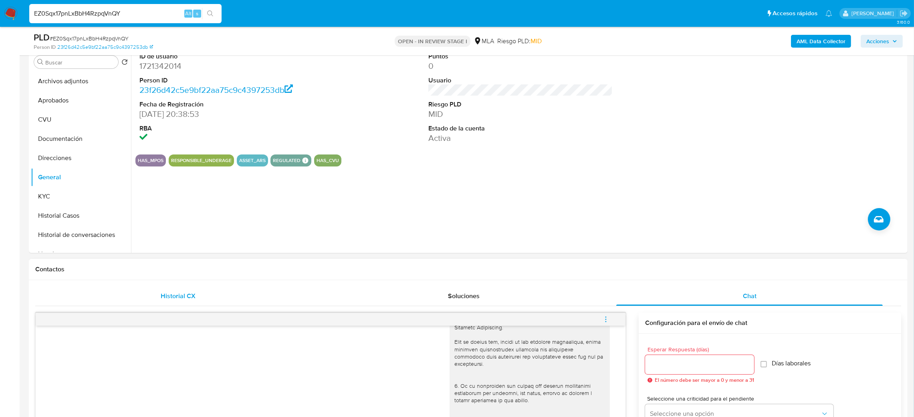
scroll to position [60, 0]
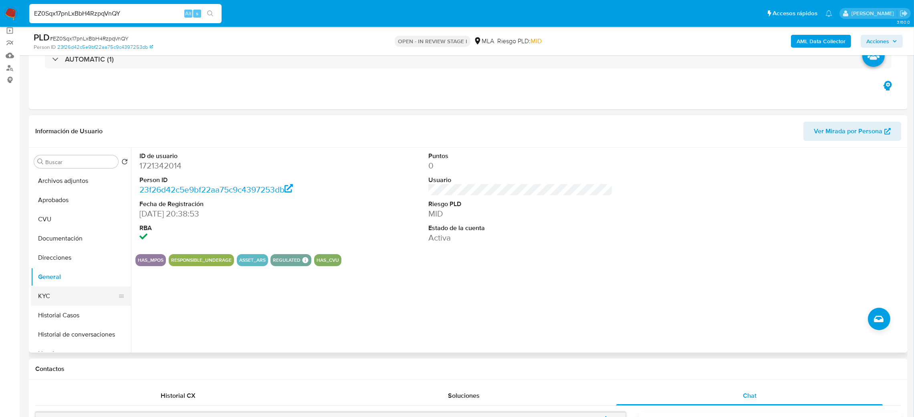
click at [79, 297] on button "KYC" at bounding box center [78, 296] width 94 height 19
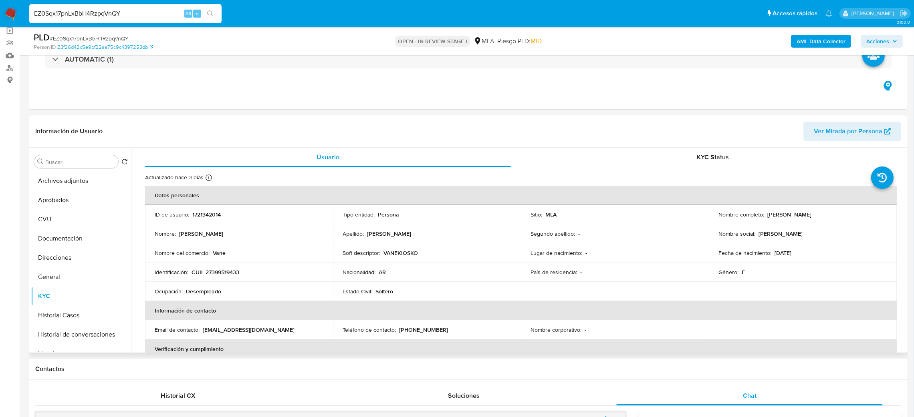
scroll to position [415, 0]
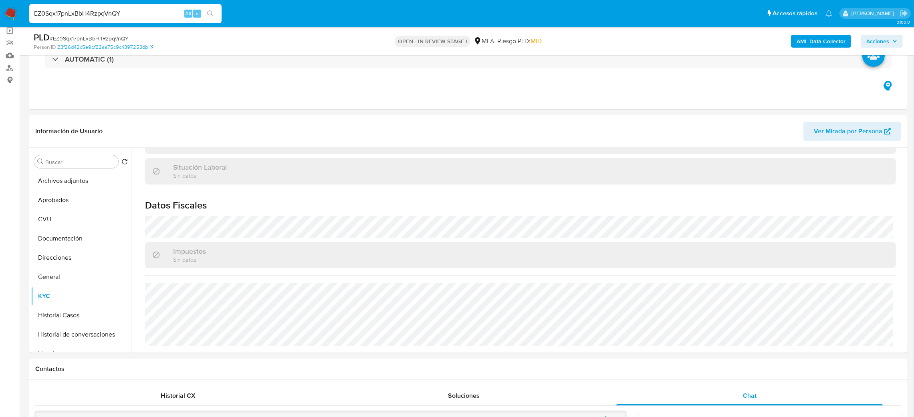
click at [68, 38] on span "# EZ0Sqx17pnLxBbH4RzpqVnQY" at bounding box center [89, 38] width 79 height 8
drag, startPoint x: 0, startPoint y: 240, endPoint x: 3, endPoint y: 256, distance: 16.3
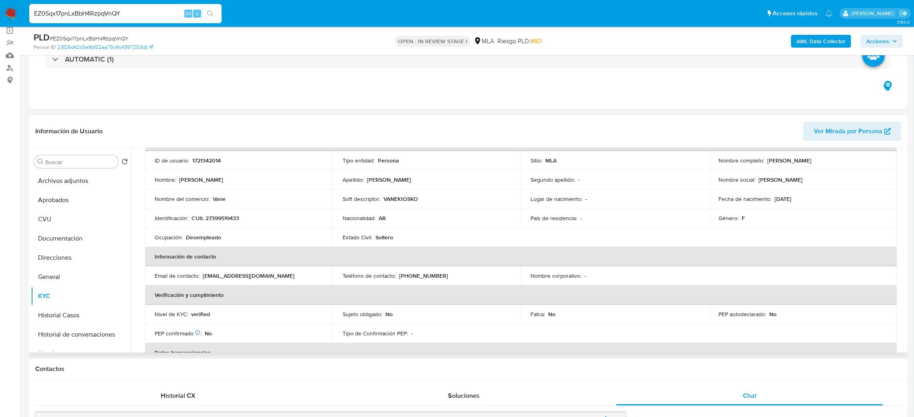
scroll to position [0, 0]
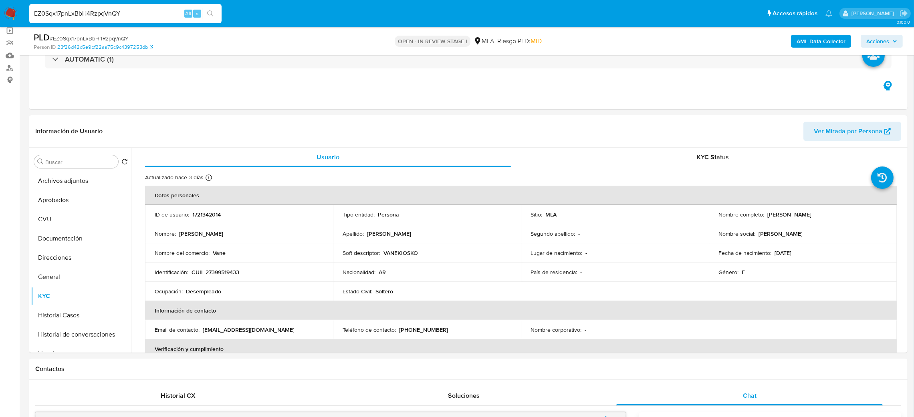
drag, startPoint x: 8, startPoint y: 8, endPoint x: 18, endPoint y: 2, distance: 12.2
click at [8, 8] on img at bounding box center [11, 14] width 14 height 14
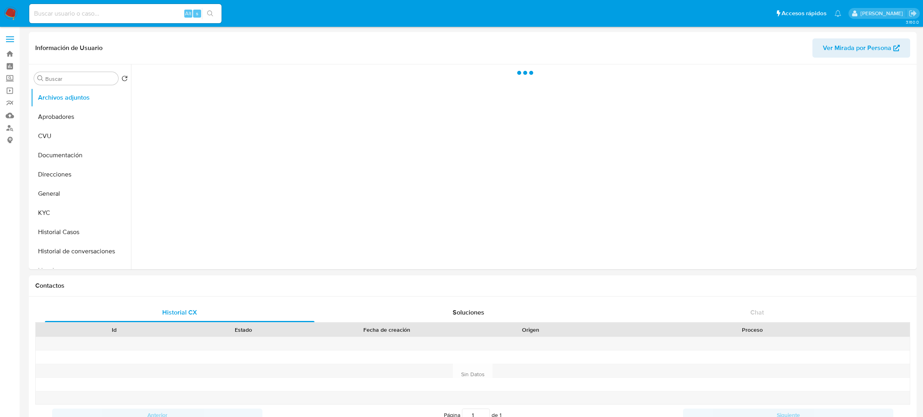
select select "10"
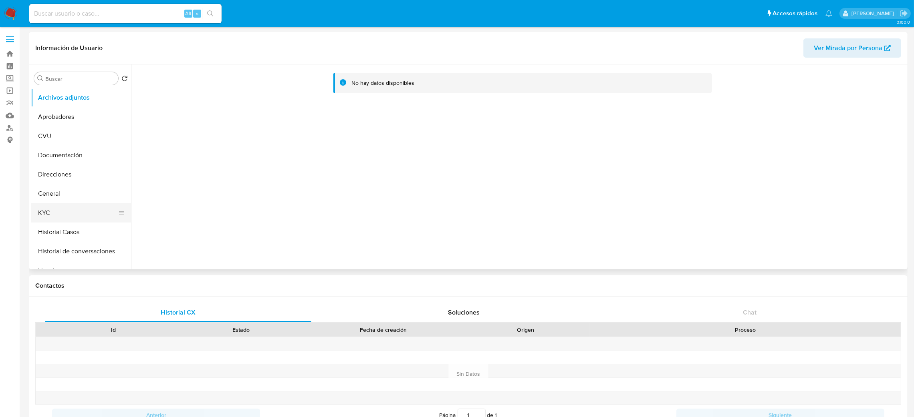
click at [53, 207] on button "KYC" at bounding box center [78, 212] width 94 height 19
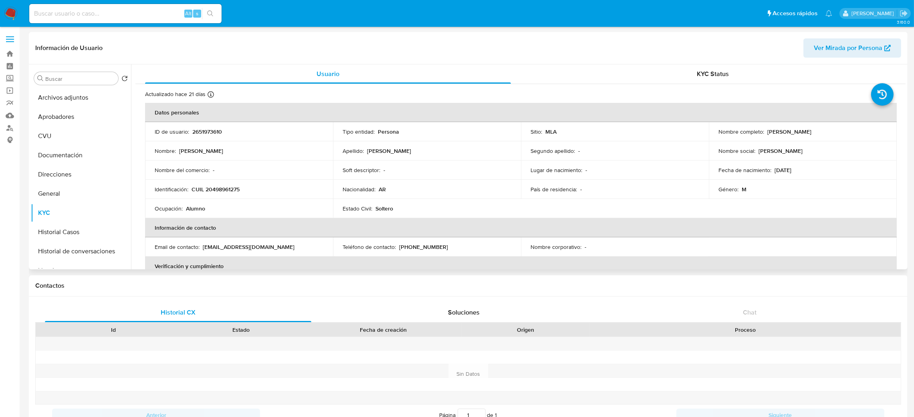
drag, startPoint x: 775, startPoint y: 133, endPoint x: 841, endPoint y: 128, distance: 66.3
click at [841, 128] on div "Nombre completo : [PERSON_NAME]" at bounding box center [802, 131] width 169 height 7
copy div "[PERSON_NAME]"
click at [225, 189] on p "CUIL 20498961275" at bounding box center [215, 189] width 48 height 7
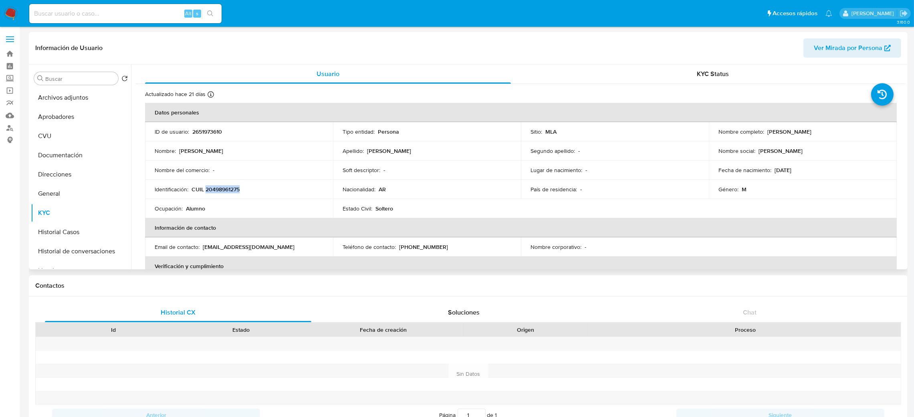
copy p "20498961275"
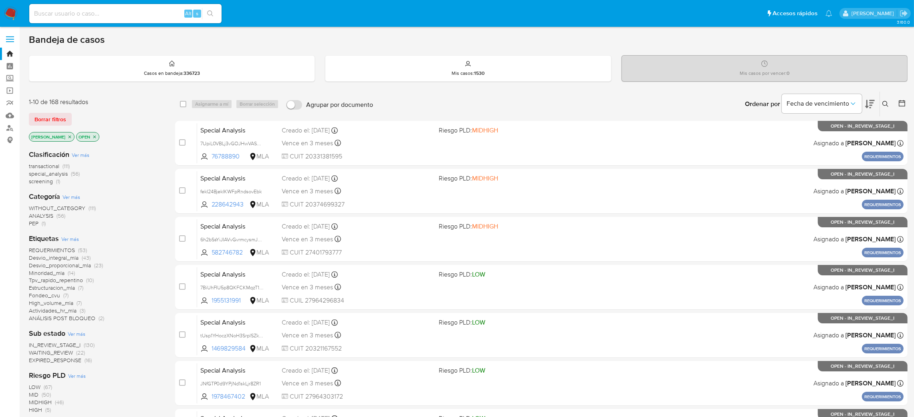
click at [118, 11] on input at bounding box center [125, 13] width 192 height 10
paste input "3oQPnUAEwzcJL4bU06XzUon6"
type input "3oQPnUAEwzcJL4bU06XzUon6"
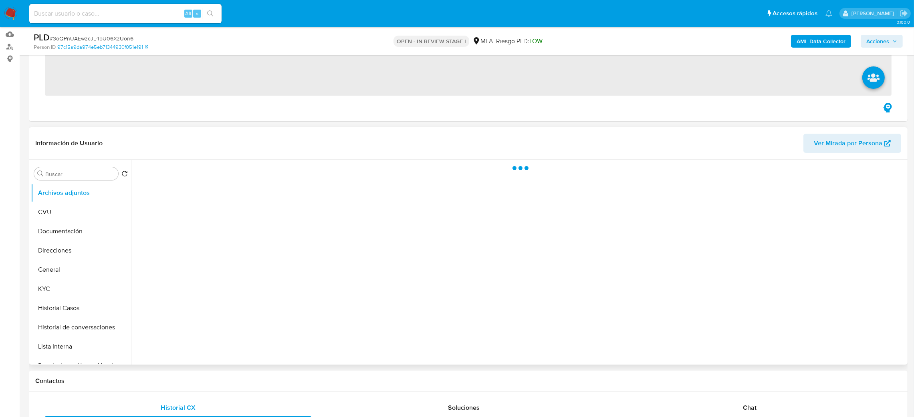
scroll to position [180, 0]
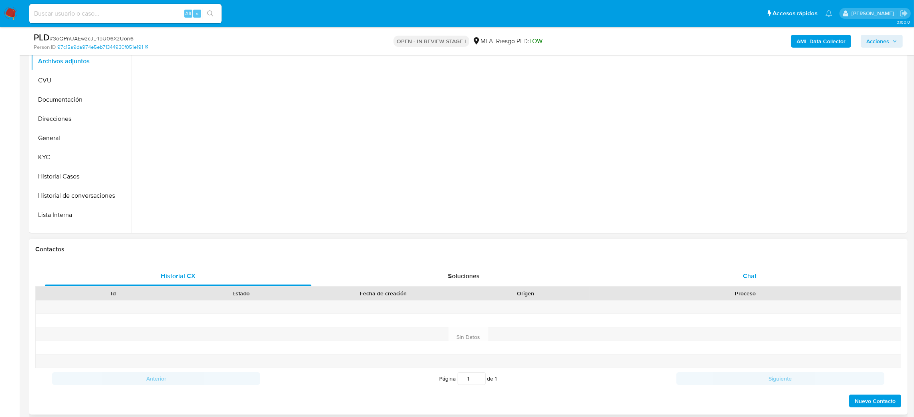
click at [768, 284] on div "Chat" at bounding box center [749, 276] width 266 height 19
select select "10"
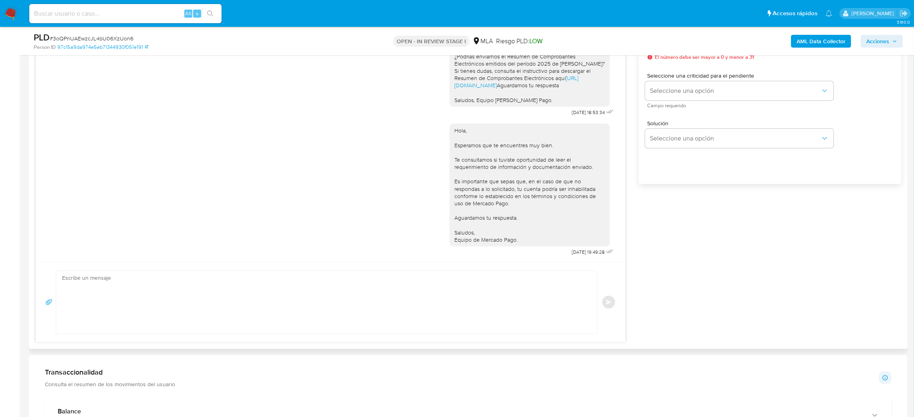
scroll to position [313, 0]
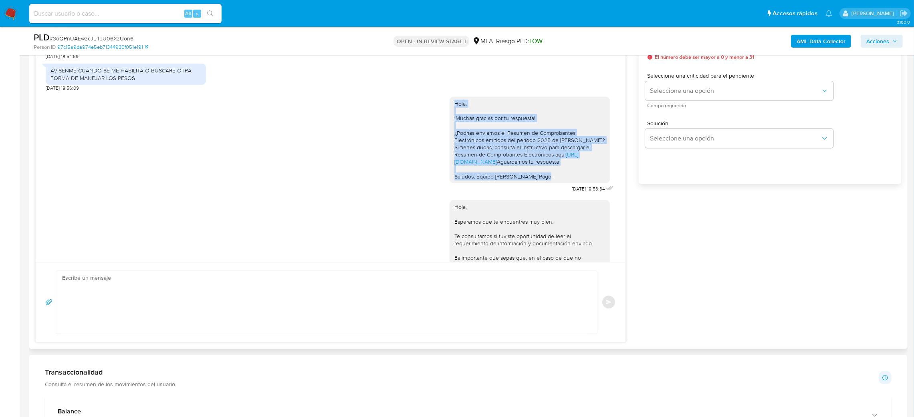
drag, startPoint x: 444, startPoint y: 111, endPoint x: 542, endPoint y: 198, distance: 130.8
click at [542, 183] on div "Hola, ¡Muchas gracias por tu respuesta! ¿Podrías enviarnos el Resumen de Compro…" at bounding box center [529, 140] width 160 height 87
copy div "Hola, ¡Muchas gracias por tu respuesta! ¿Podrías enviarnos el Resumen de Compro…"
click at [542, 180] on div "Hola, ¡Muchas gracias por tu respuesta! ¿Podrías enviarnos el Resumen de Compro…" at bounding box center [529, 140] width 151 height 80
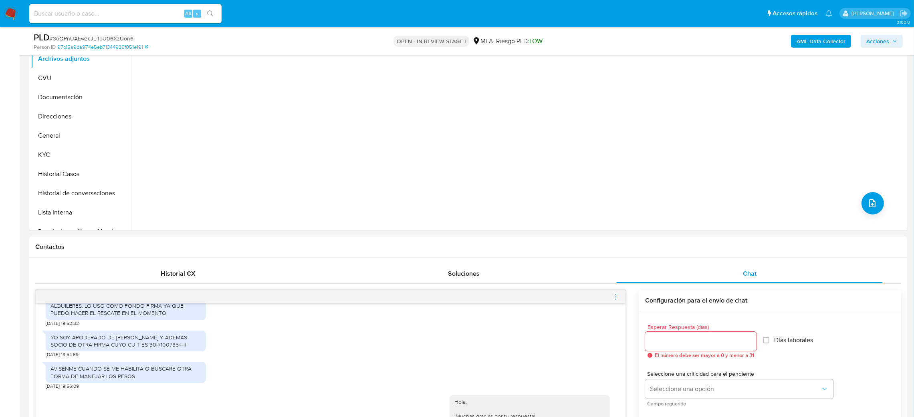
scroll to position [180, 0]
click at [62, 154] on button "KYC" at bounding box center [78, 157] width 94 height 19
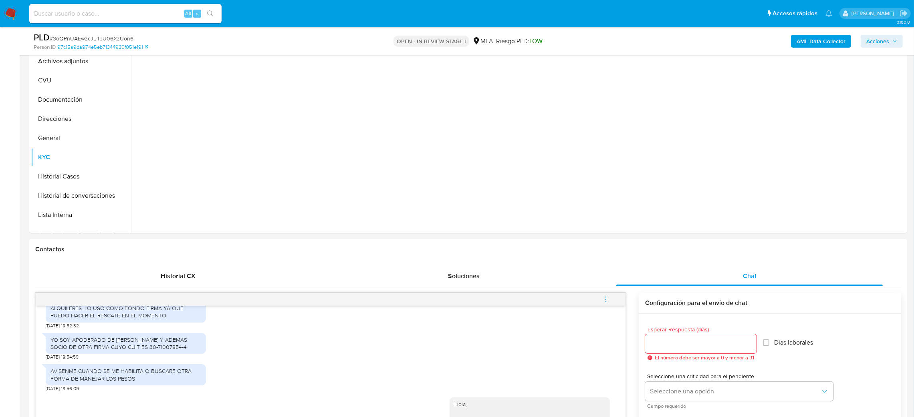
scroll to position [120, 0]
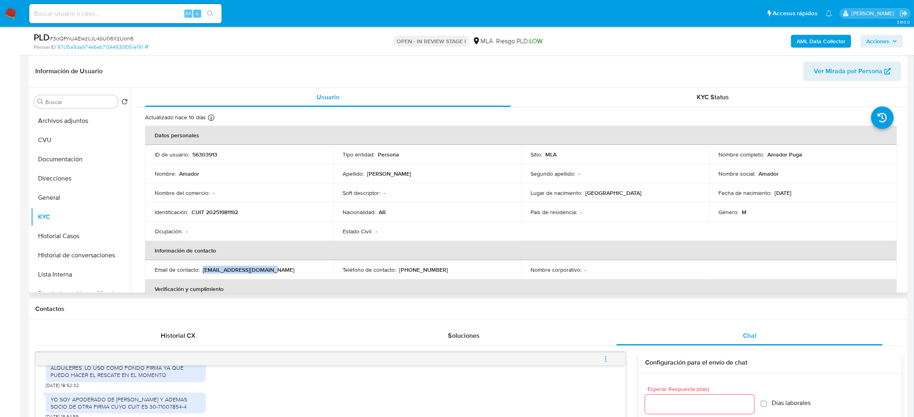
drag, startPoint x: 203, startPoint y: 271, endPoint x: 323, endPoint y: 272, distance: 120.2
click at [323, 272] on td "Email de contacto : amadorpuga@yahoo.com.ar" at bounding box center [239, 269] width 188 height 19
copy p "amadorpuga@yahoo.com.ar"
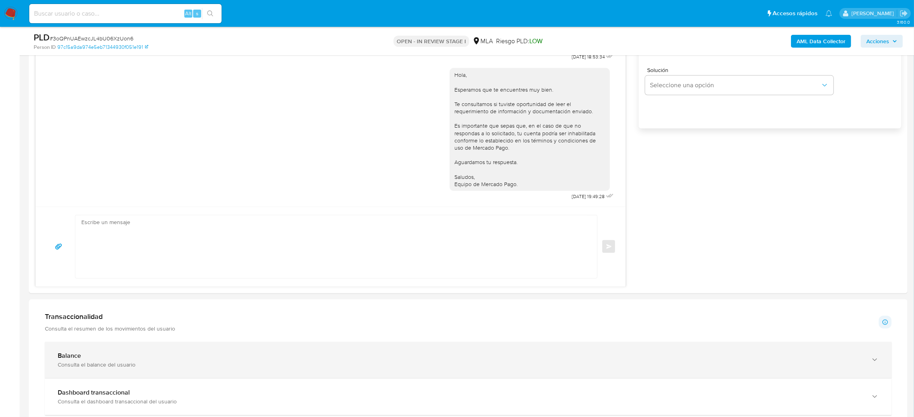
scroll to position [600, 0]
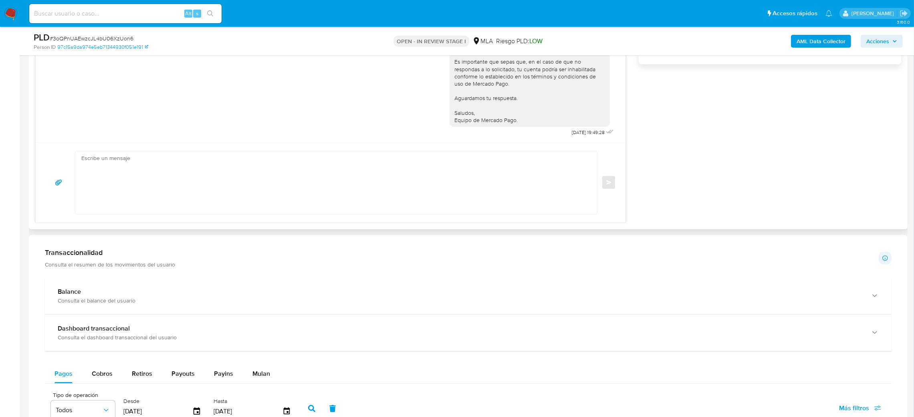
click at [116, 165] on textarea at bounding box center [333, 182] width 505 height 63
paste textarea "Hola, Esperamos que te encuentres muy bien. Te consultamos si tuviste oportunid…"
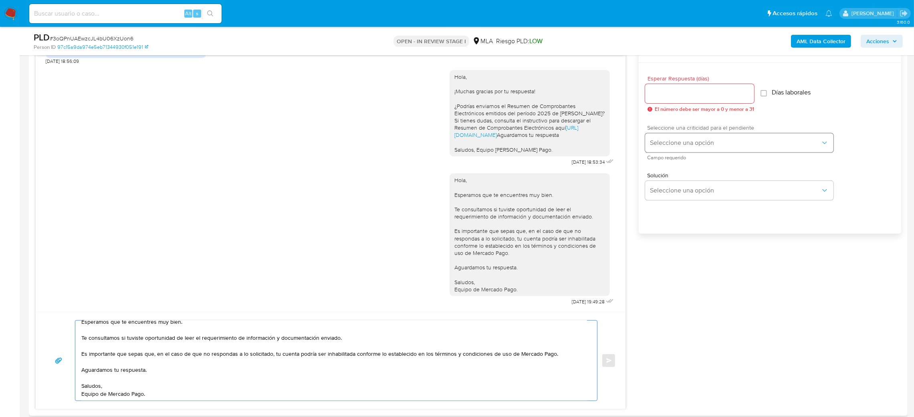
scroll to position [421, 0]
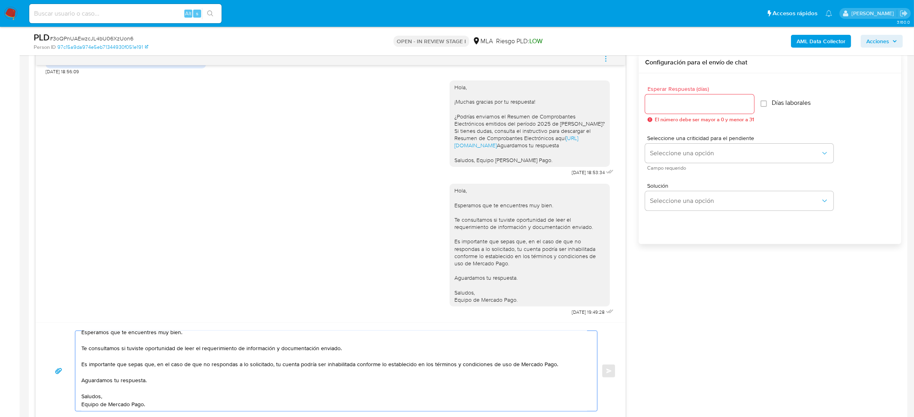
type textarea "Hola, Esperamos que te encuentres muy bien. Te consultamos si tuviste oportunid…"
click at [668, 101] on input "Esperar Respuesta (días)" at bounding box center [699, 104] width 109 height 10
type input "2"
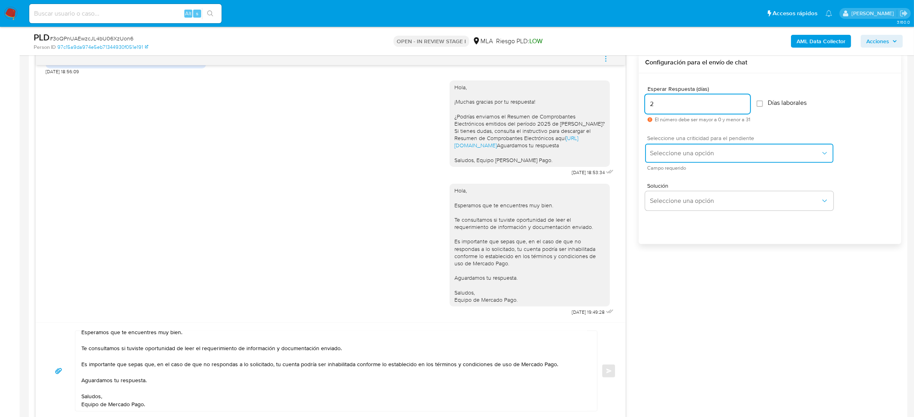
click at [664, 153] on span "Seleccione una opción" at bounding box center [735, 153] width 171 height 8
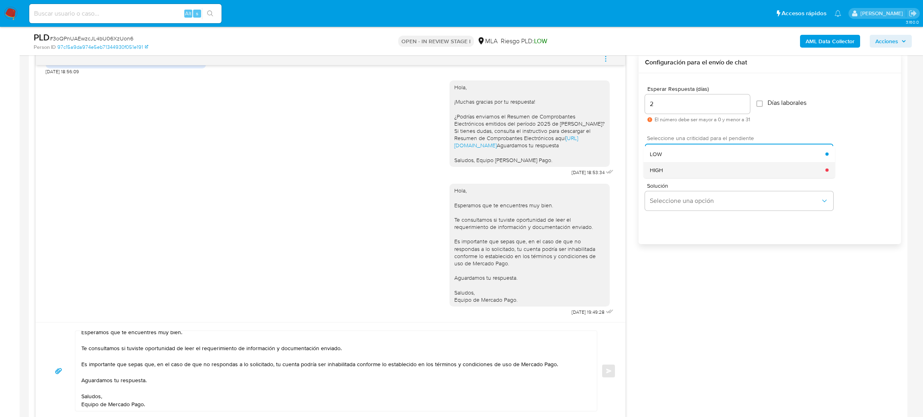
click at [665, 167] on div "HIGH" at bounding box center [737, 170] width 175 height 16
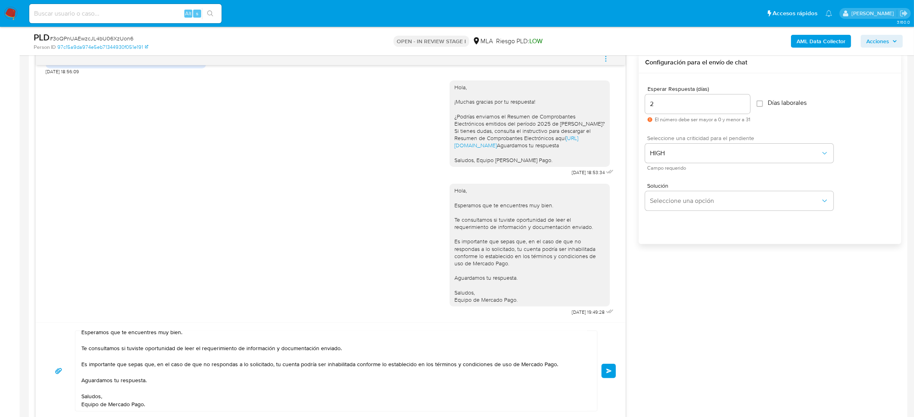
click at [607, 371] on span "Enviar" at bounding box center [609, 371] width 6 height 5
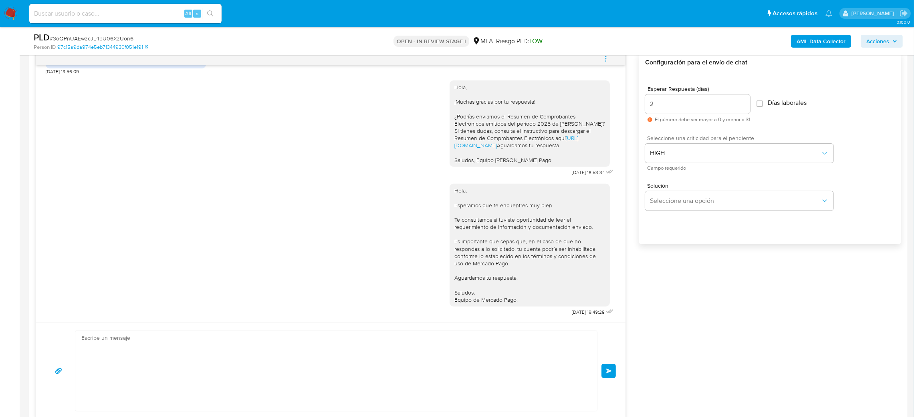
scroll to position [0, 0]
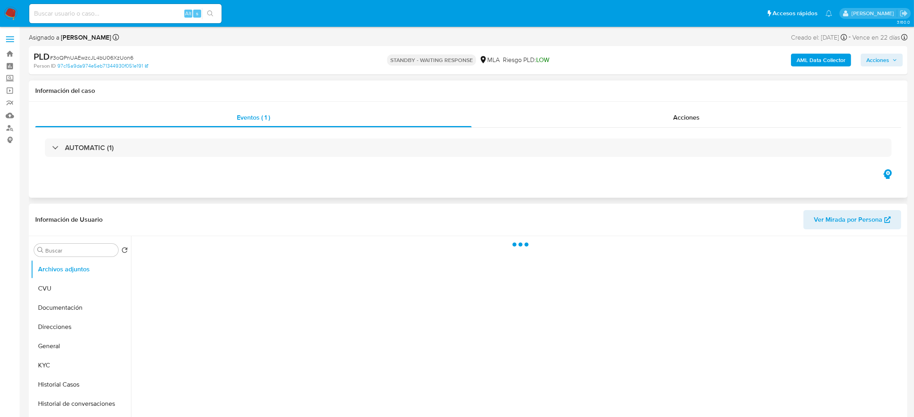
select select "10"
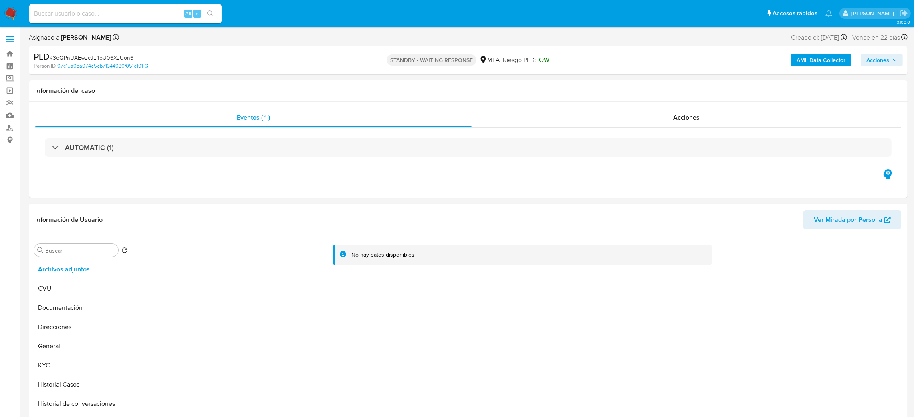
click at [11, 8] on img at bounding box center [11, 14] width 14 height 14
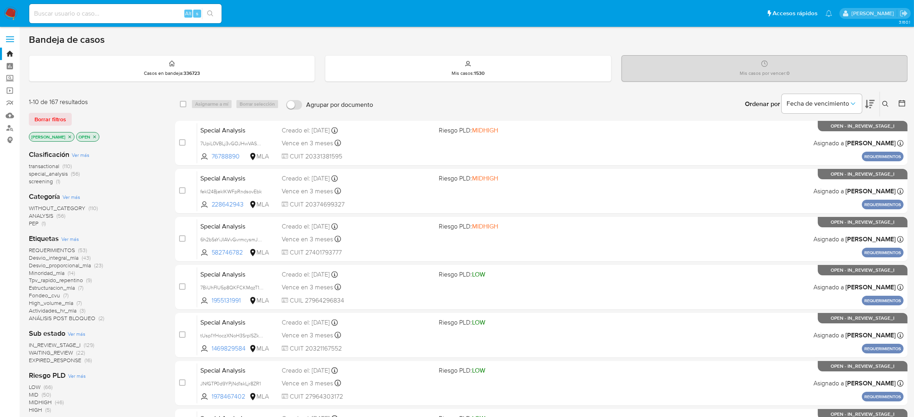
click at [151, 16] on input at bounding box center [125, 13] width 192 height 10
paste input "64yYmsPCKzCqLcYHB3bD5xNs"
type input "64yYmsPCKzCqLcYHB3bD5xNs"
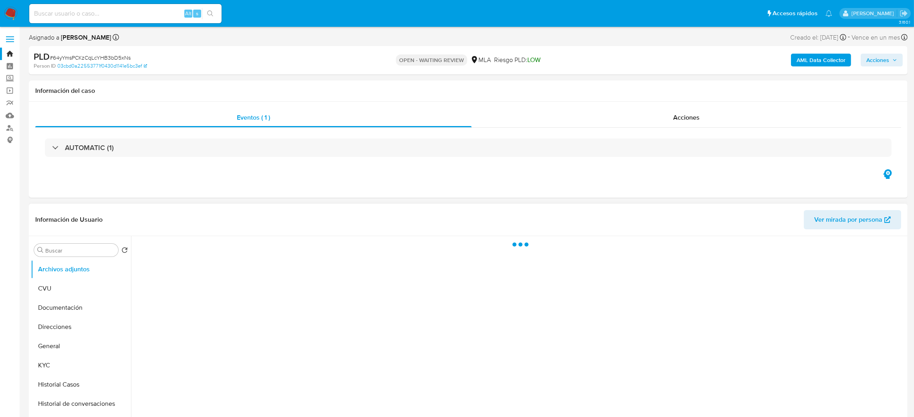
select select "10"
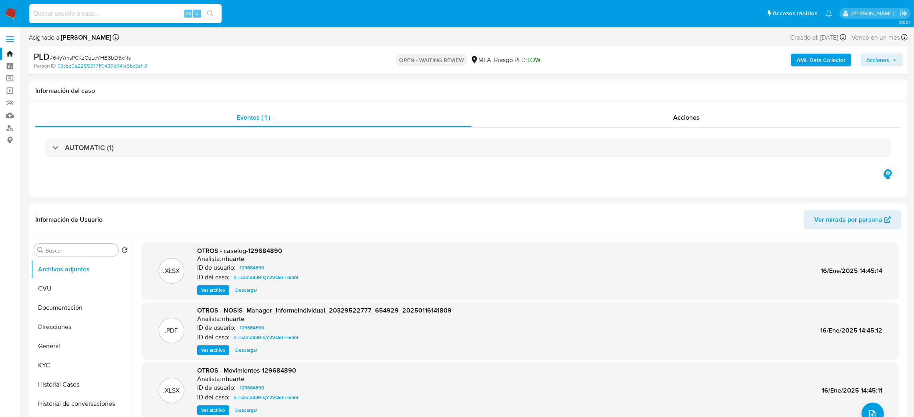
click at [157, 9] on input at bounding box center [125, 13] width 192 height 10
paste input "64yYmsPCKzCqLcYHB3bD5xNs"
click at [54, 340] on button "General" at bounding box center [78, 346] width 94 height 19
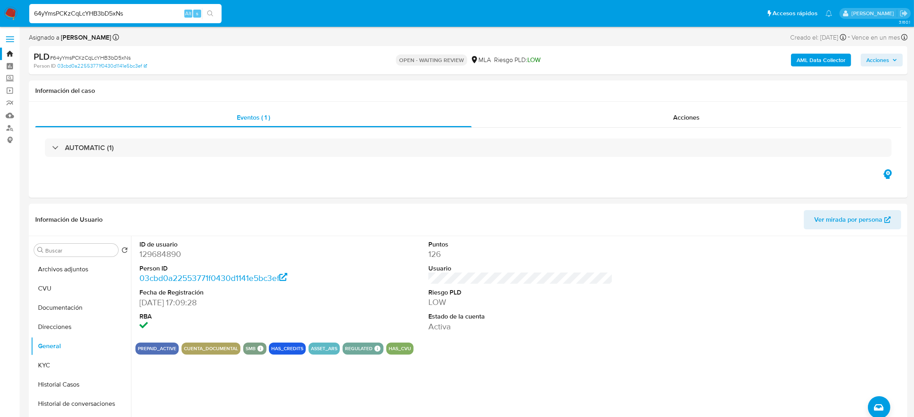
scroll to position [60, 0]
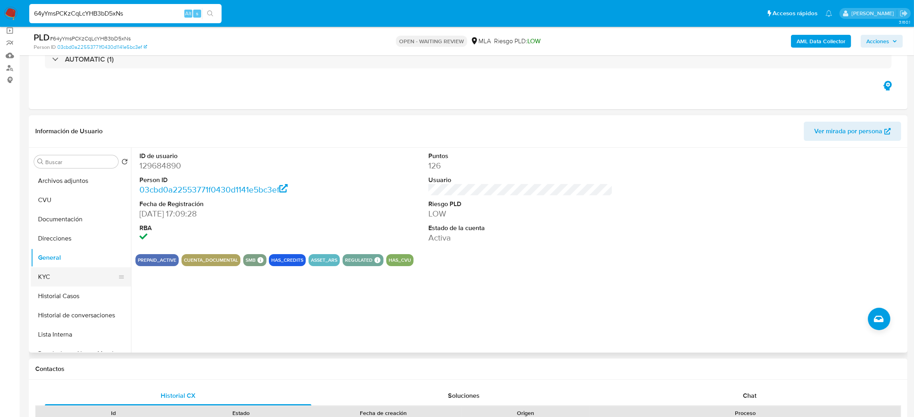
click at [64, 280] on button "KYC" at bounding box center [78, 277] width 94 height 19
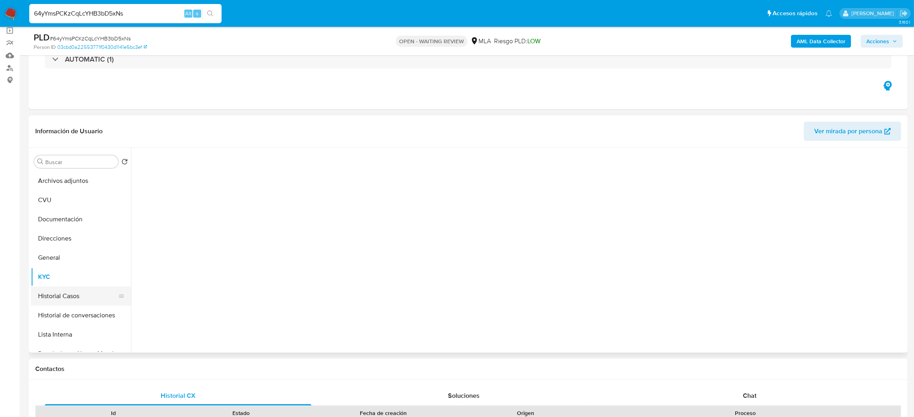
click at [66, 290] on button "Historial Casos" at bounding box center [78, 296] width 94 height 19
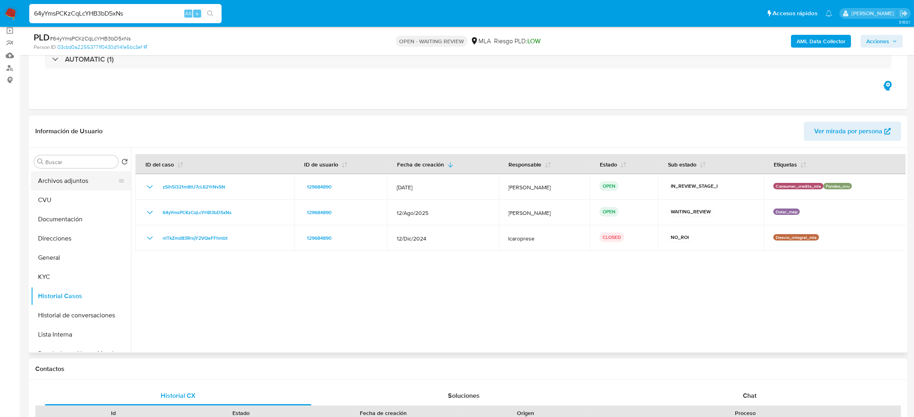
click at [80, 184] on button "Archivos adjuntos" at bounding box center [78, 180] width 94 height 19
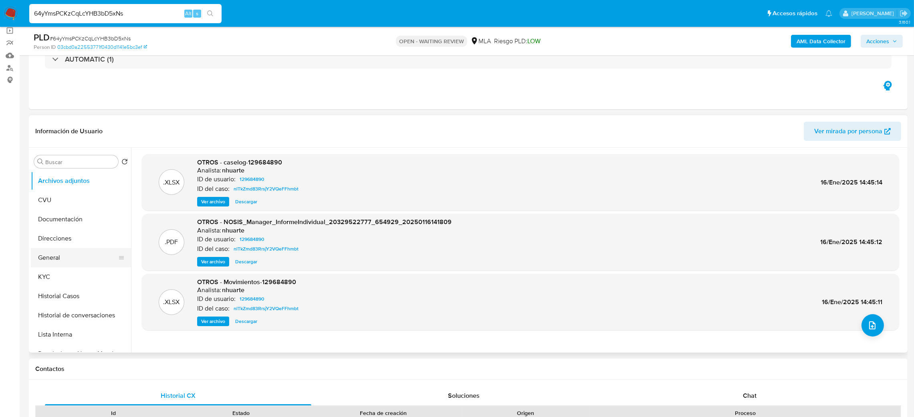
click at [73, 265] on button "General" at bounding box center [78, 257] width 94 height 19
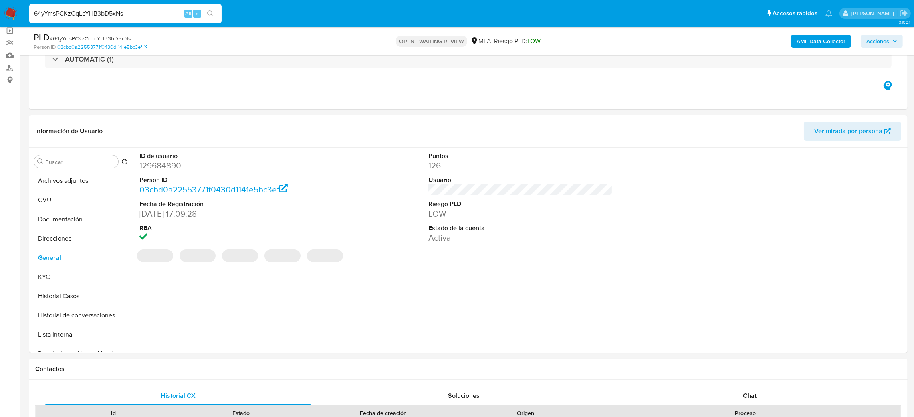
click at [160, 169] on dd "129684890" at bounding box center [231, 165] width 185 height 11
copy dd "129684890"
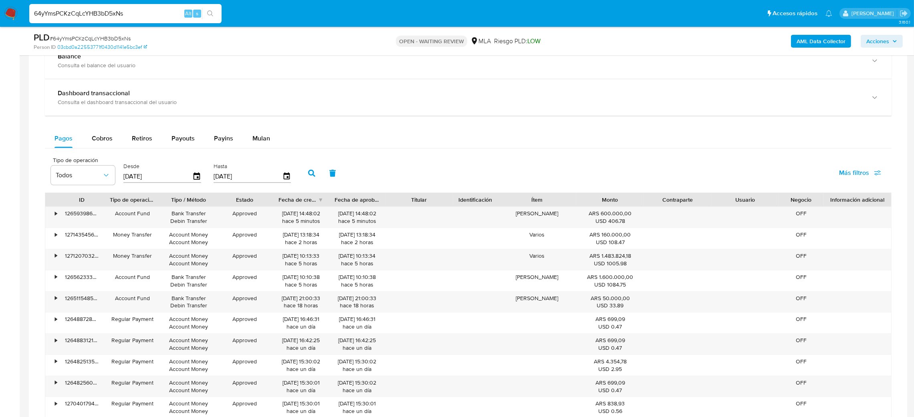
scroll to position [540, 0]
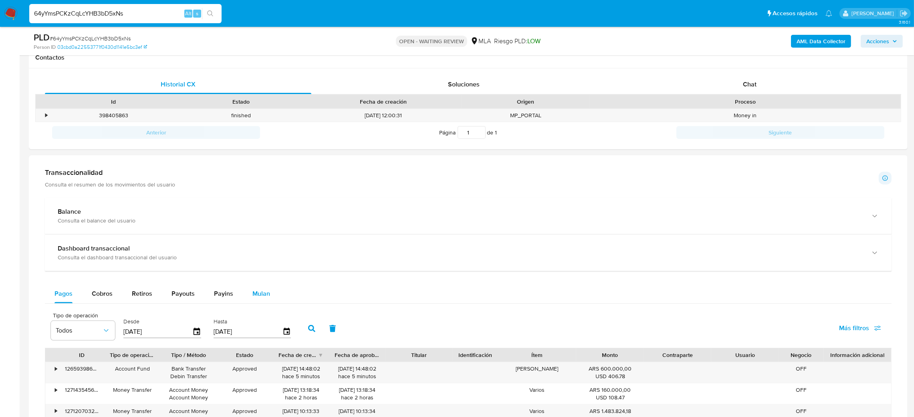
click at [263, 291] on span "Mulan" at bounding box center [261, 293] width 18 height 9
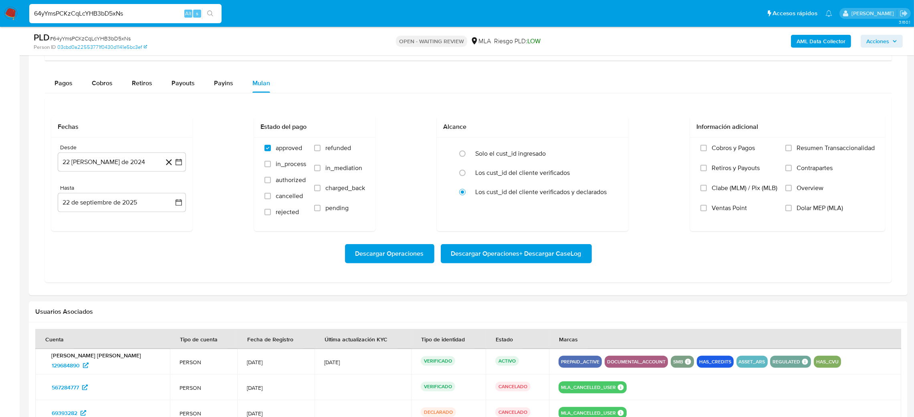
scroll to position [612, 0]
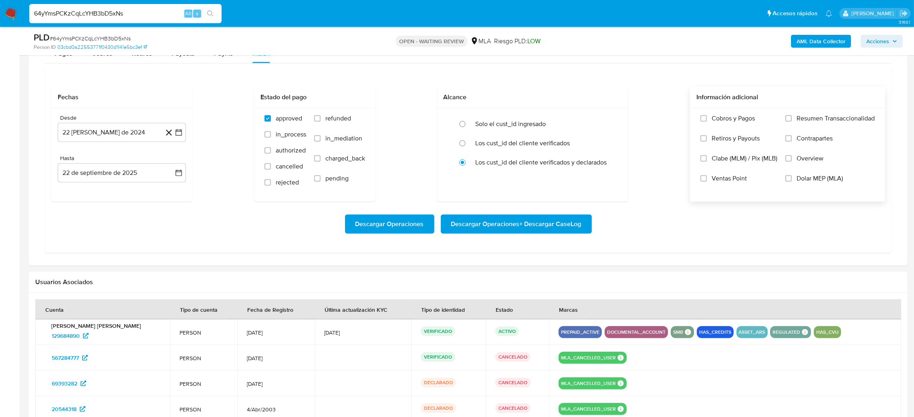
click at [796, 183] on span "Dolar MEP (MLA)" at bounding box center [819, 179] width 46 height 8
click at [791, 182] on input "Dolar MEP (MLA)" at bounding box center [788, 178] width 6 height 6
click at [116, 132] on button "22 [PERSON_NAME] de 2024" at bounding box center [122, 132] width 128 height 19
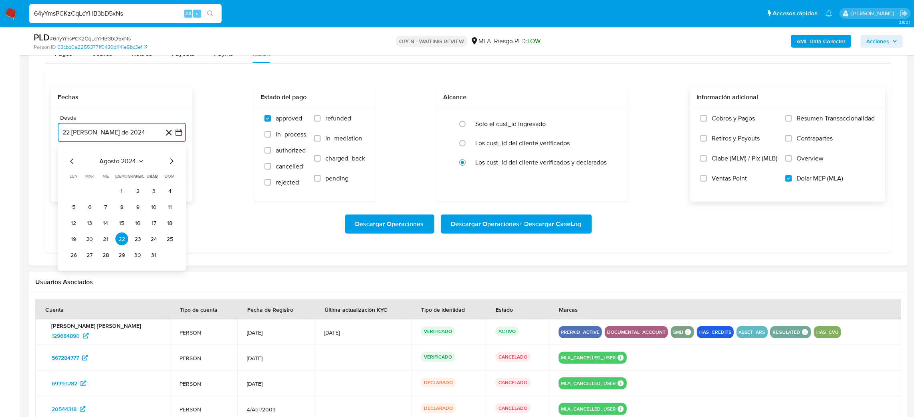
click at [171, 165] on icon "Mes siguiente" at bounding box center [172, 162] width 10 height 10
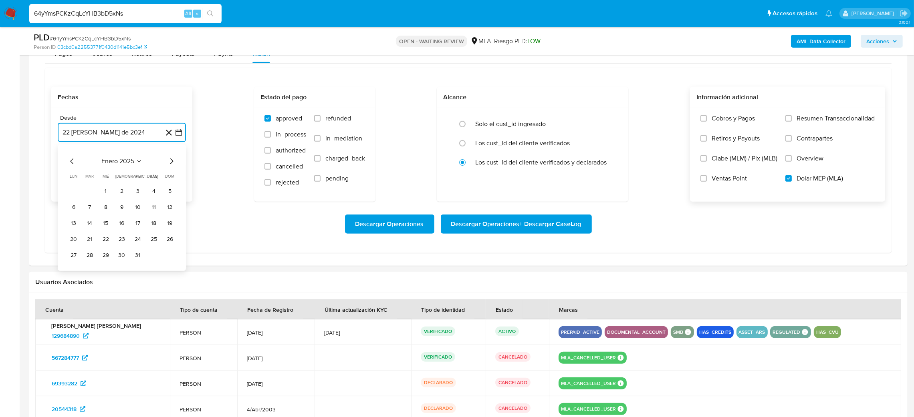
click at [171, 165] on icon "Mes siguiente" at bounding box center [172, 162] width 10 height 10
drag, startPoint x: 171, startPoint y: 163, endPoint x: 167, endPoint y: 165, distance: 4.5
click at [171, 163] on icon "Mes siguiente" at bounding box center [172, 162] width 10 height 10
click at [93, 188] on button "1" at bounding box center [89, 191] width 13 height 13
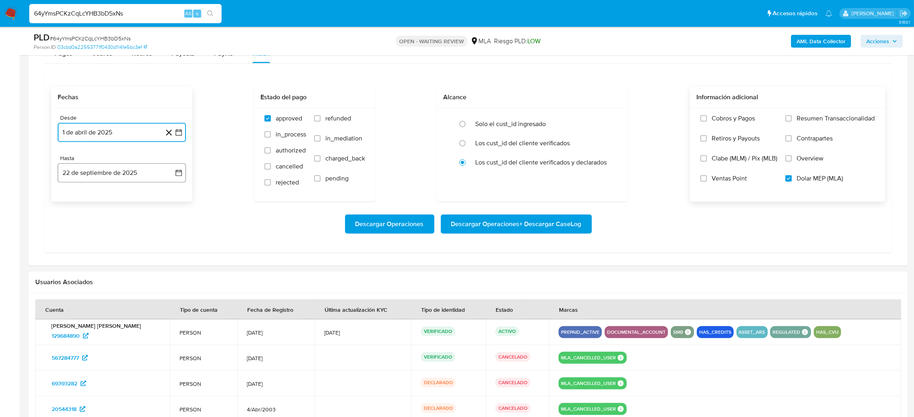
drag, startPoint x: 105, startPoint y: 181, endPoint x: 82, endPoint y: 183, distance: 22.6
click at [105, 180] on button "22 de septiembre de 2025" at bounding box center [122, 172] width 128 height 19
click at [71, 200] on icon "Mes anterior" at bounding box center [72, 202] width 10 height 10
click at [167, 297] on button "31" at bounding box center [169, 295] width 13 height 13
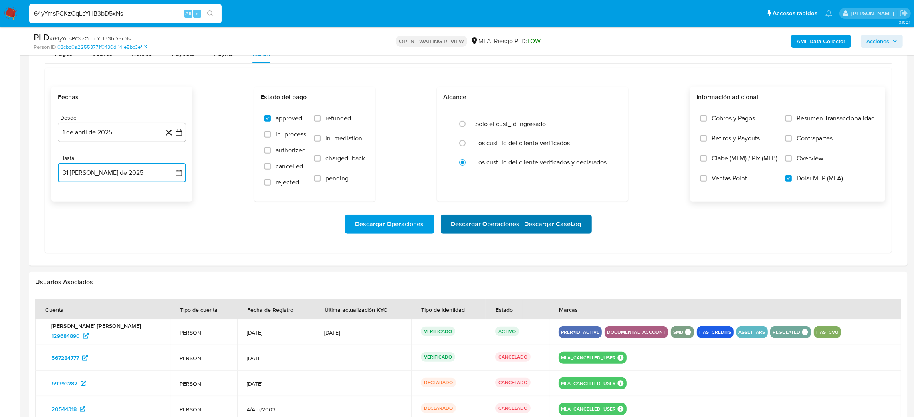
click at [513, 232] on span "Descargar Operaciones + Descargar CaseLog" at bounding box center [516, 224] width 130 height 18
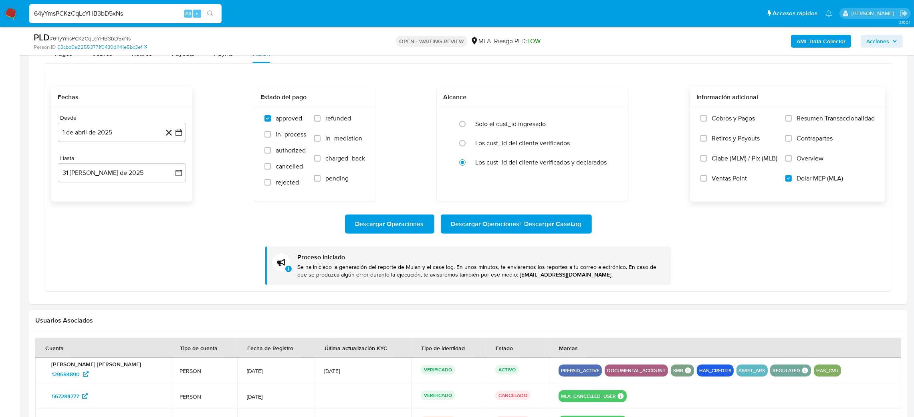
drag, startPoint x: 129, startPoint y: 16, endPoint x: 0, endPoint y: 20, distance: 129.4
click at [0, 20] on nav "Pausado Ver notificaciones 64yYmsPCKzCqLcYHB3bD5xNs Alt s Accesos rápidos Presi…" at bounding box center [457, 13] width 914 height 27
paste input "EHz7mhTeimbbuGbGtdhfHDKh"
type input "EHz7mhTeimbbuGbGtdhfHDKh"
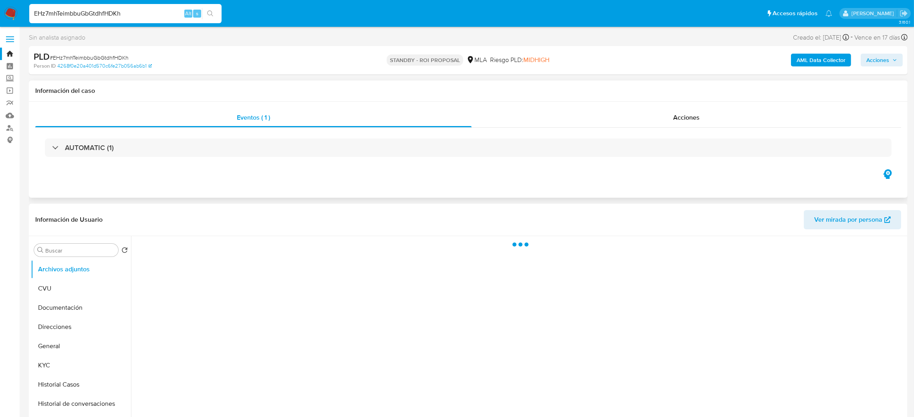
select select "10"
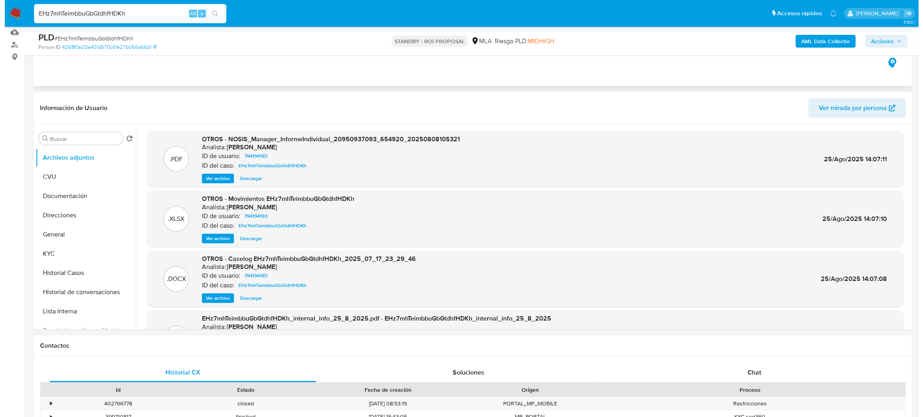
scroll to position [86, 0]
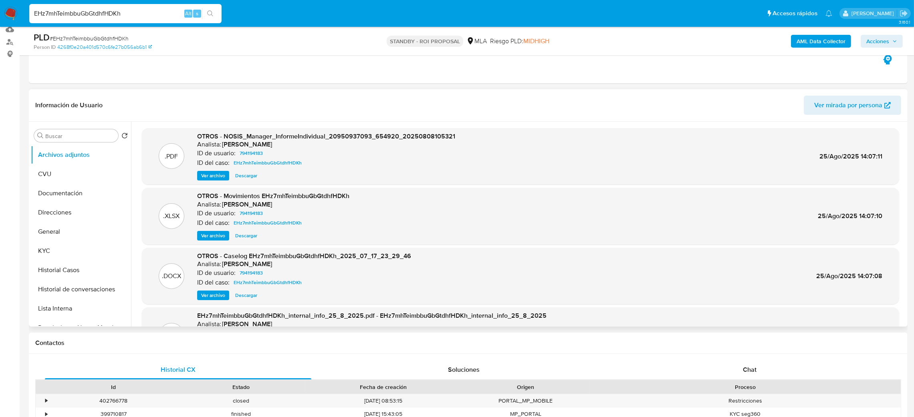
click at [217, 292] on span "Ver archivo" at bounding box center [213, 296] width 24 height 8
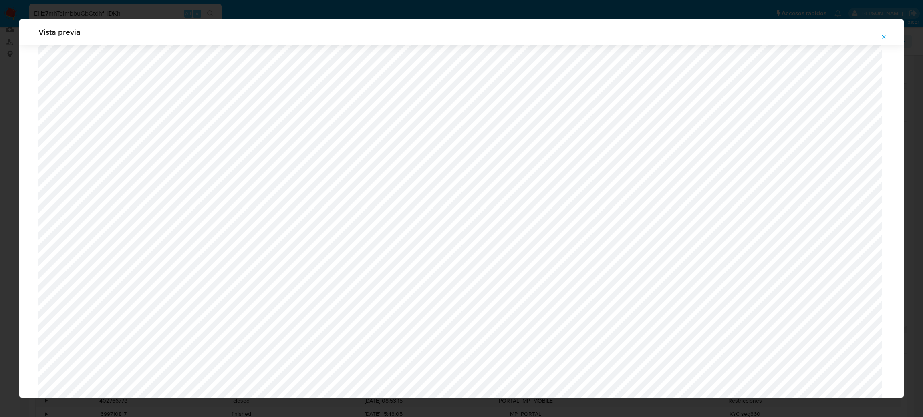
scroll to position [592, 0]
click at [878, 37] on button "Attachment preview" at bounding box center [884, 36] width 18 height 13
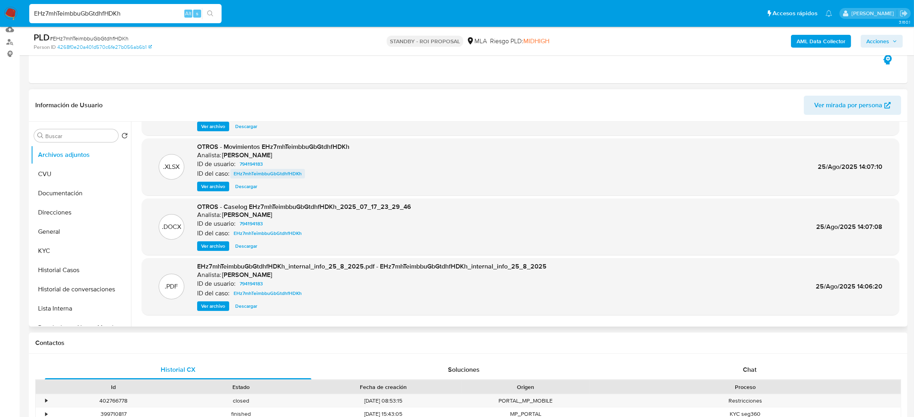
scroll to position [33, 0]
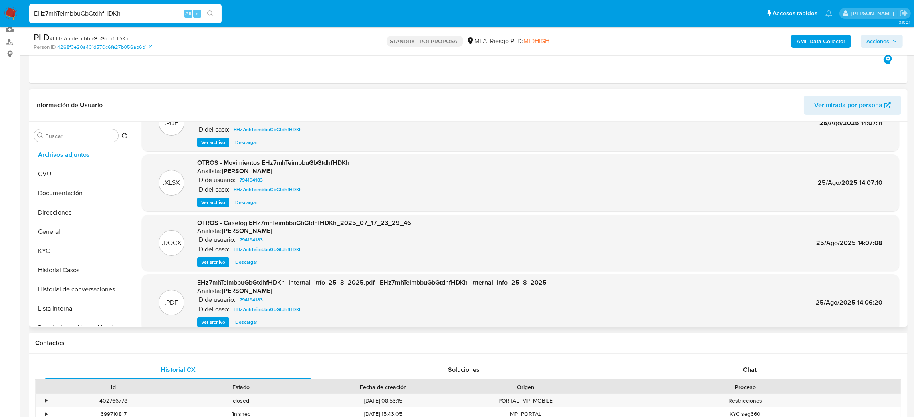
click at [246, 202] on span "Descargar" at bounding box center [246, 203] width 22 height 8
click at [88, 35] on span "# EHz7mhTeimbbuGbGtdhfHDKh" at bounding box center [89, 38] width 79 height 8
copy span "EHz7mhTeimbbuGbGtdhfHDKh"
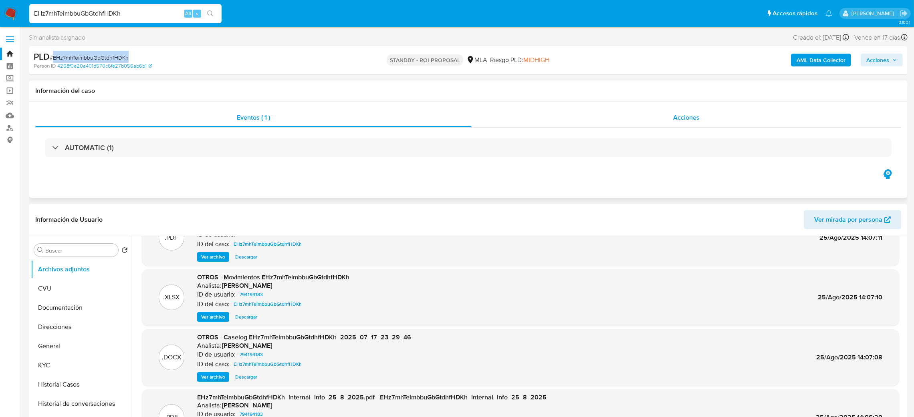
click at [685, 114] on span "Acciones" at bounding box center [686, 117] width 26 height 9
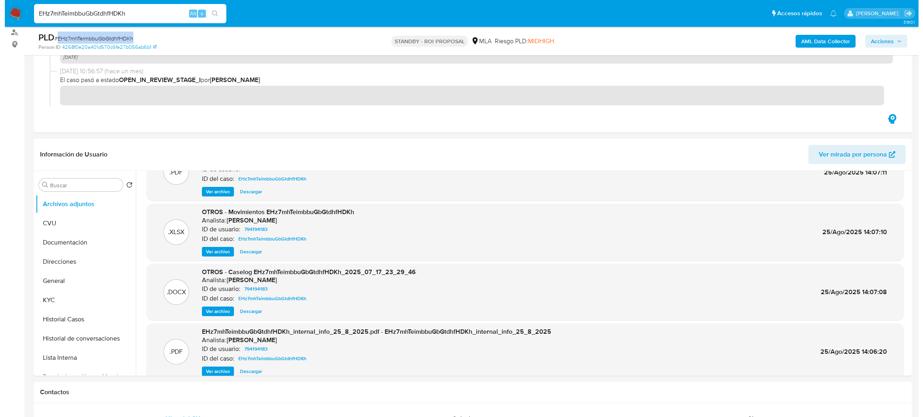
scroll to position [97, 0]
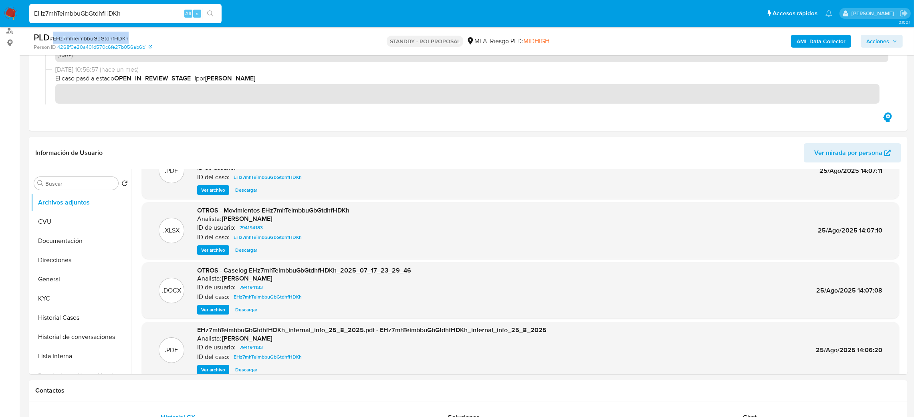
click at [213, 307] on span "Ver archivo" at bounding box center [213, 310] width 24 height 8
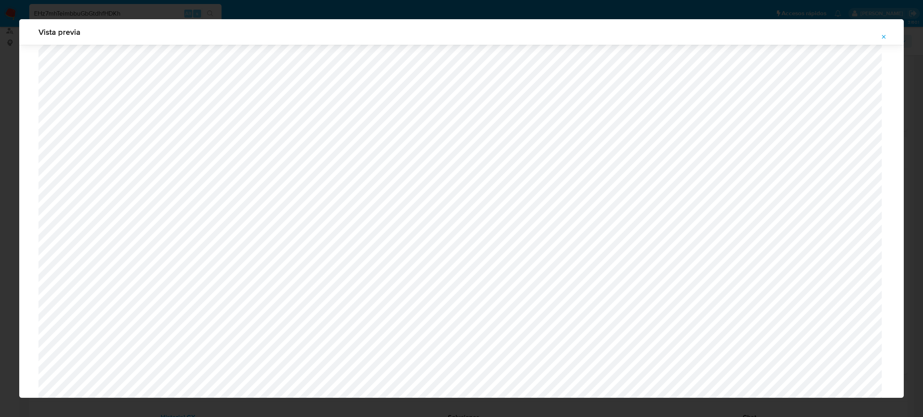
scroll to position [260, 0]
click at [883, 37] on icon "Attachment preview" at bounding box center [883, 37] width 6 height 6
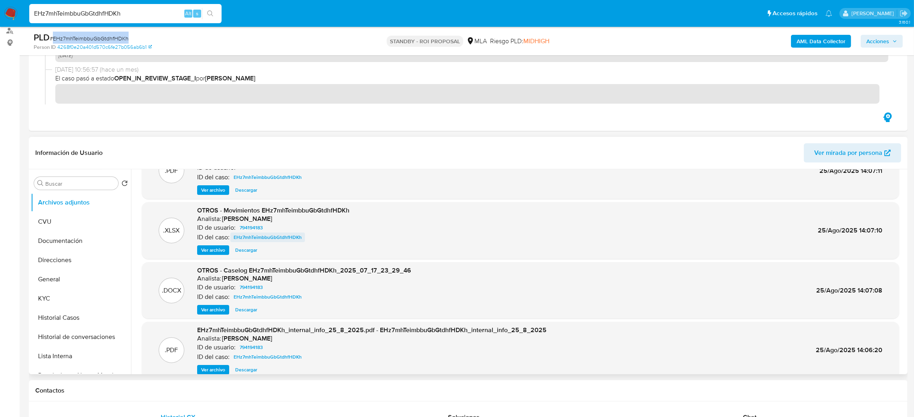
scroll to position [0, 0]
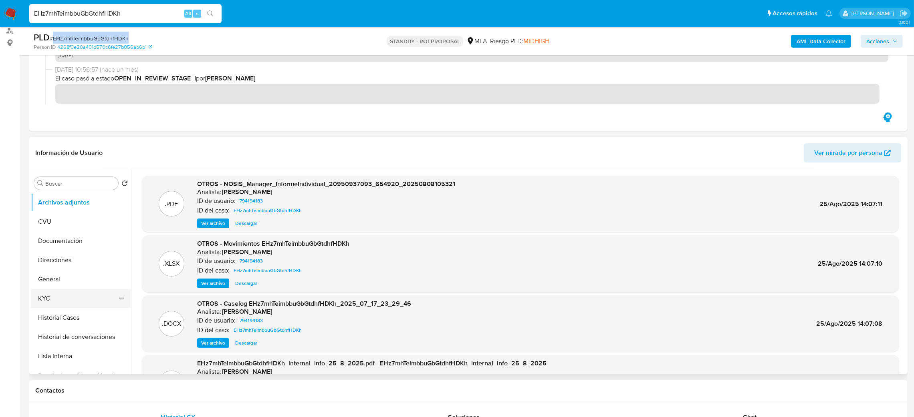
click at [66, 295] on button "KYC" at bounding box center [78, 298] width 94 height 19
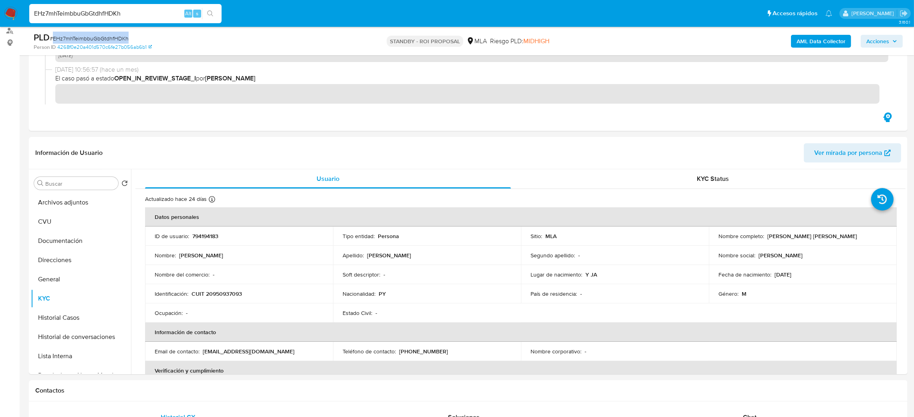
copy span "EHz7mhTeimbbuGbGtdhfHDKh"
